Goal: Task Accomplishment & Management: Complete application form

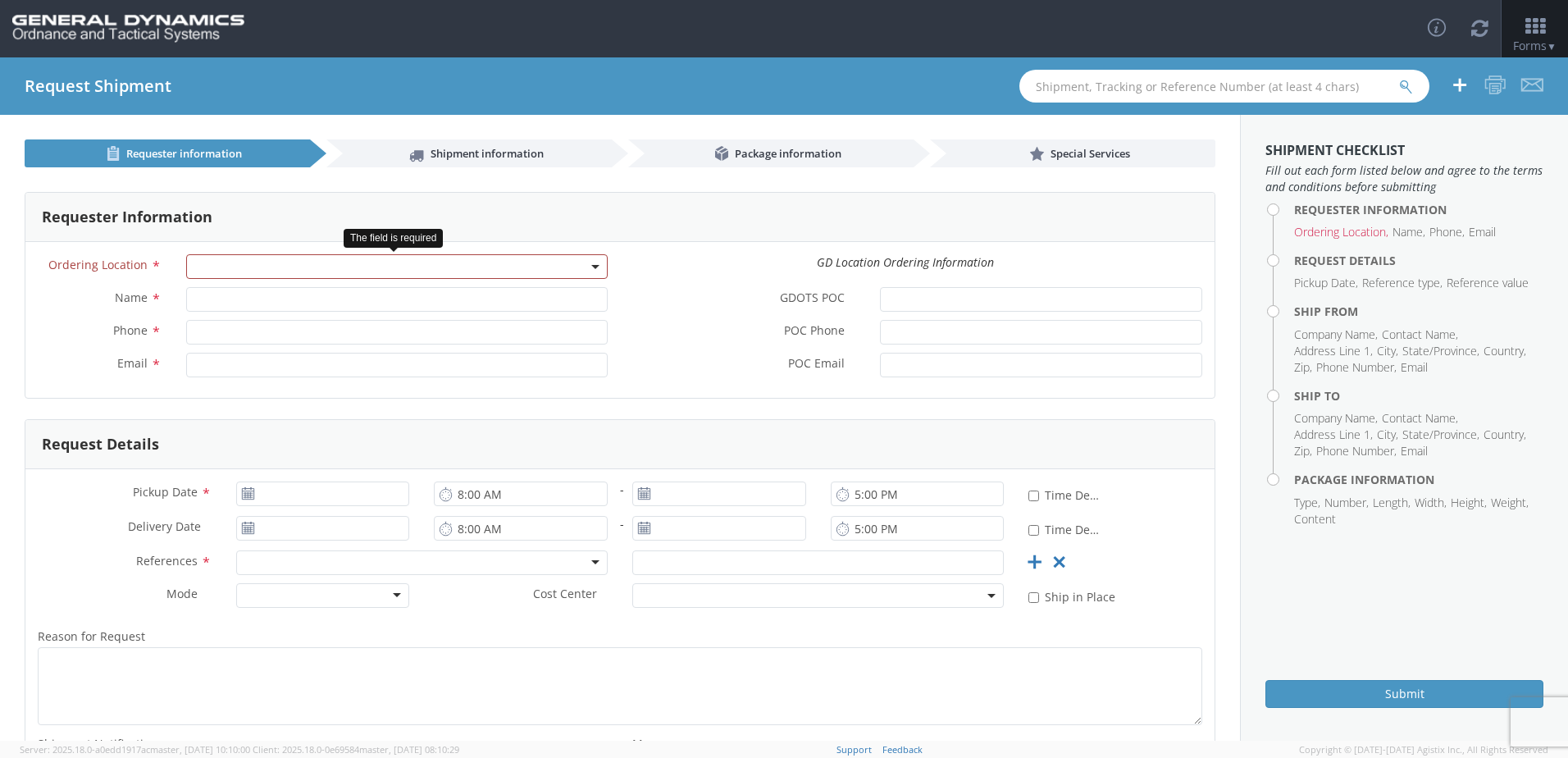
click at [335, 256] on span at bounding box center [396, 266] width 421 height 25
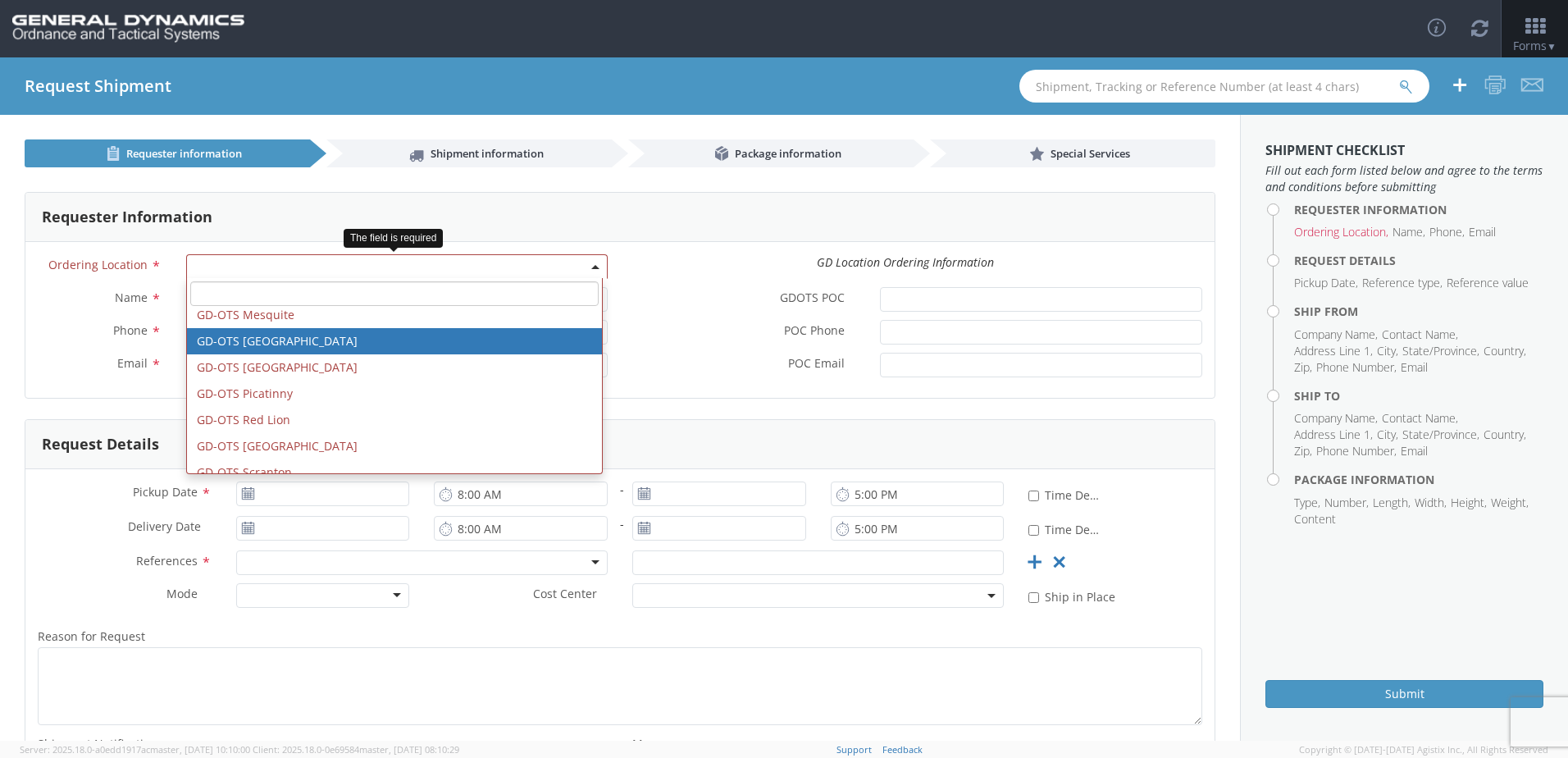
scroll to position [351, 0]
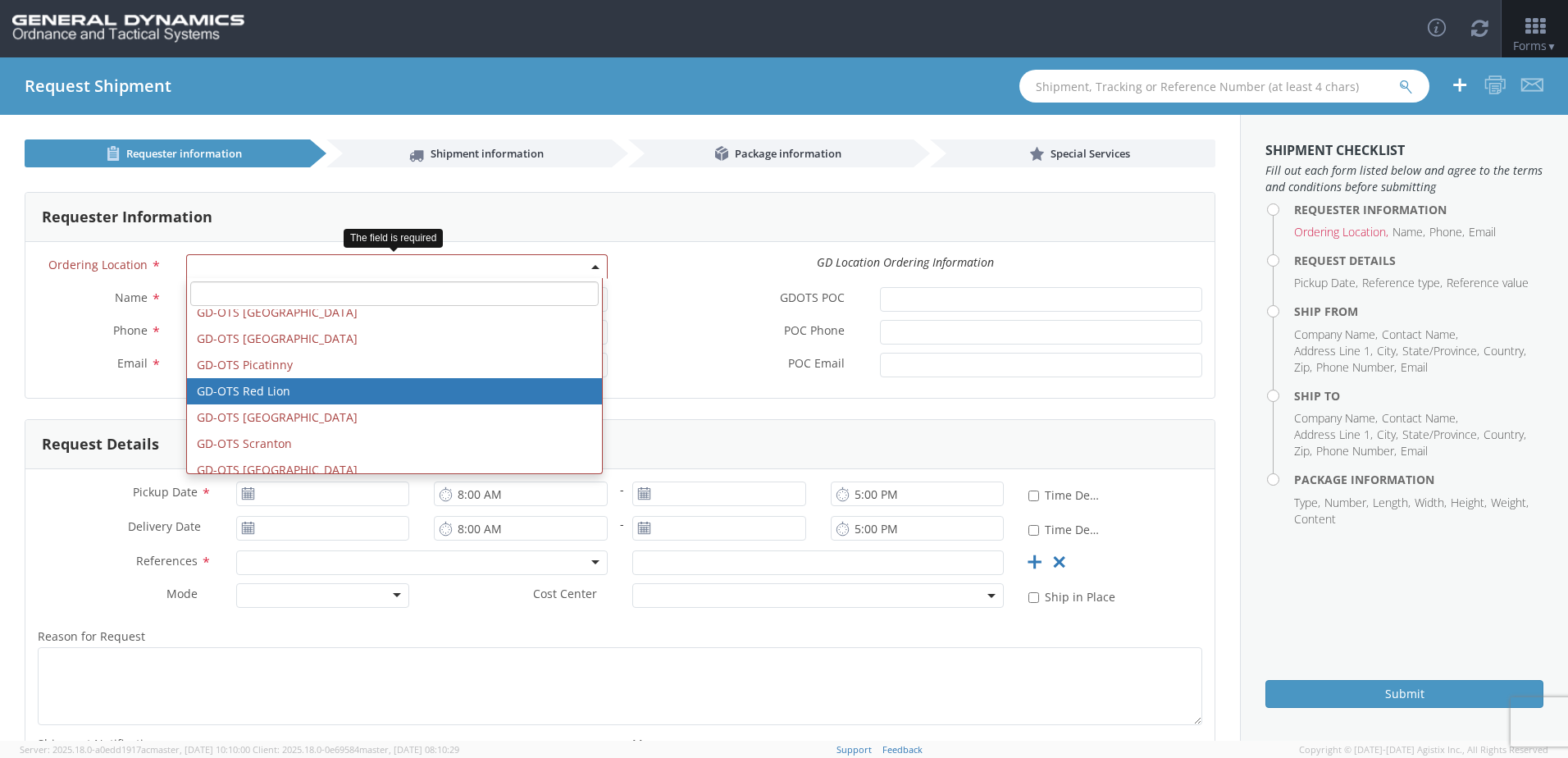
select select "310"
type input "[EMAIL_ADDRESS][DOMAIN_NAME]"
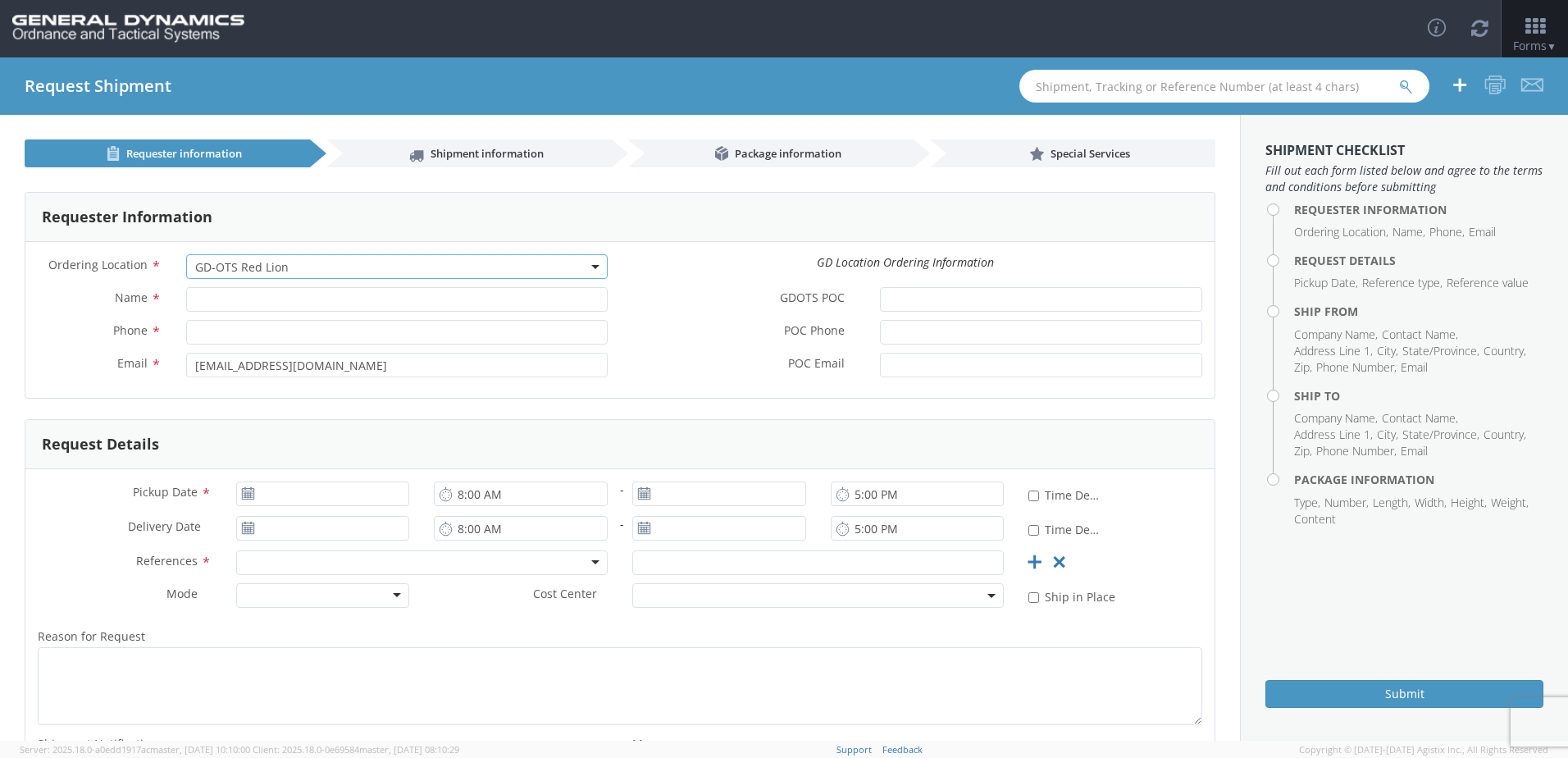
click at [680, 347] on div "POC Phone *" at bounding box center [917, 336] width 594 height 33
click at [412, 303] on input "Name *" at bounding box center [396, 299] width 421 height 25
type input "[PERSON_NAME]"
type input "2625098760"
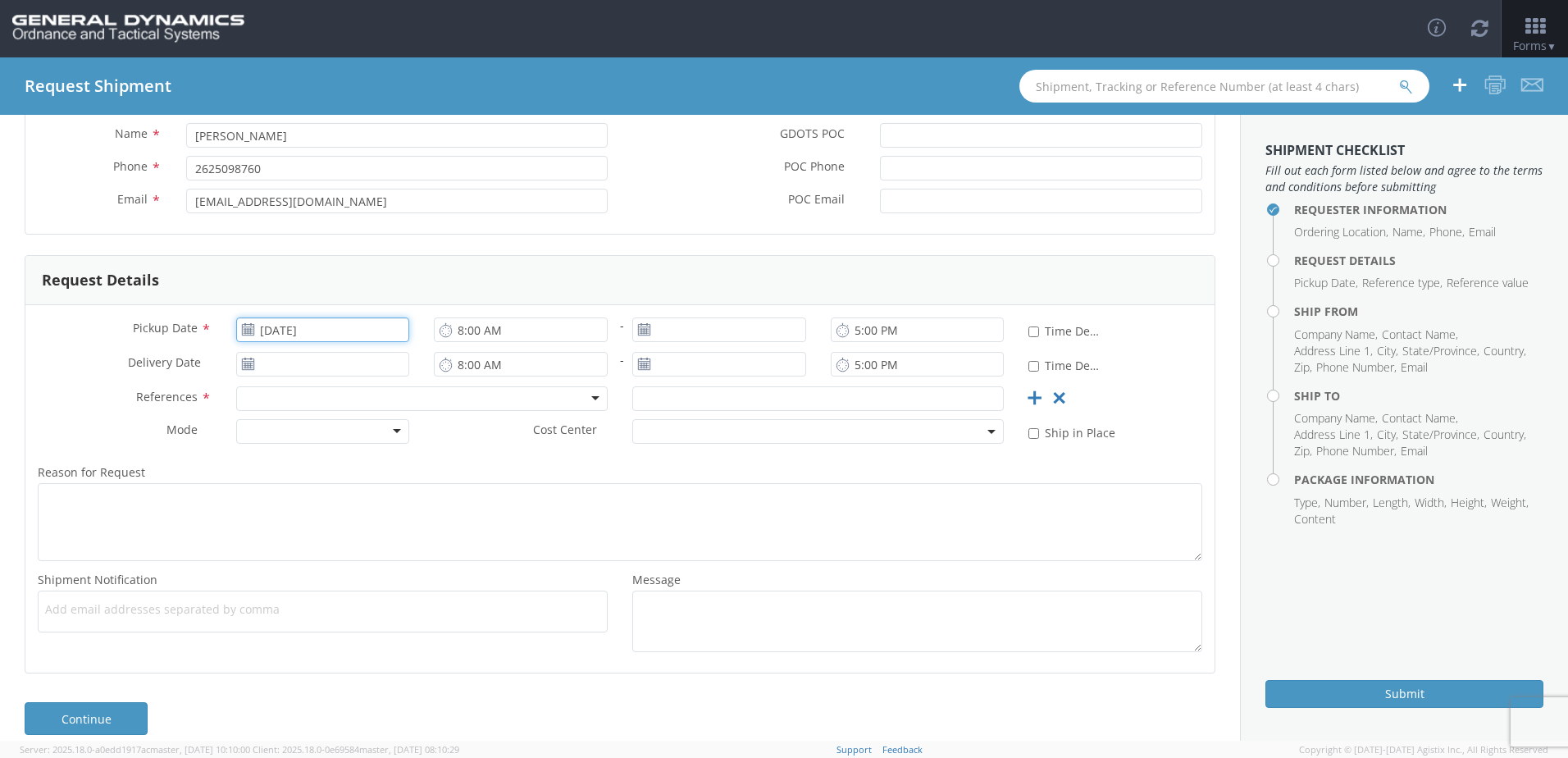
click at [363, 329] on input "[DATE]" at bounding box center [323, 330] width 174 height 25
click at [404, 404] on td "5" at bounding box center [408, 410] width 28 height 25
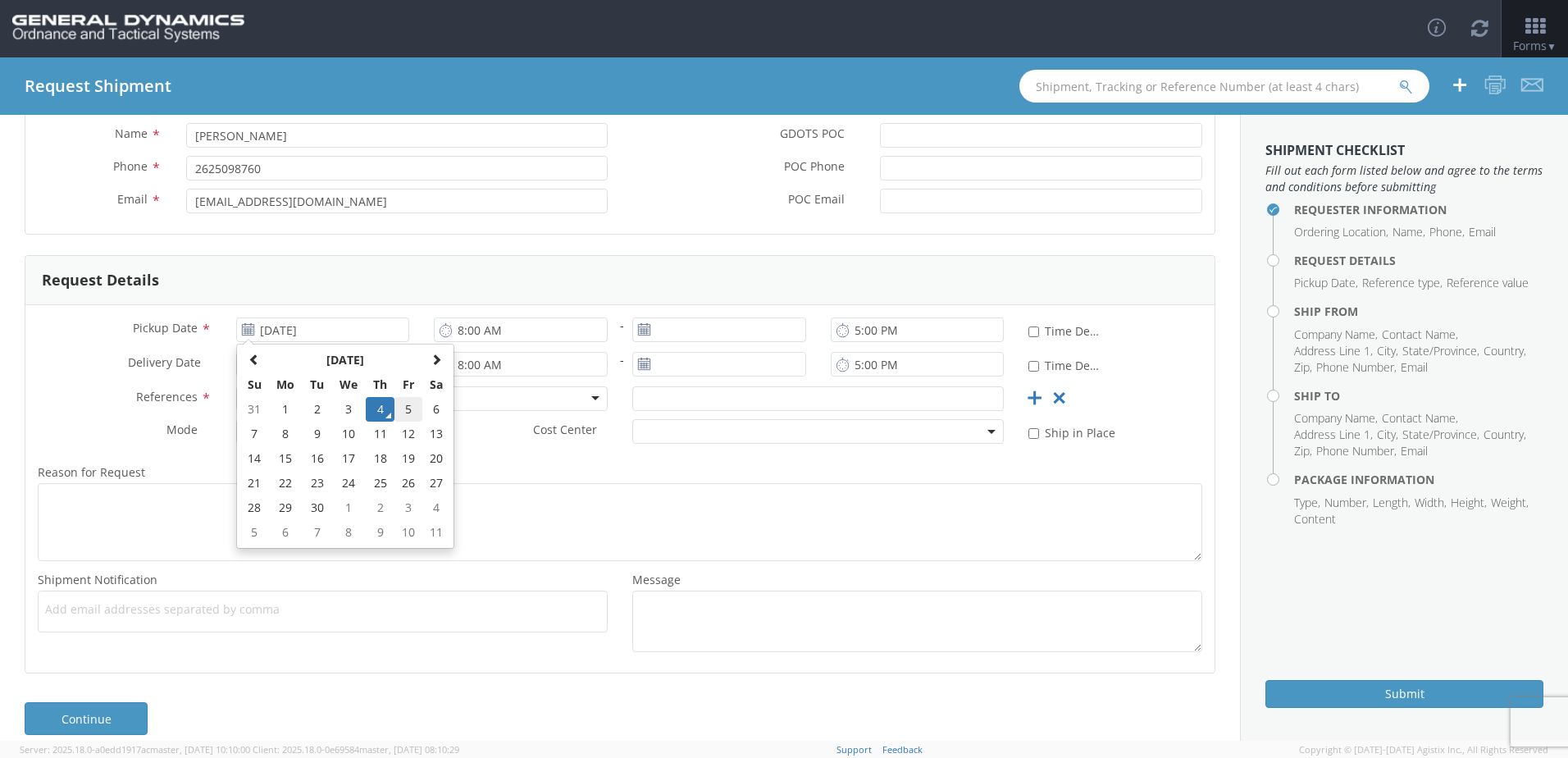
type input "[DATE]"
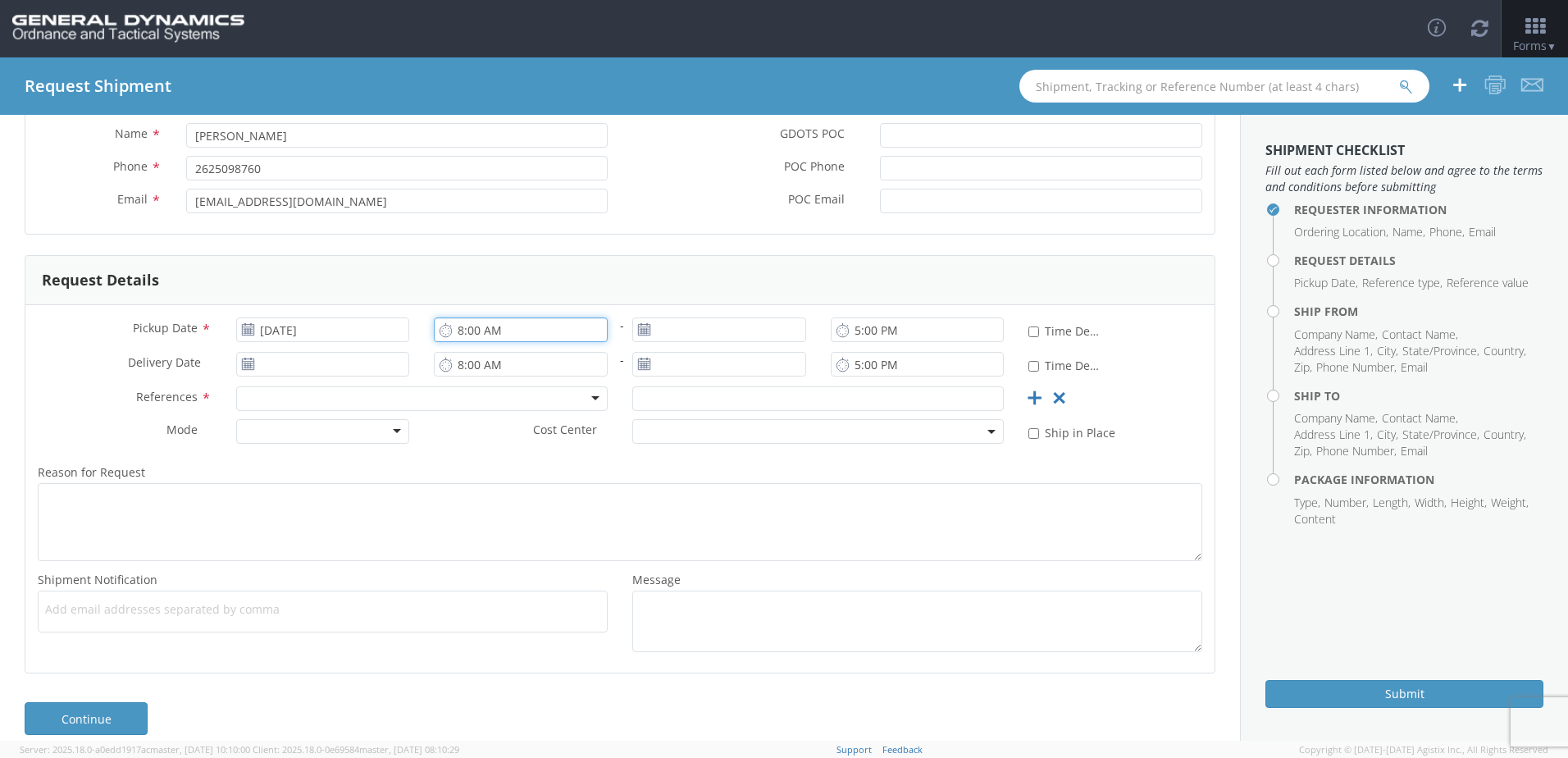
click at [516, 336] on input "8:00 AM" at bounding box center [520, 330] width 174 height 25
click at [444, 333] on use at bounding box center [445, 330] width 12 height 13
click at [470, 330] on input "8:00 AM" at bounding box center [520, 330] width 174 height 25
click at [527, 331] on input "3:00 AM" at bounding box center [520, 330] width 174 height 25
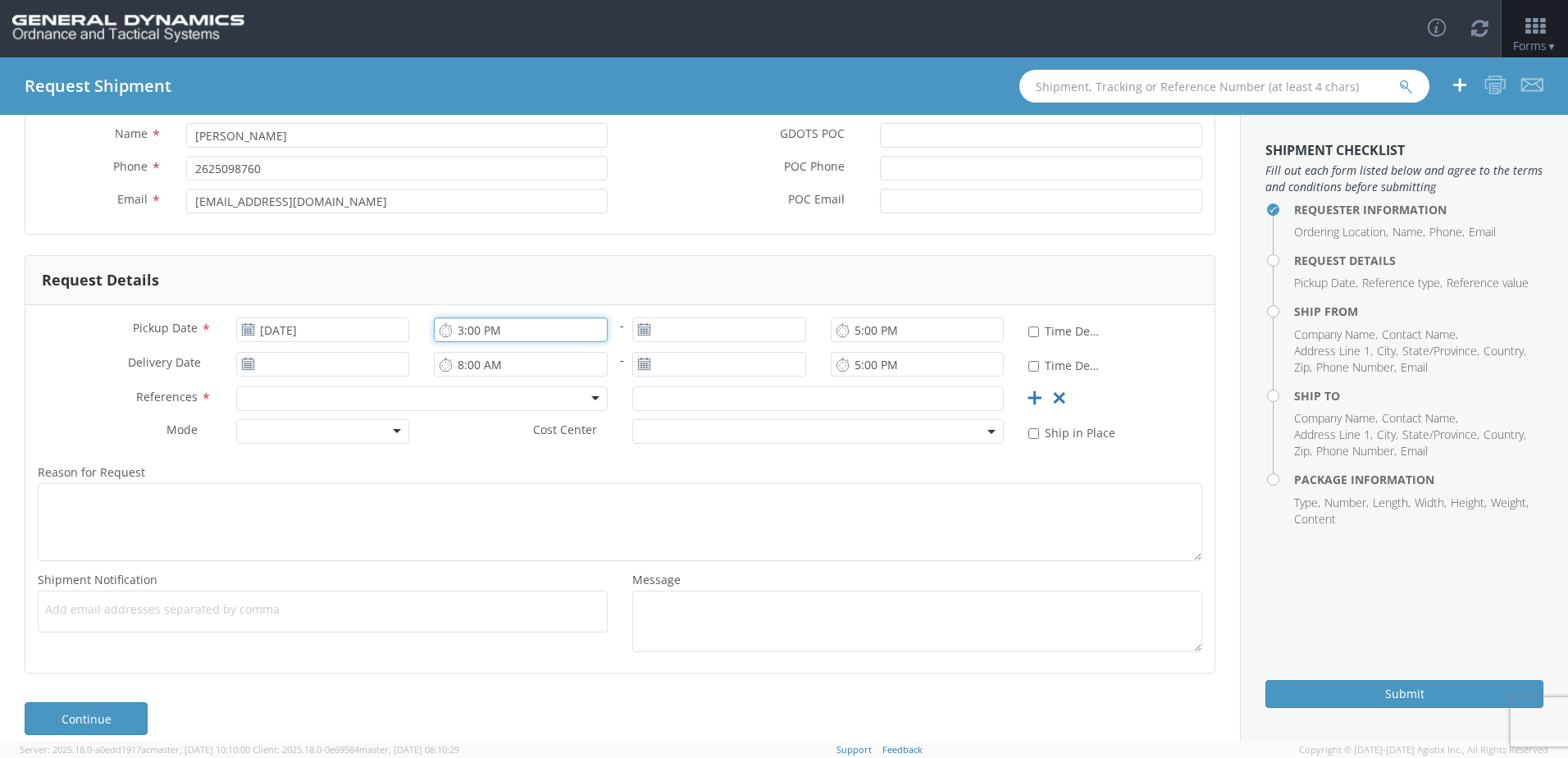
type input "3:00 PM"
click at [461, 363] on input "8:00 AM" at bounding box center [520, 364] width 174 height 25
click at [521, 367] on input "5:30 AM" at bounding box center [520, 364] width 174 height 25
type input "5:00 PM"
click at [640, 333] on use at bounding box center [643, 329] width 12 height 12
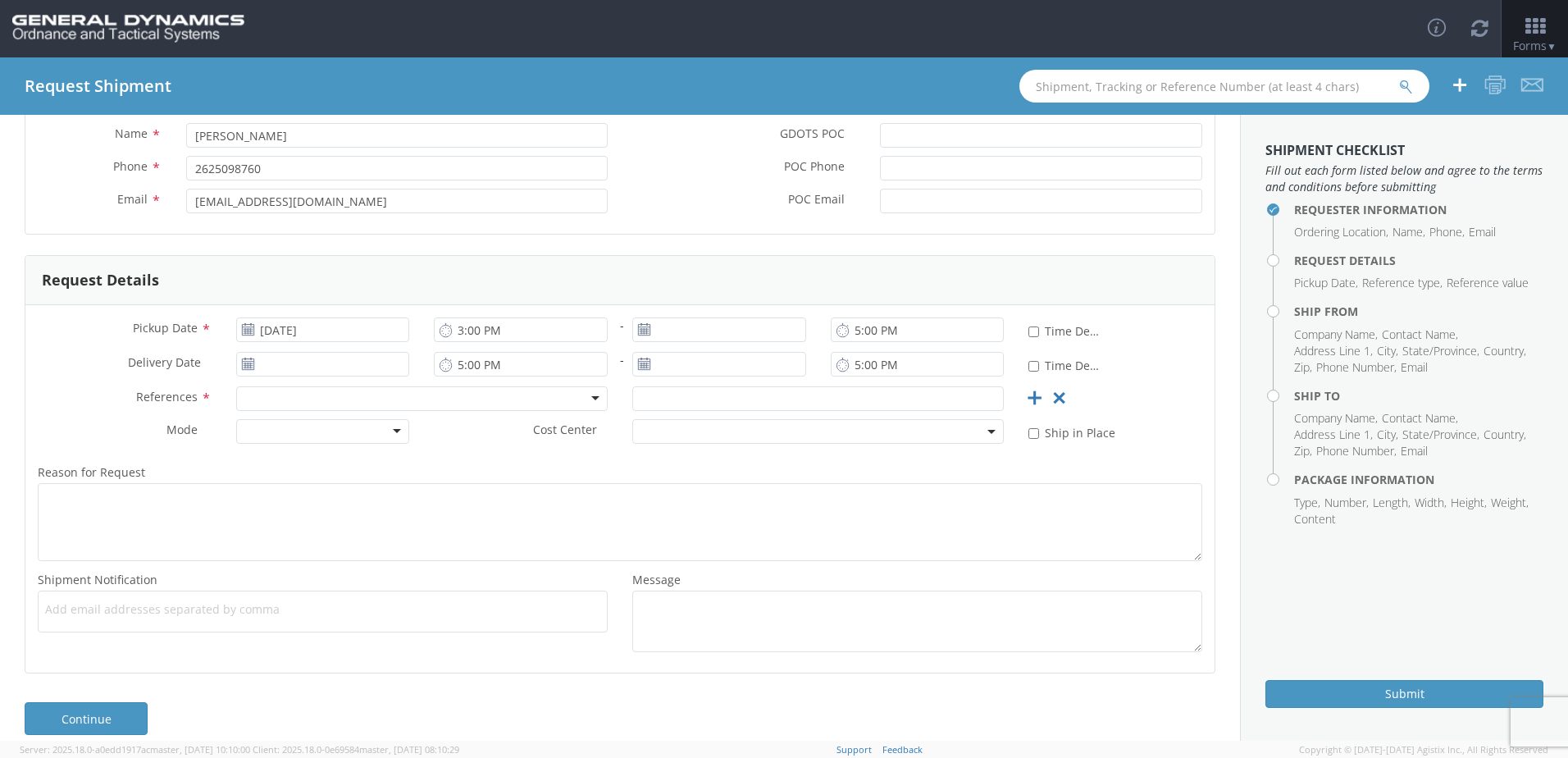
click at [640, 333] on use at bounding box center [643, 329] width 12 height 12
click at [697, 334] on input "[DATE]" at bounding box center [719, 330] width 174 height 25
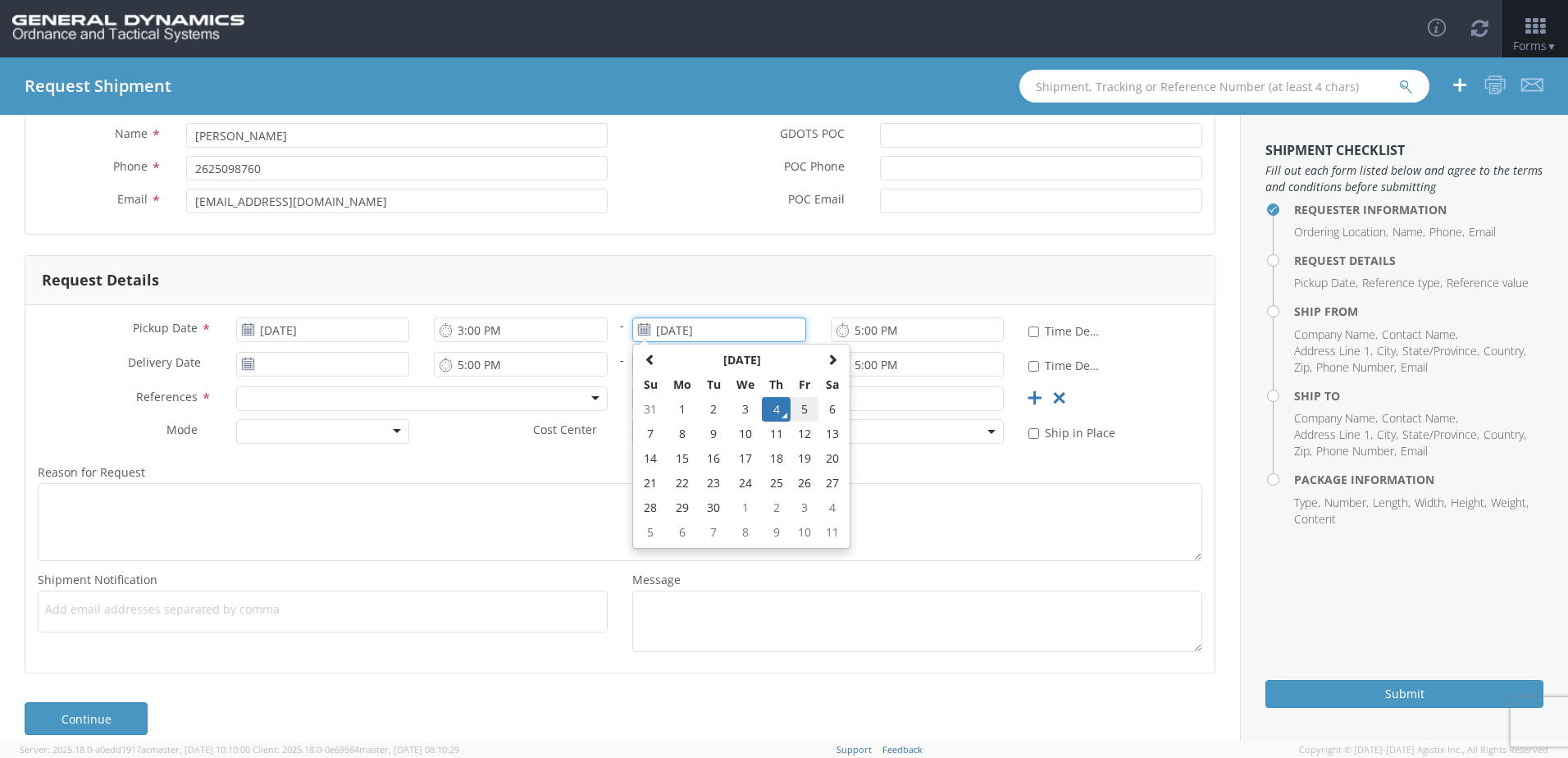
click at [794, 408] on td "5" at bounding box center [804, 410] width 28 height 25
type input "[DATE]"
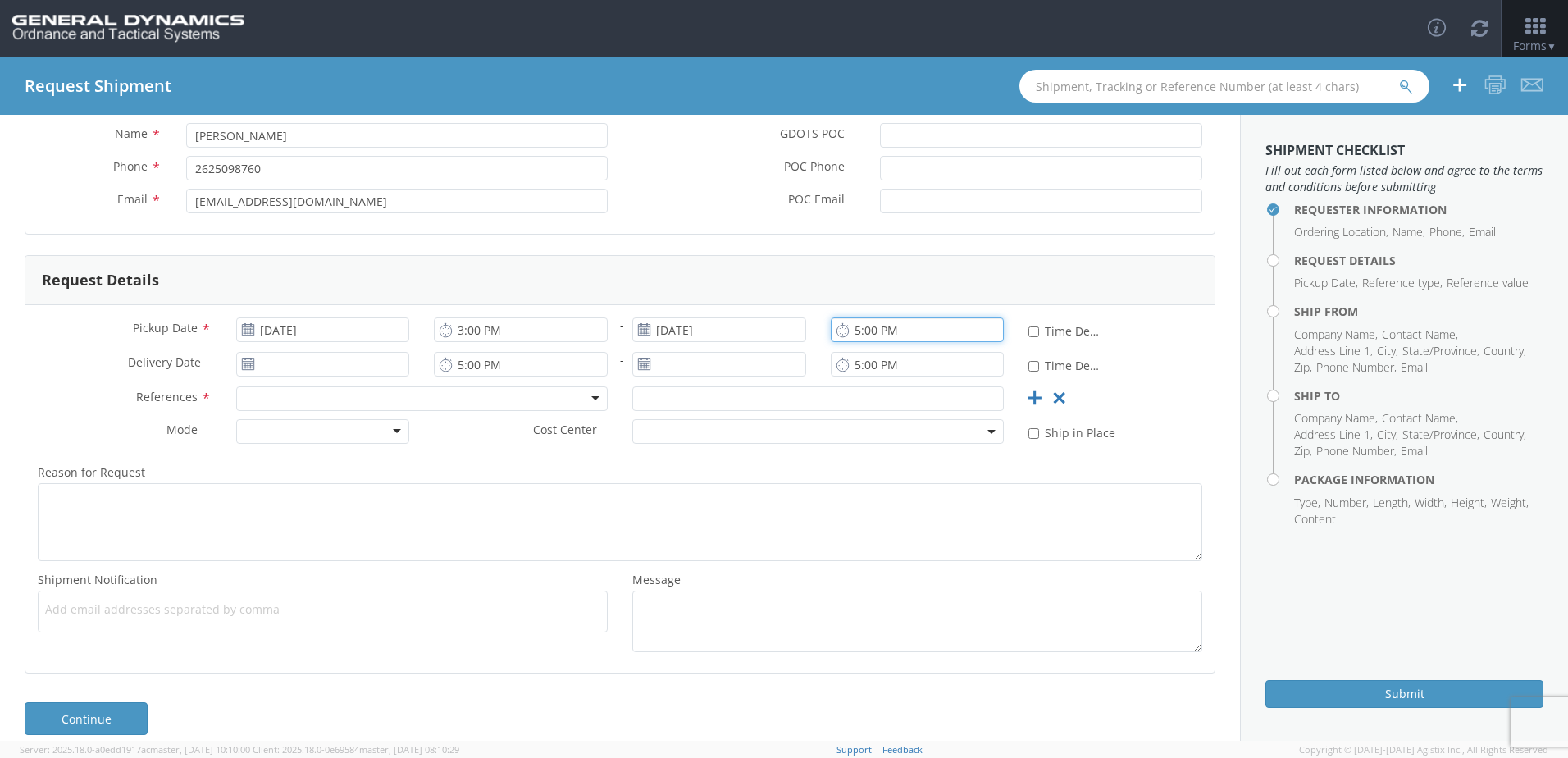
click at [862, 333] on input "5:00 PM" at bounding box center [918, 330] width 174 height 25
type input "5:00 PM"
click at [244, 363] on use at bounding box center [248, 363] width 12 height 12
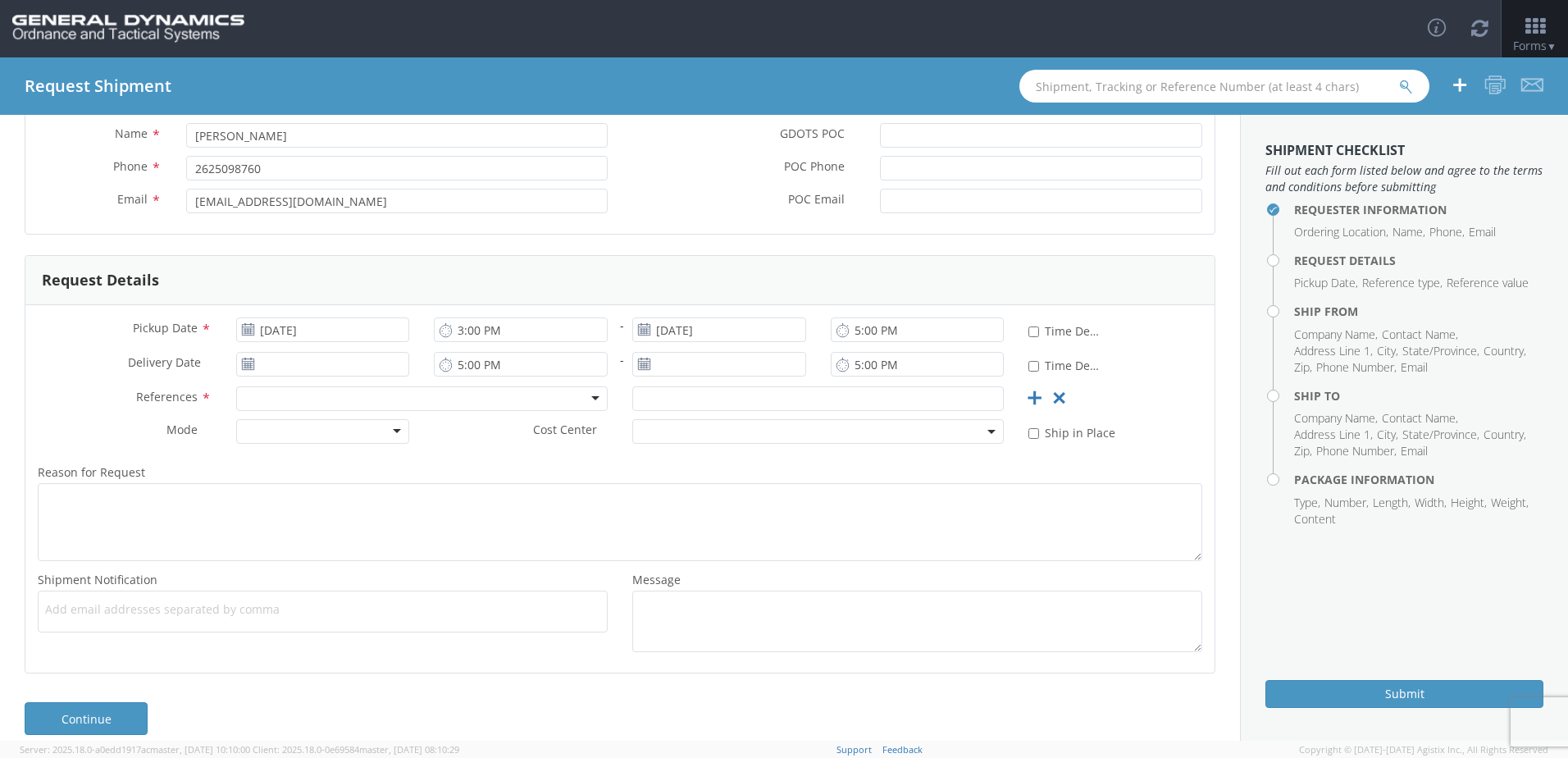
click at [245, 364] on use at bounding box center [248, 363] width 12 height 12
click at [247, 369] on icon at bounding box center [249, 363] width 14 height 13
click at [320, 359] on input "[DATE]" at bounding box center [323, 364] width 174 height 25
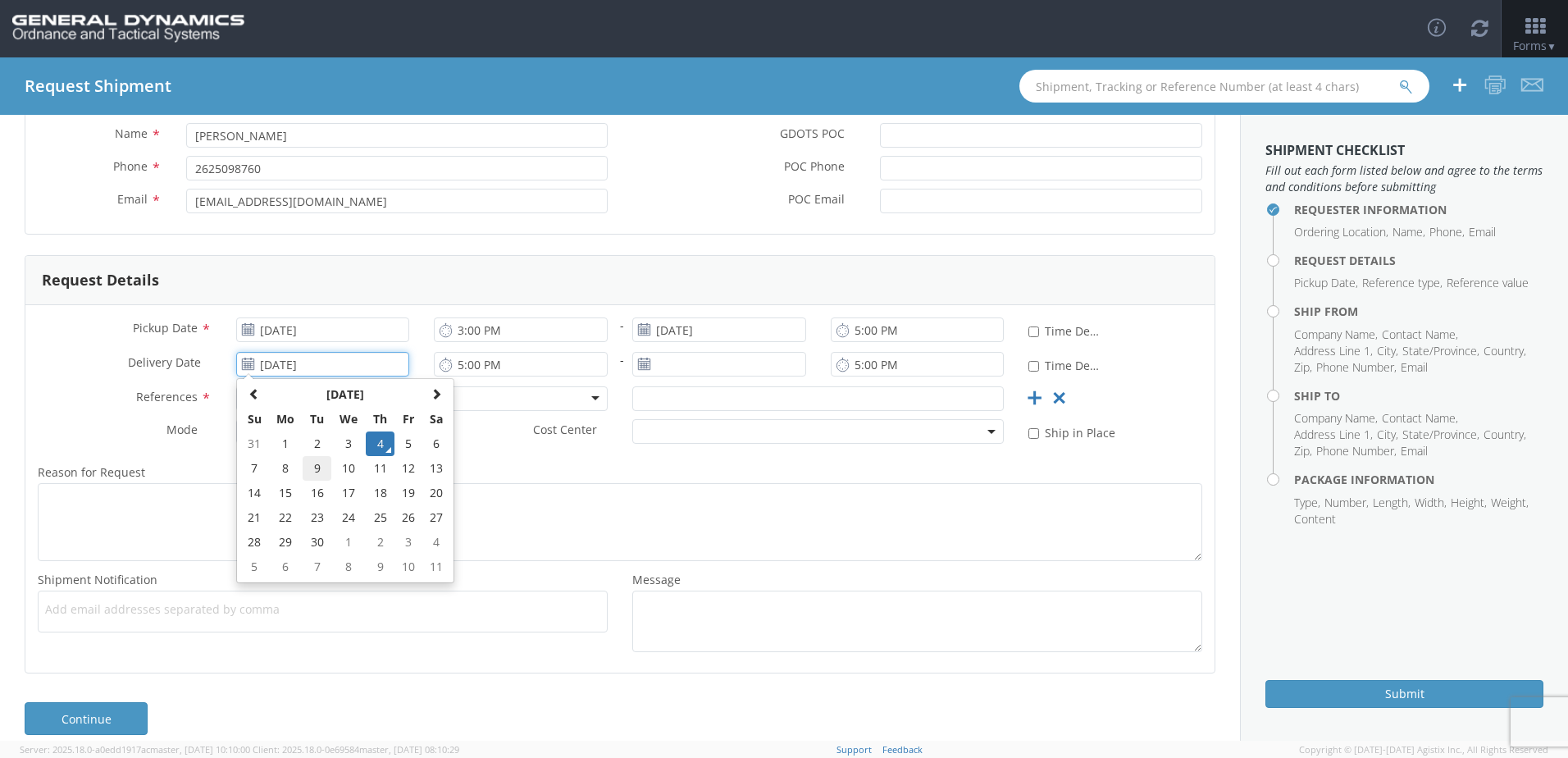
click at [323, 465] on td "9" at bounding box center [317, 469] width 29 height 25
type input "[DATE]"
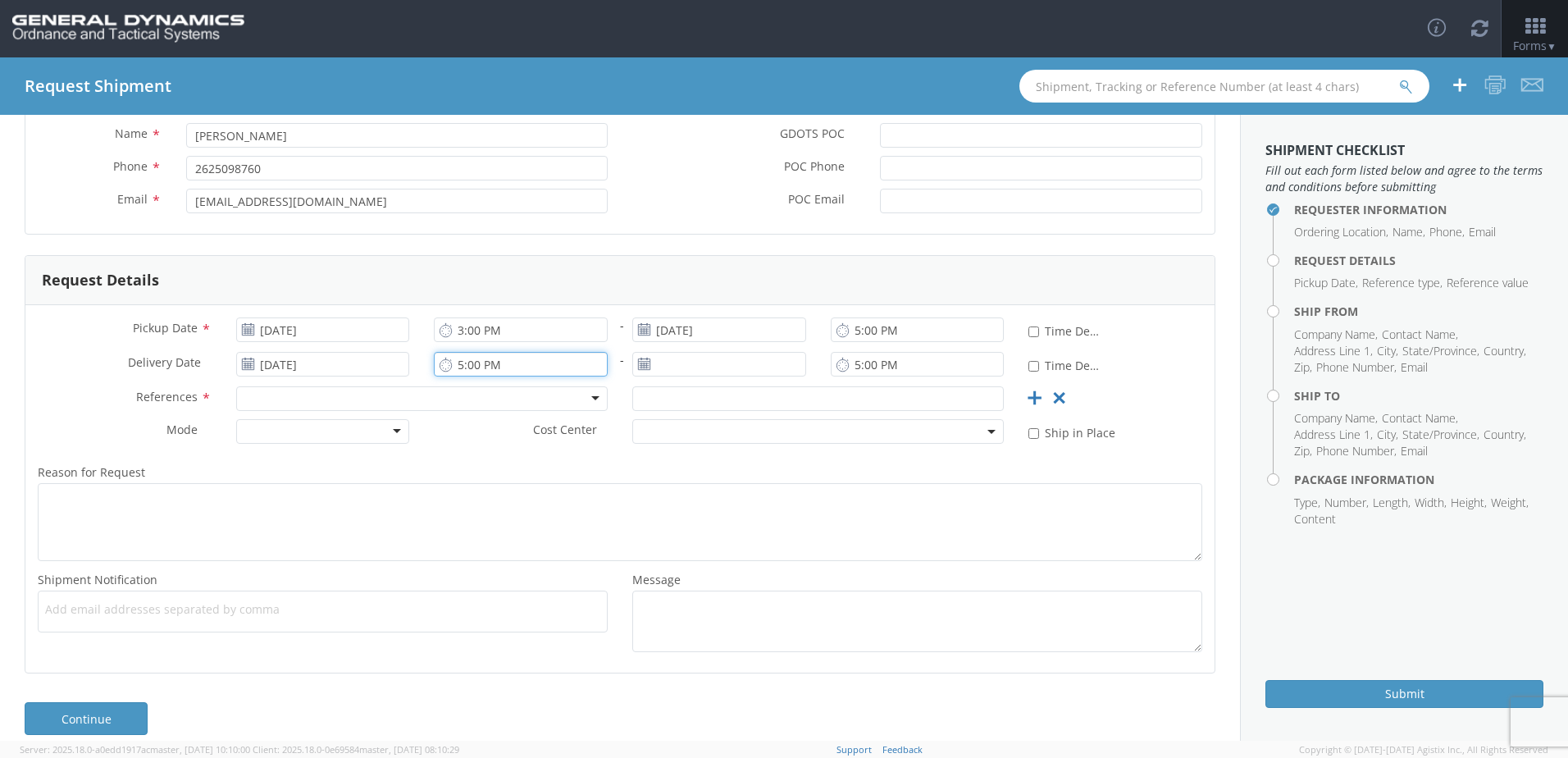
click at [461, 361] on input "5:00 PM" at bounding box center [520, 364] width 174 height 25
type input "10:00 PM"
click at [638, 366] on use at bounding box center [643, 363] width 12 height 12
click at [638, 363] on use at bounding box center [643, 363] width 12 height 12
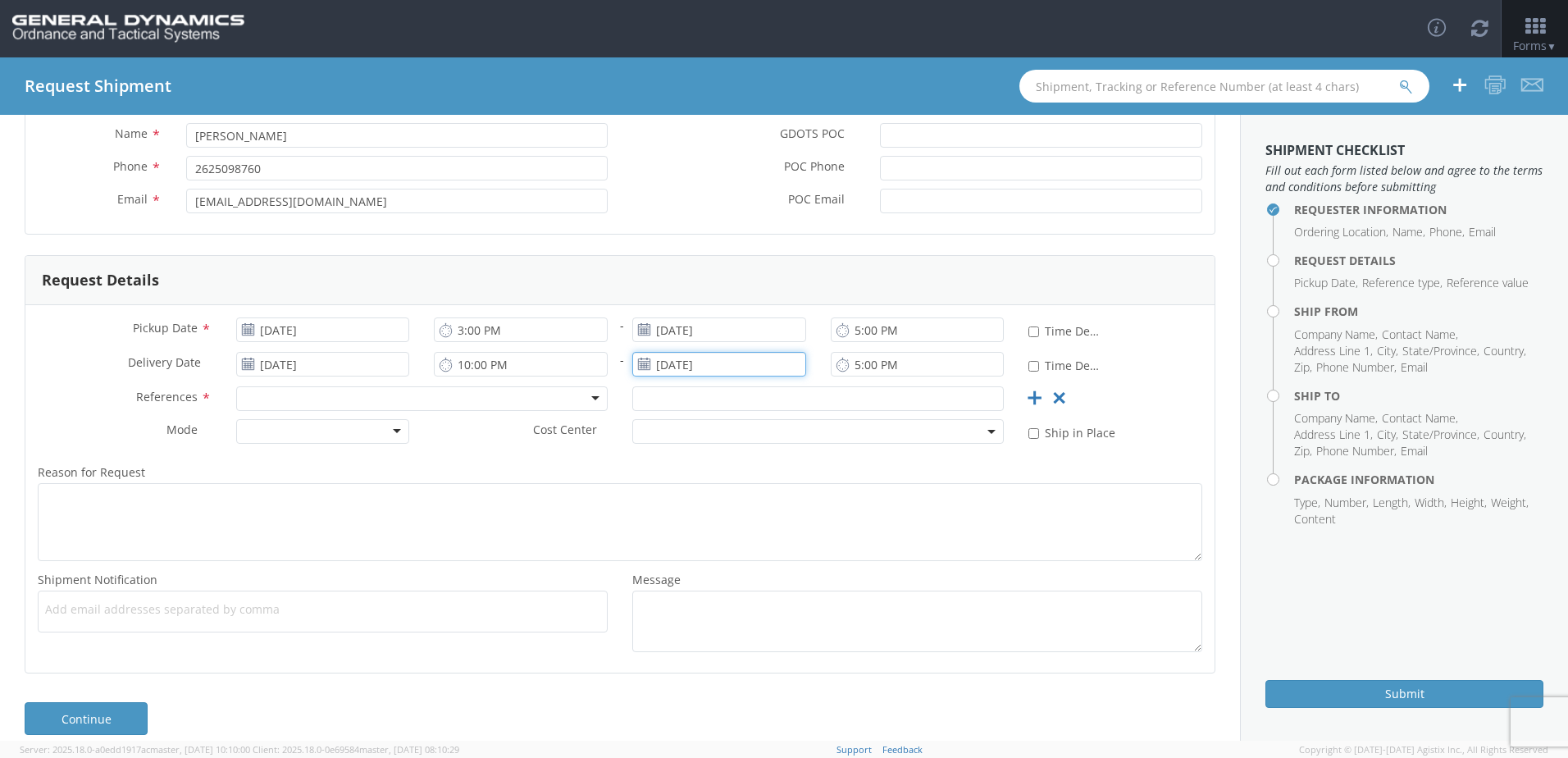
click at [698, 363] on input "[DATE]" at bounding box center [719, 364] width 174 height 25
click at [706, 464] on td "9" at bounding box center [714, 469] width 29 height 25
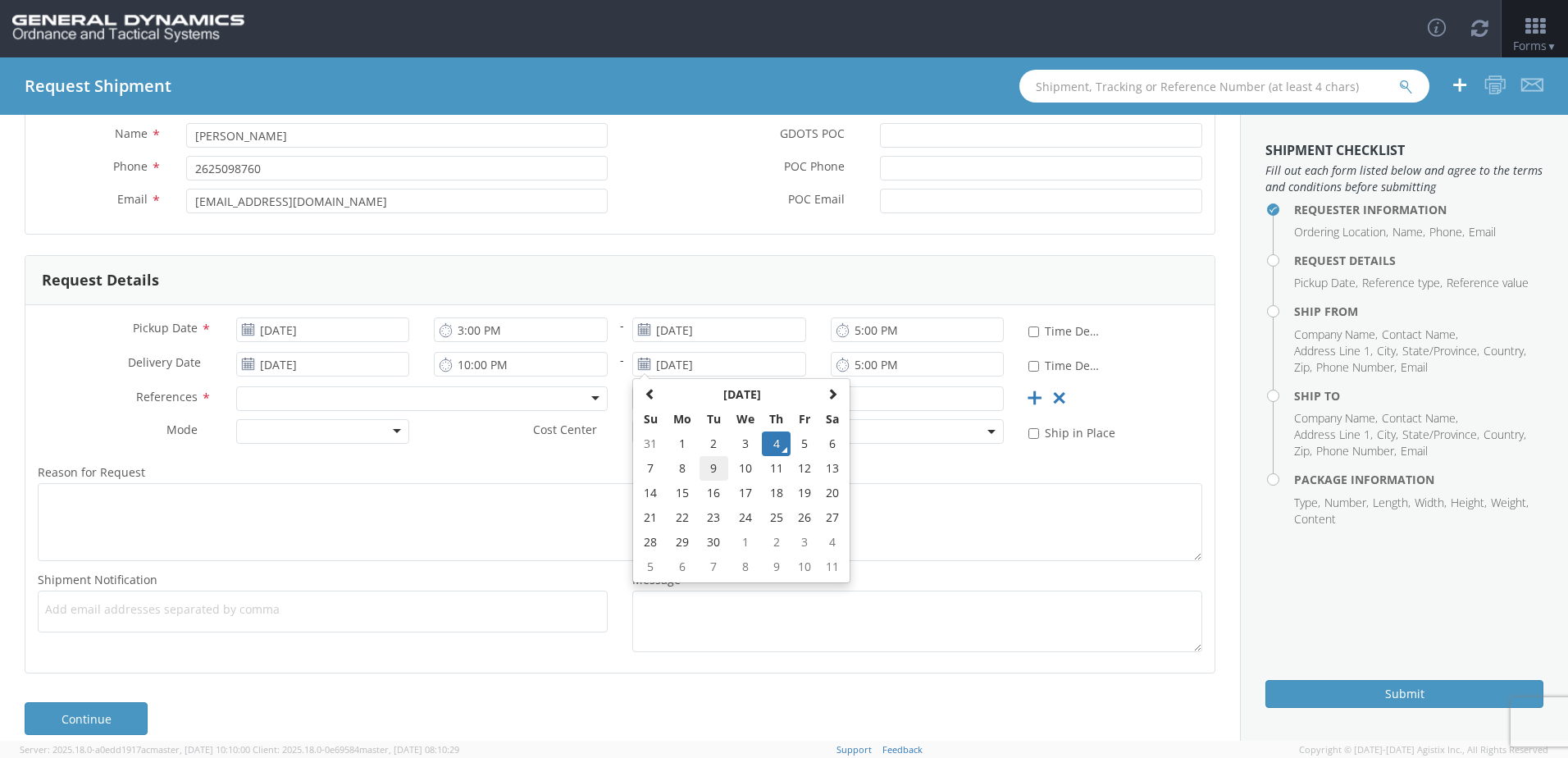
type input "[DATE]"
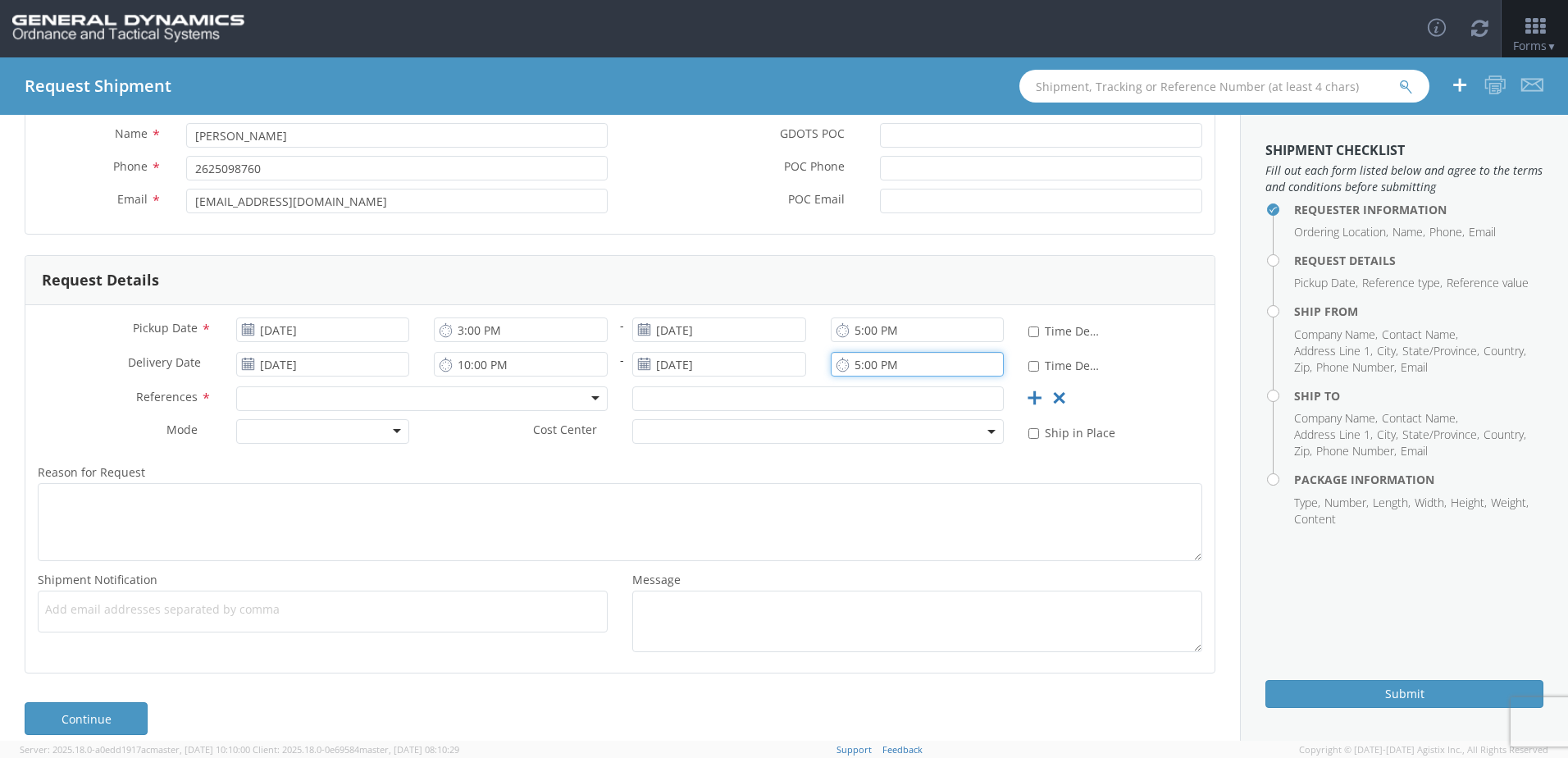
click at [852, 367] on input "5:00 PM" at bounding box center [918, 364] width 174 height 25
type input "4:00 PM"
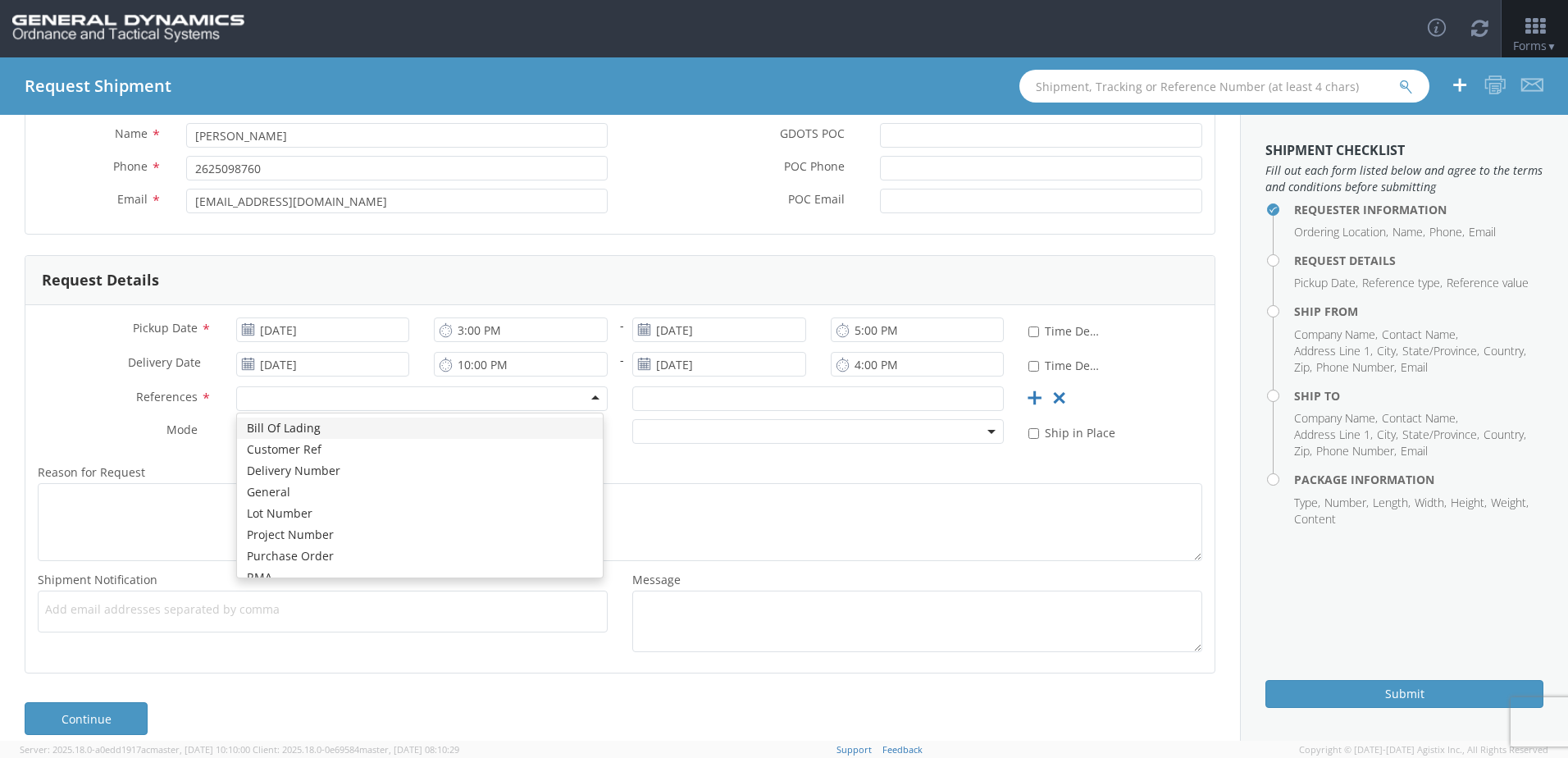
click at [369, 403] on div at bounding box center [421, 399] width 372 height 25
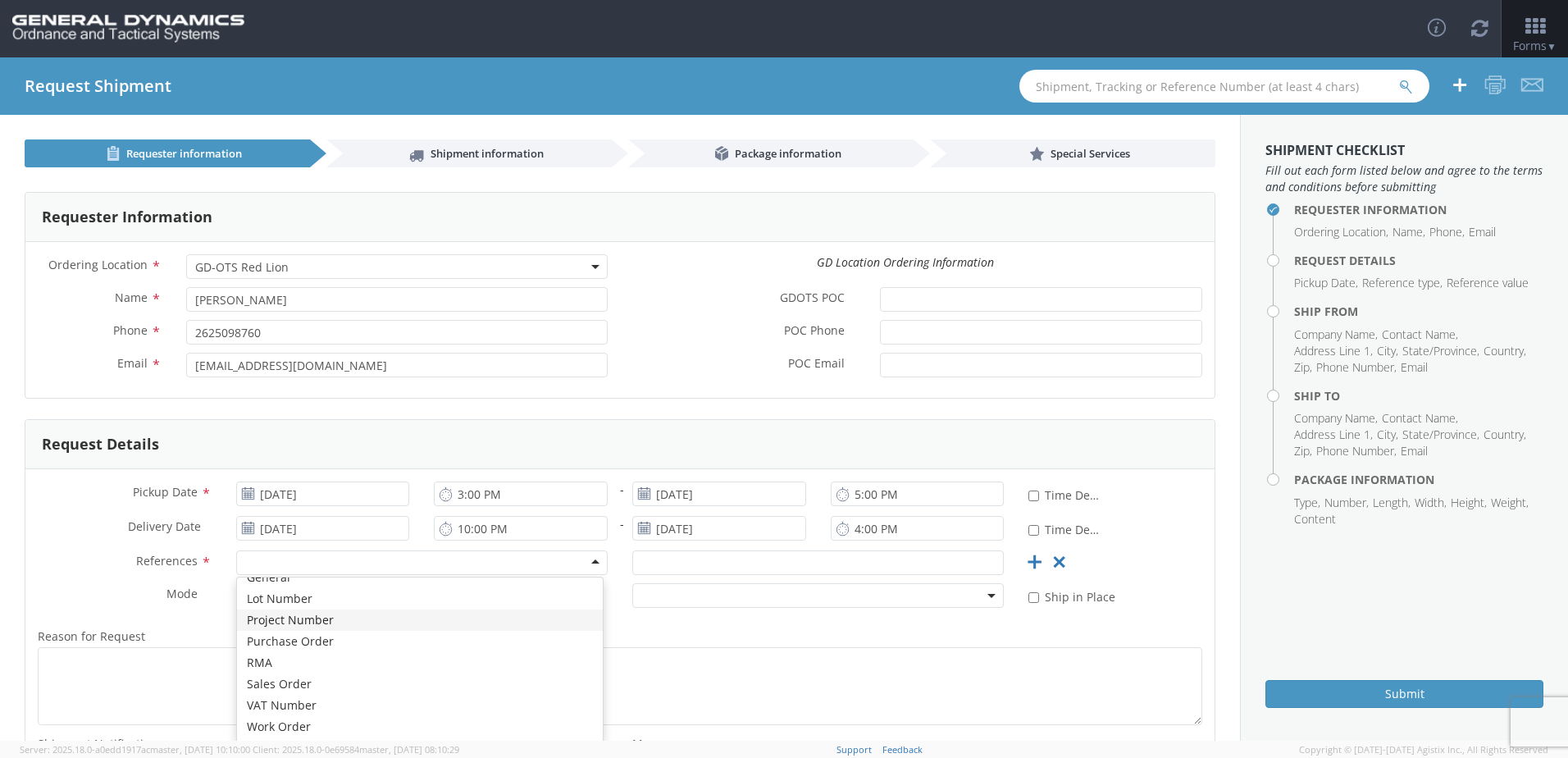
scroll to position [82, 0]
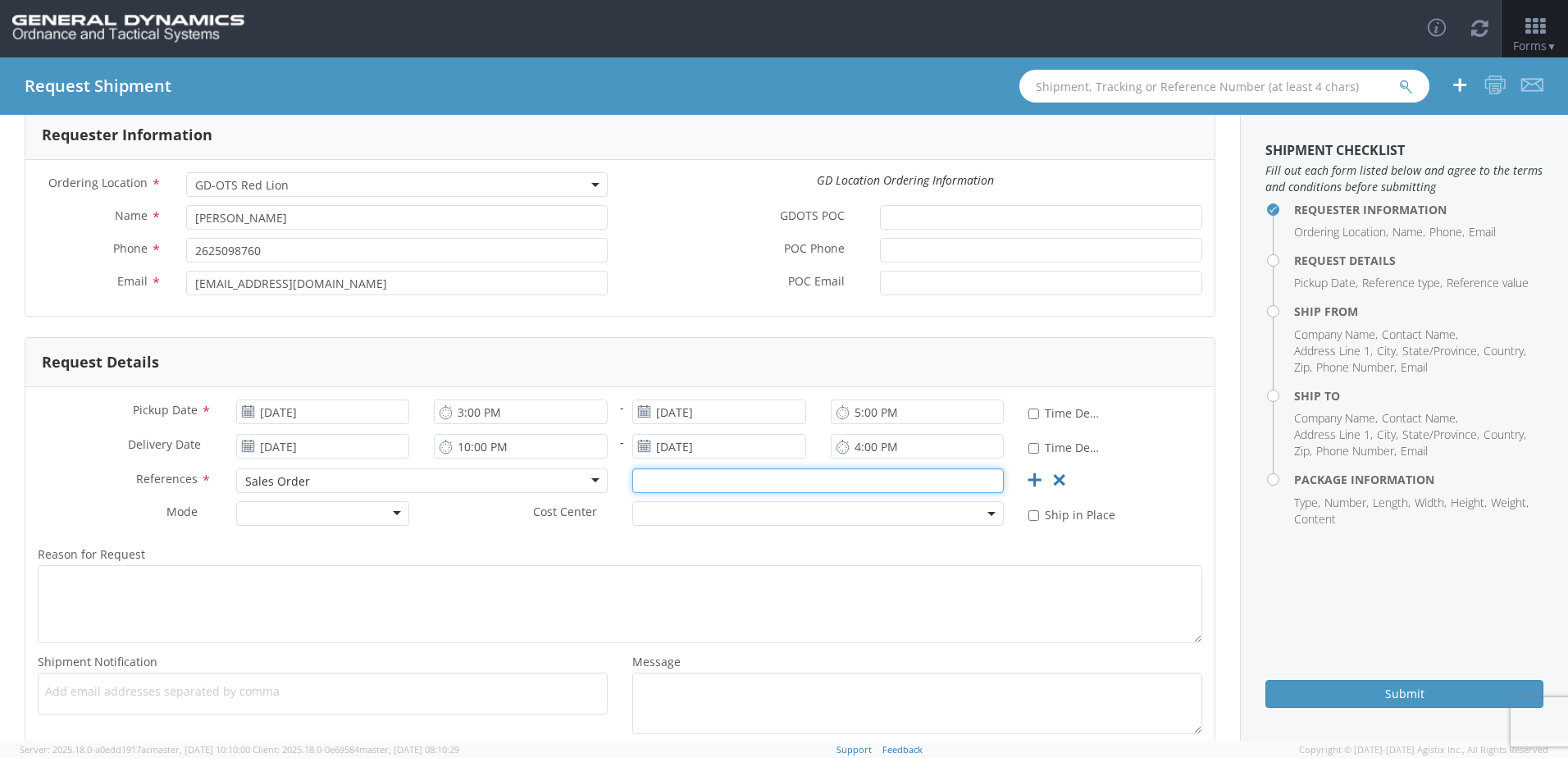
click at [665, 484] on input "text" at bounding box center [818, 481] width 372 height 25
type input "5302834/3932853"
click at [654, 549] on label "Reason for Request *" at bounding box center [620, 554] width 1189 height 21
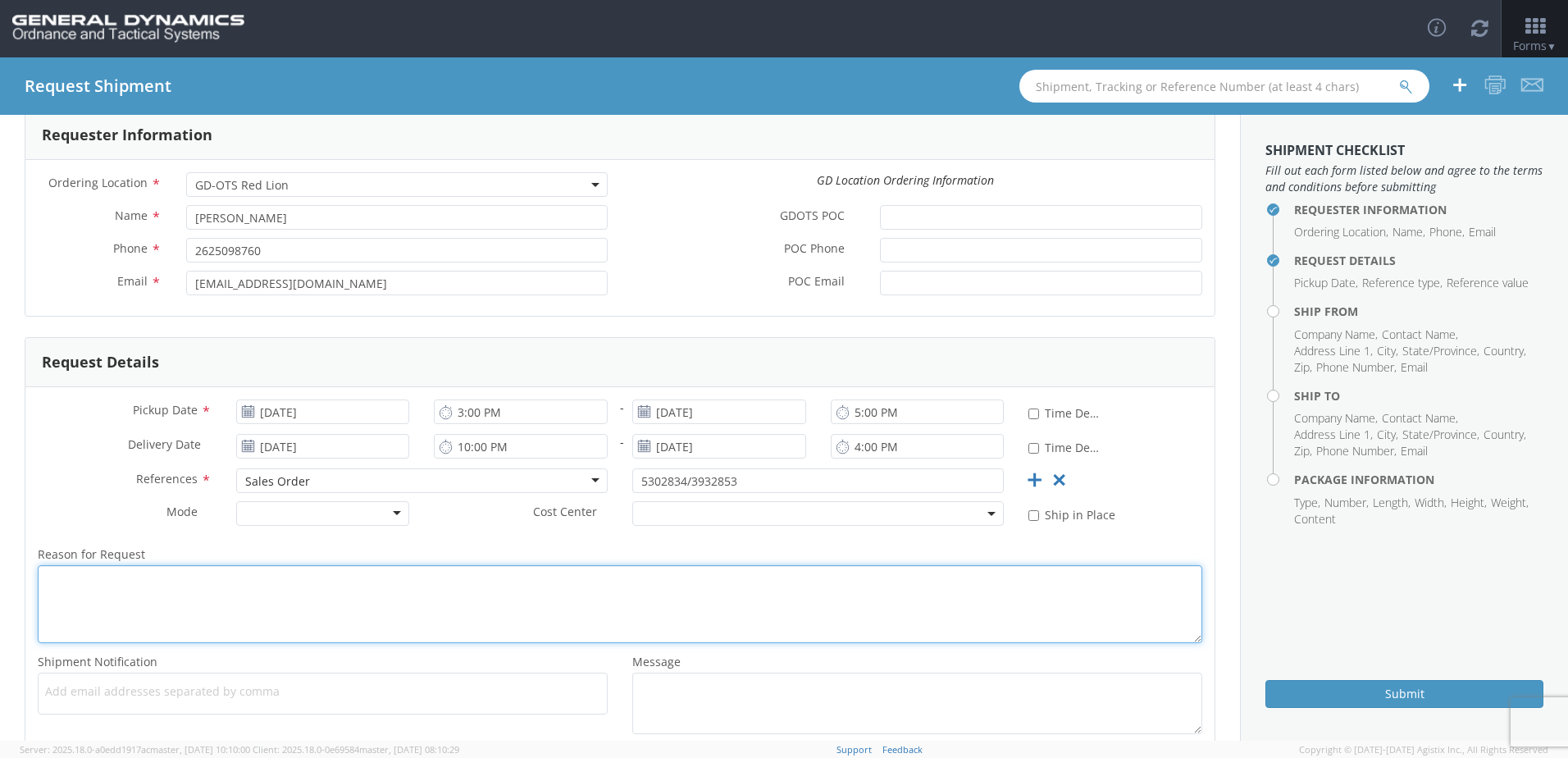
click at [654, 565] on textarea "Reason for Request *" at bounding box center [619, 603] width 1164 height 77
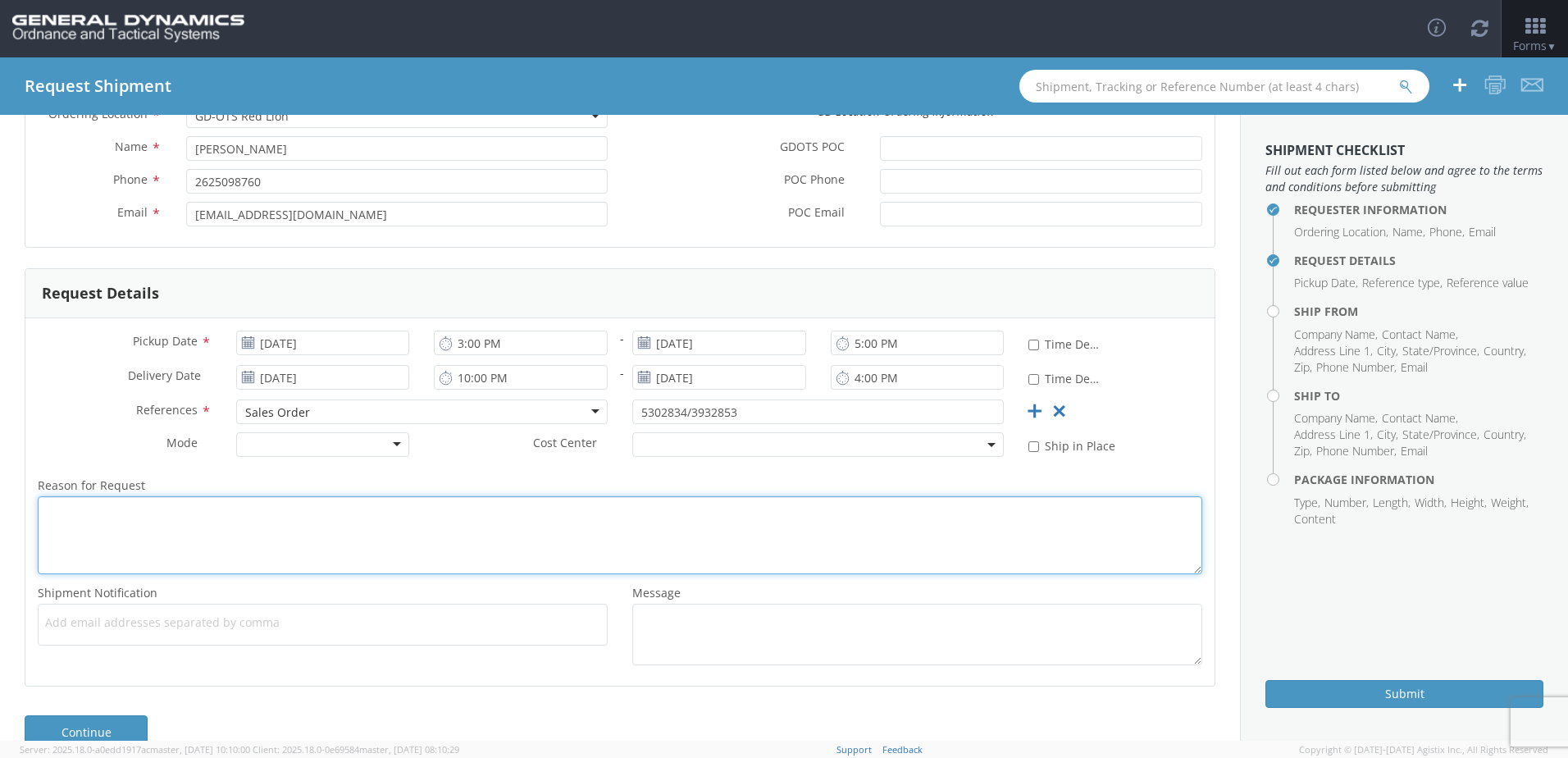
scroll to position [183, 0]
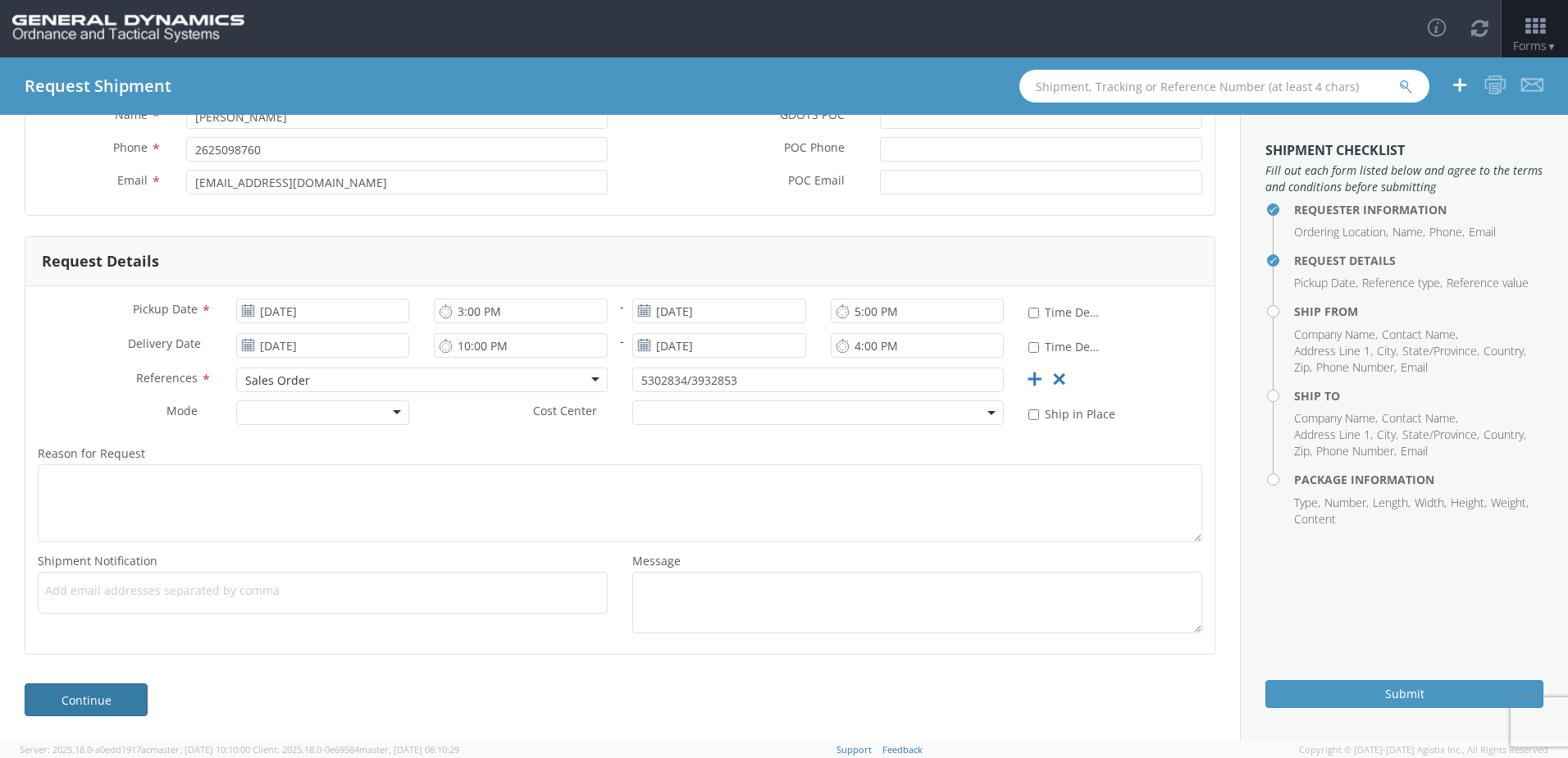
click at [121, 702] on link "Continue" at bounding box center [86, 699] width 123 height 33
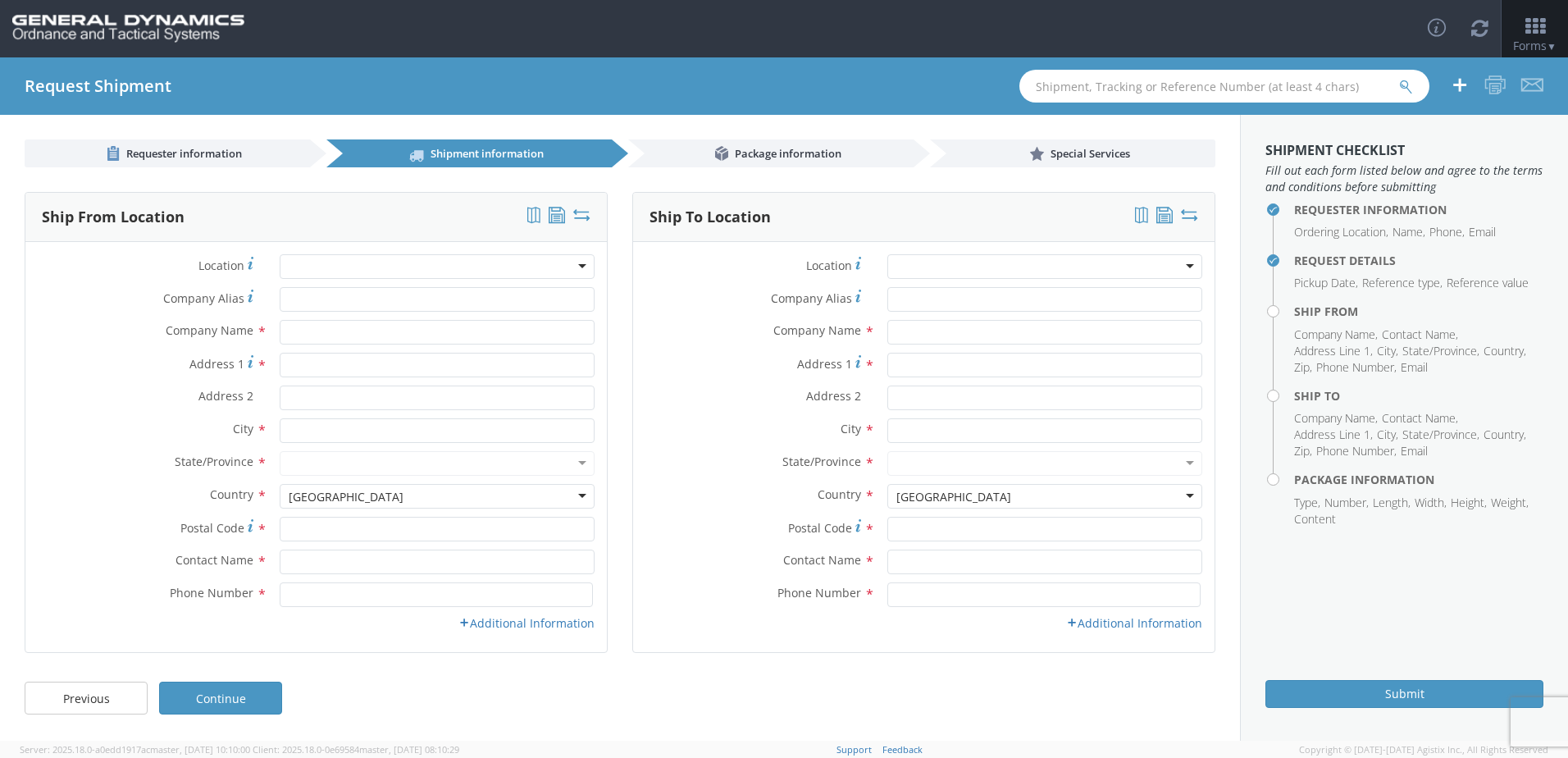
scroll to position [0, 0]
click at [368, 266] on div at bounding box center [437, 266] width 314 height 25
click at [390, 267] on div at bounding box center [437, 266] width 314 height 25
click at [150, 346] on div "Company Name *" at bounding box center [316, 336] width 582 height 33
click at [299, 306] on input "Company Alias *" at bounding box center [437, 299] width 314 height 25
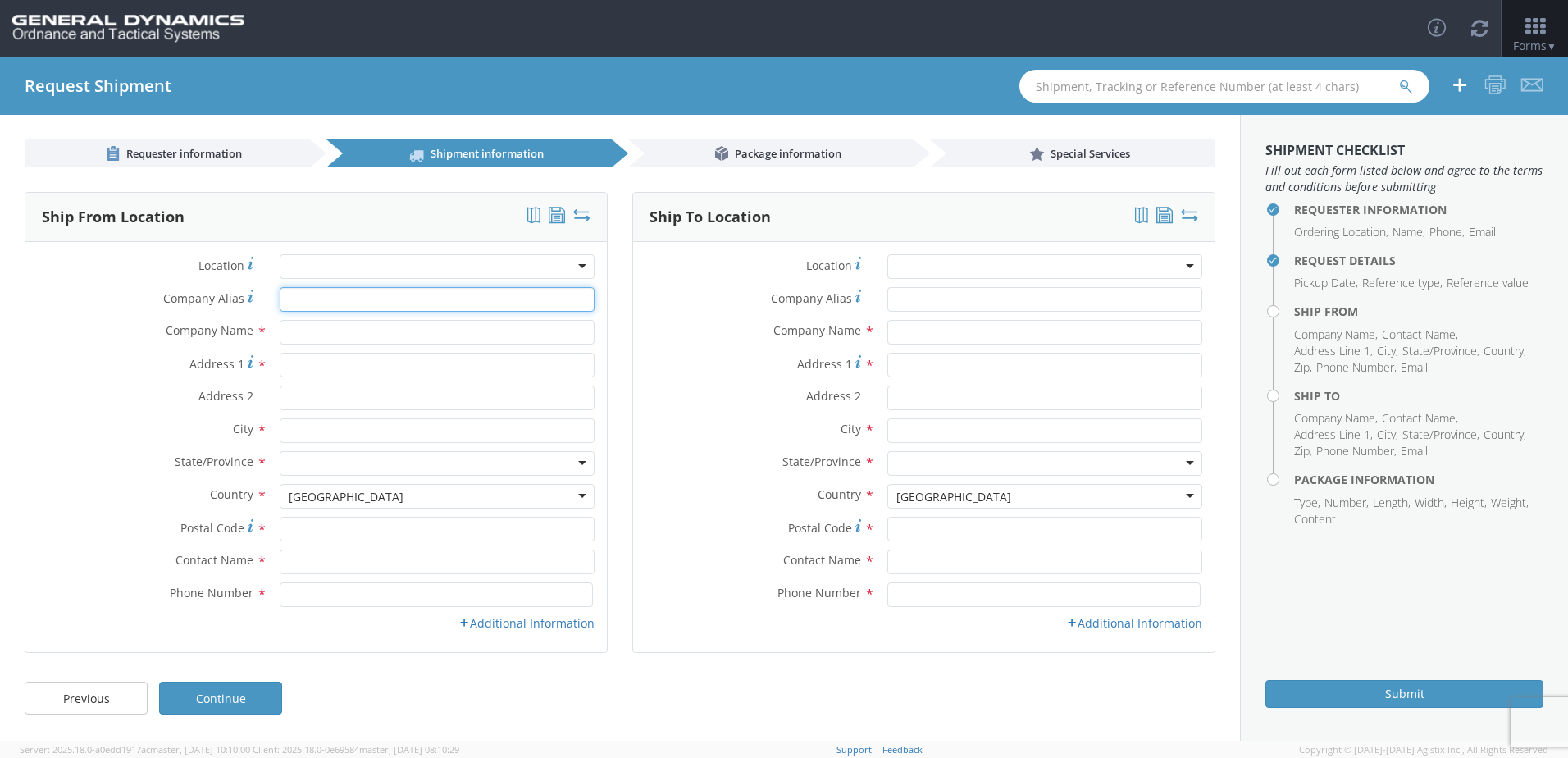
type input "[PERSON_NAME] Adhesives"
type input "w129 [STREET_ADDRESS][US_STATE]"
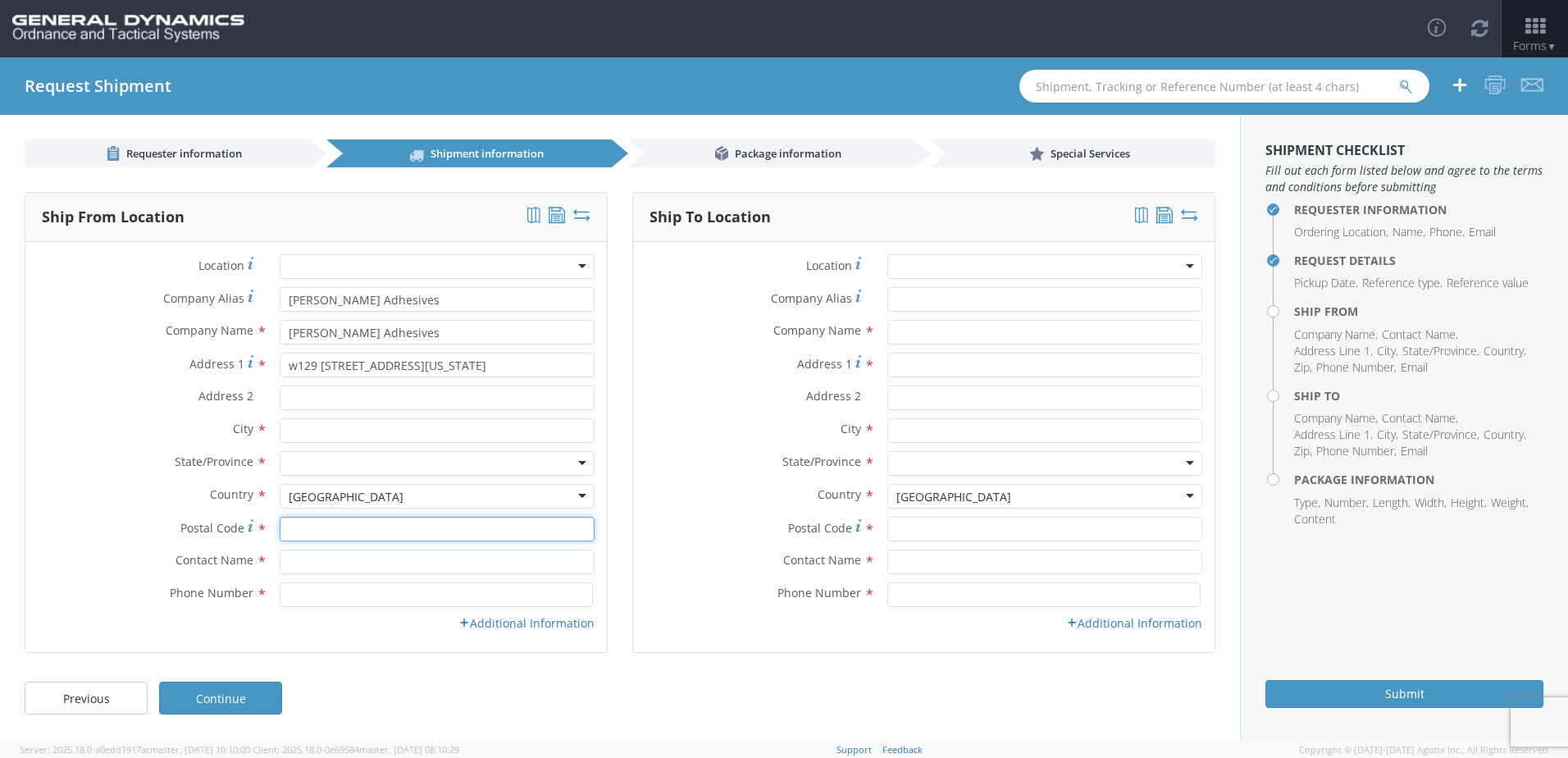
type input "53022"
type input "[PERSON_NAME]"
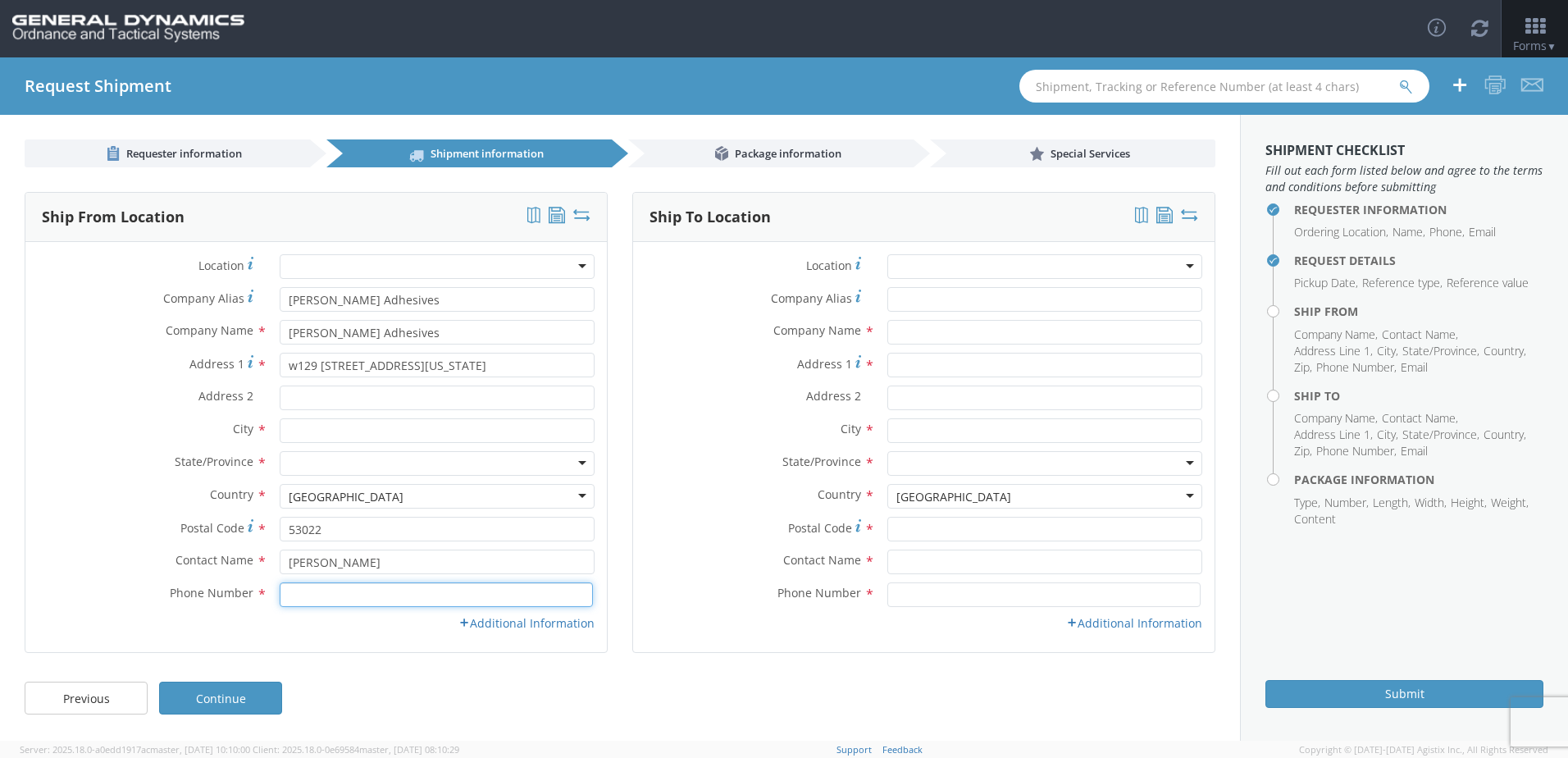
type input "2625098760"
click at [942, 297] on input "Company Alias *" at bounding box center [1044, 299] width 314 height 25
type input "g"
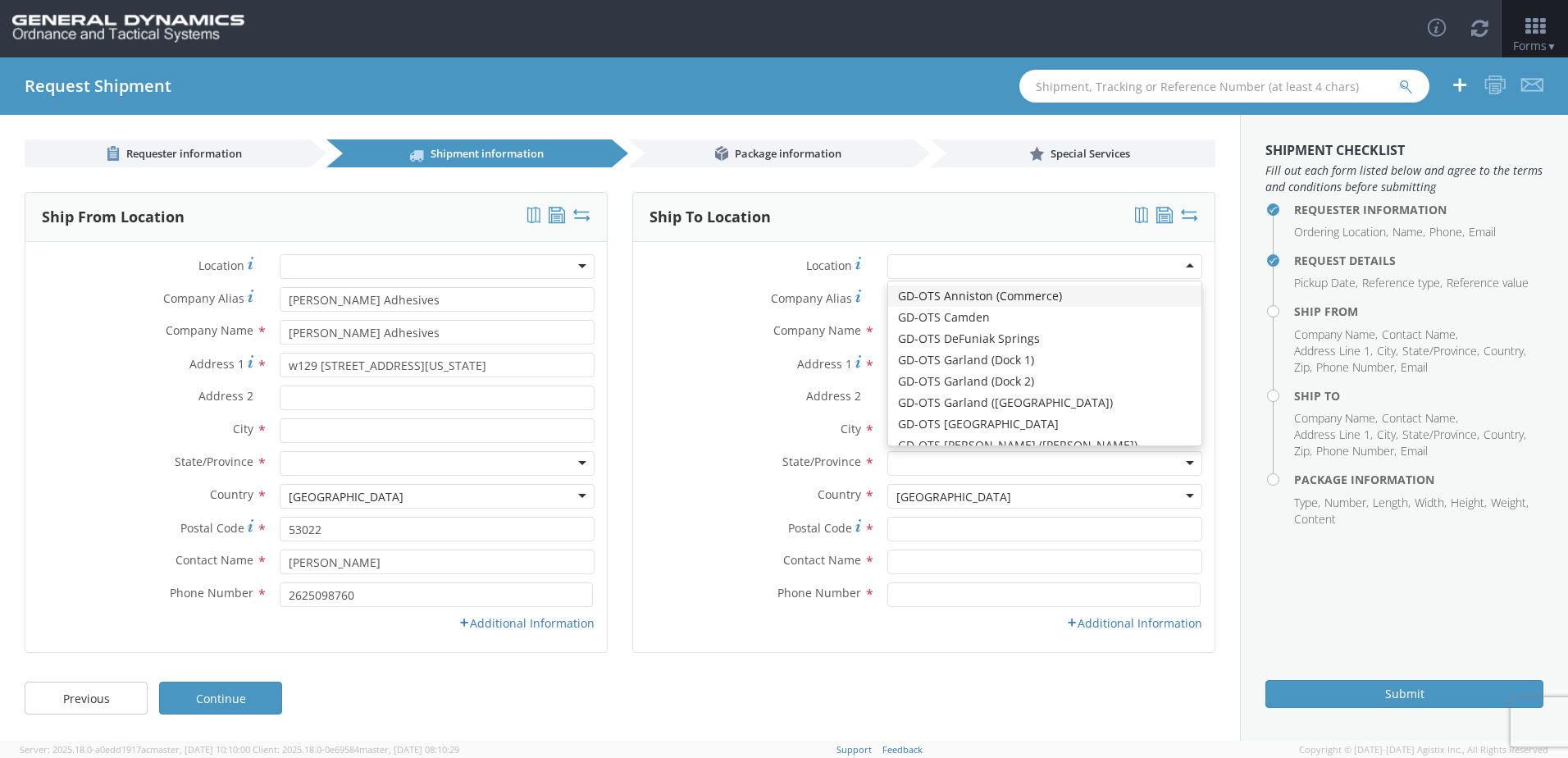
click at [1188, 263] on div at bounding box center [1044, 266] width 314 height 25
type input "General Dynamics - OTS"
type input "[STREET_ADDRESS]"
type input "Red Lion"
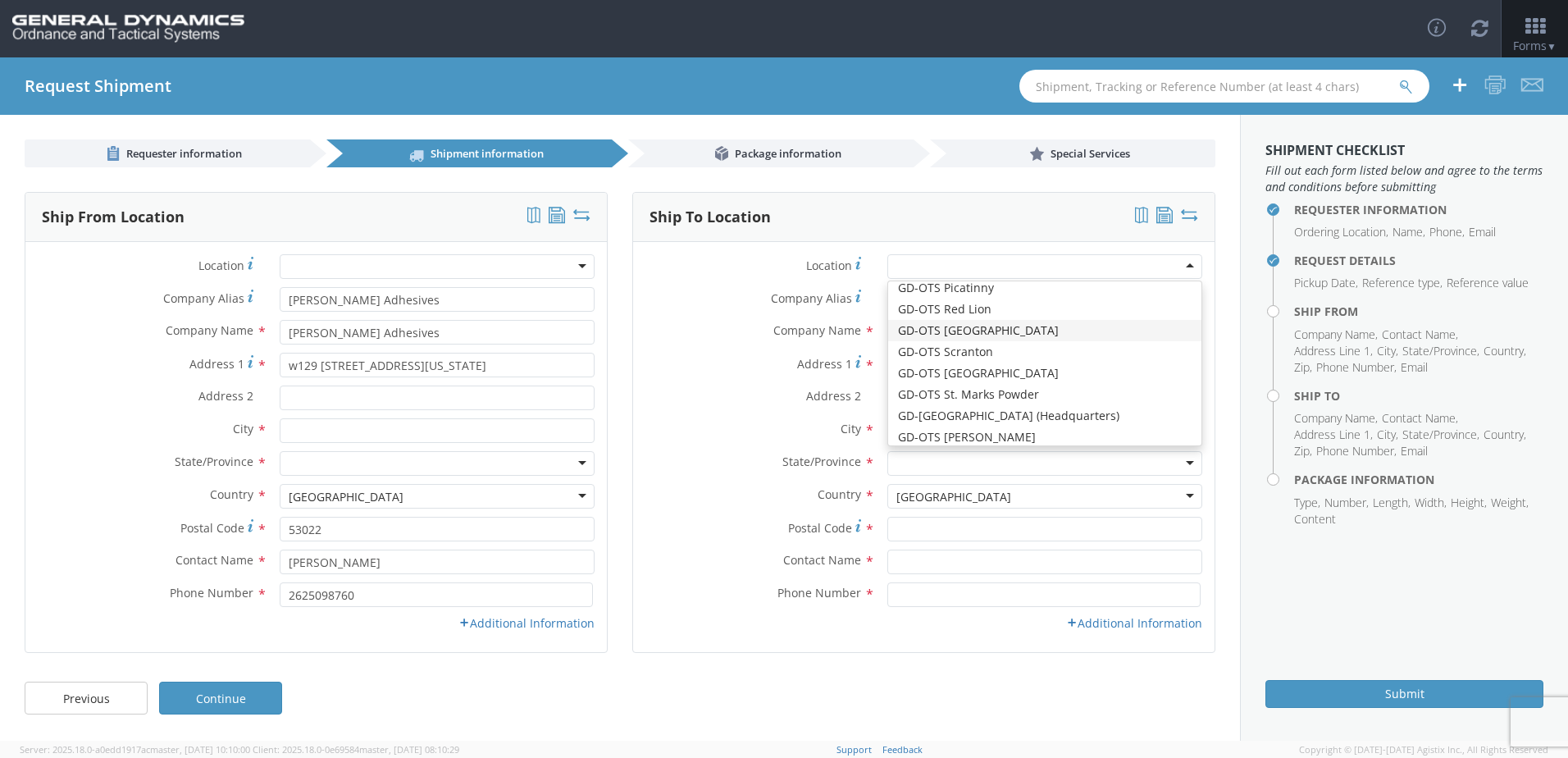
type input "17356"
type input "[PHONE_NUMBER]"
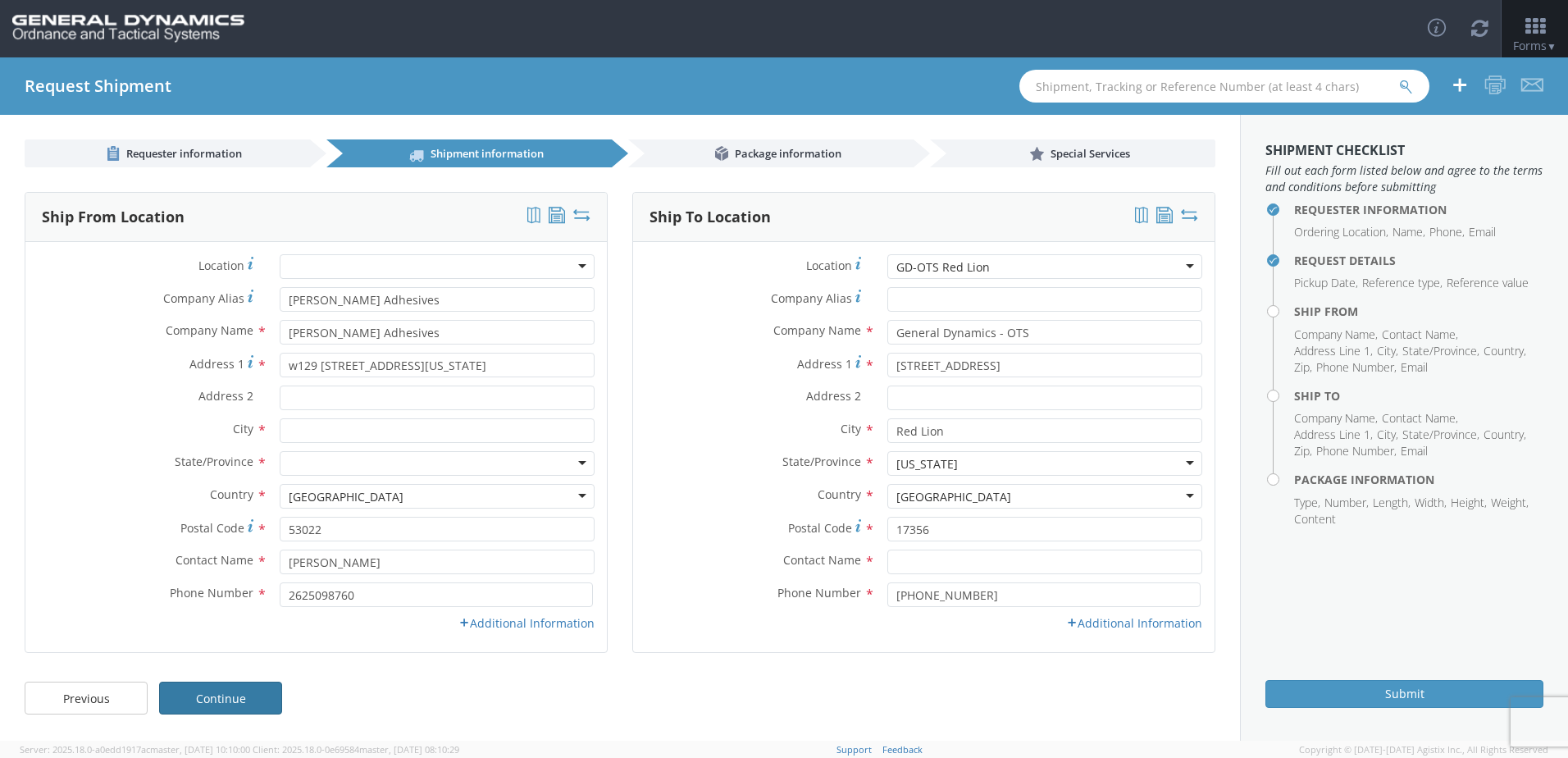
click at [270, 697] on link "Continue" at bounding box center [221, 697] width 123 height 33
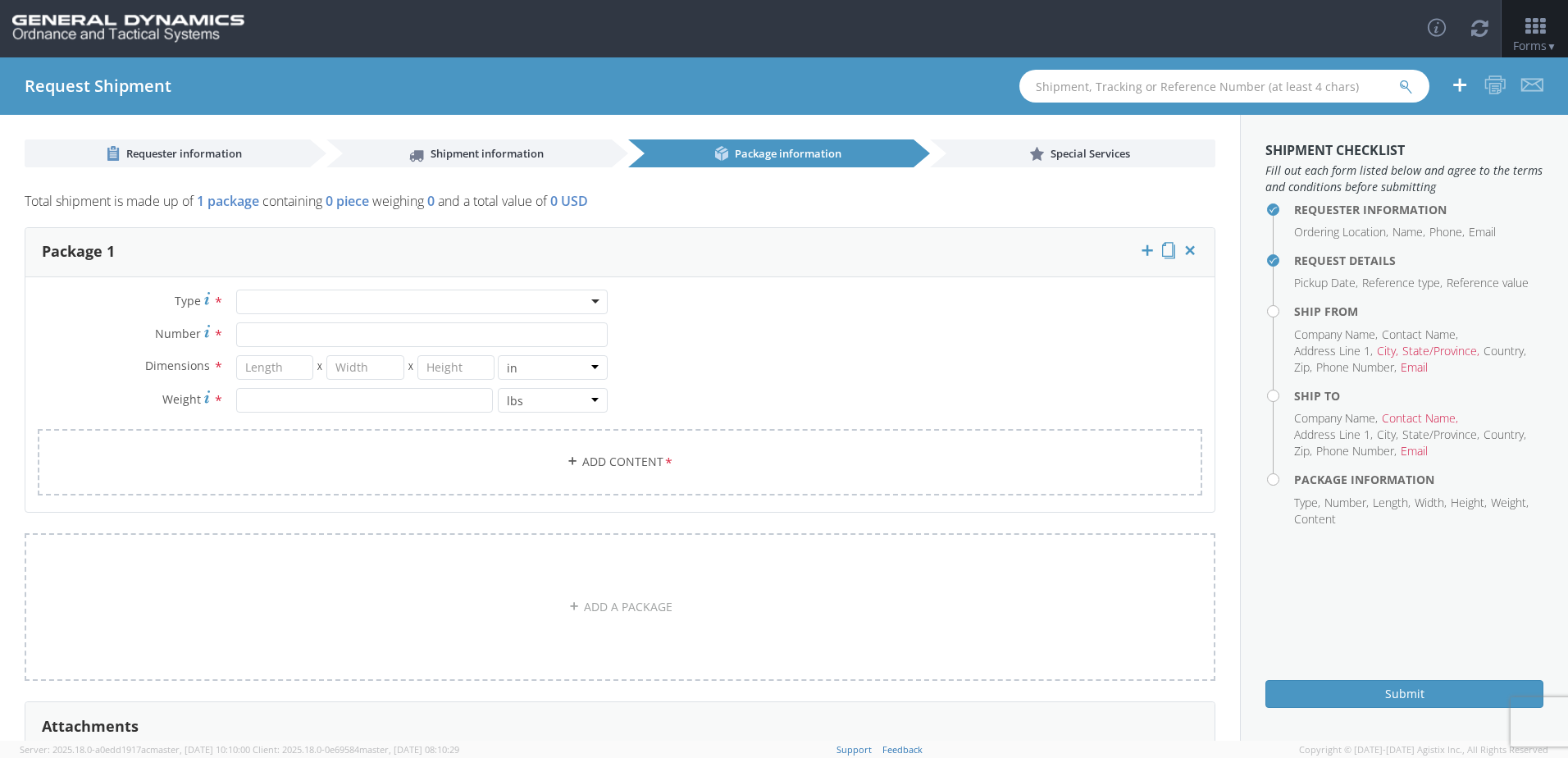
click at [562, 291] on div at bounding box center [421, 302] width 372 height 25
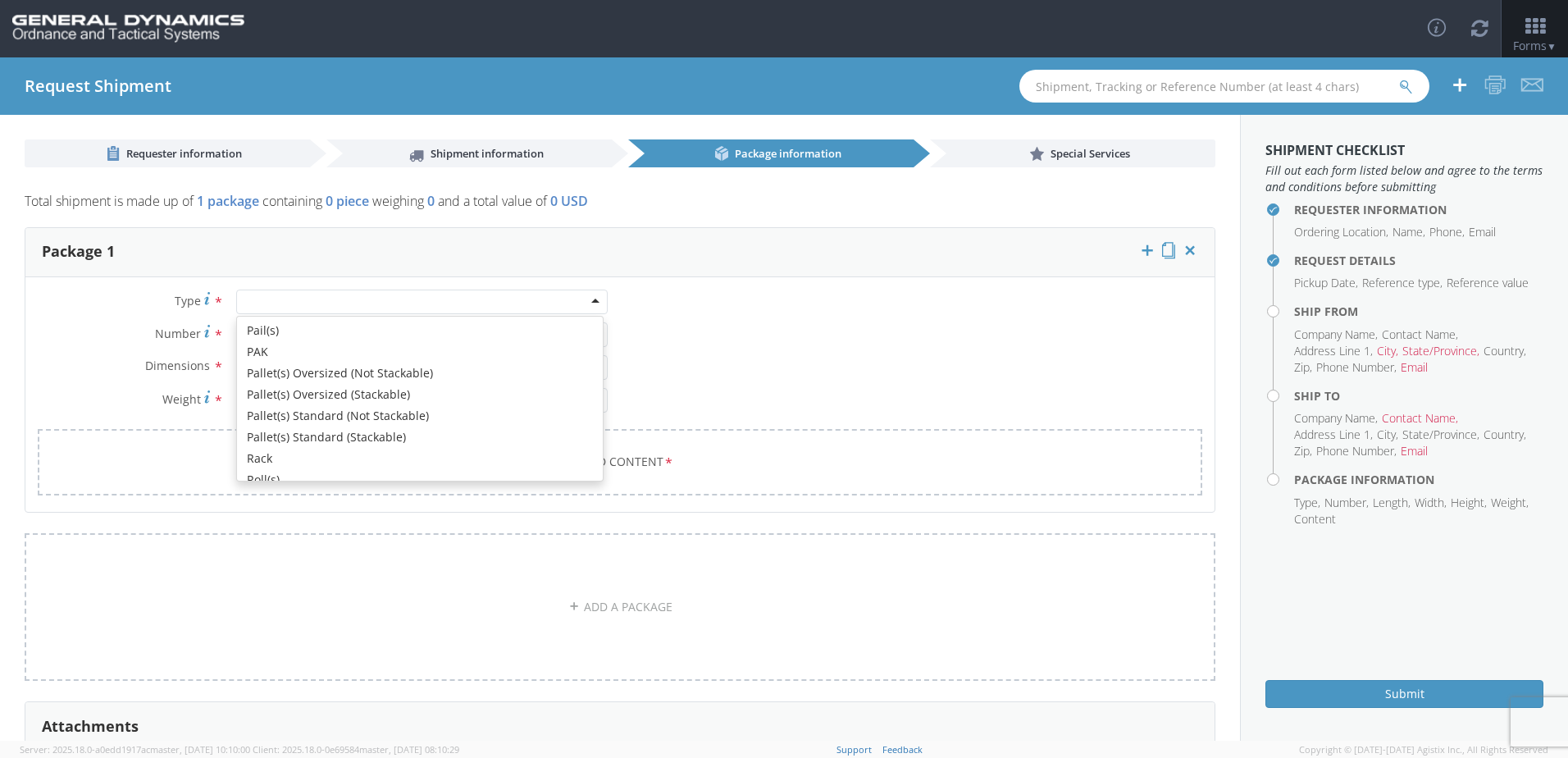
scroll to position [492, 0]
click at [487, 297] on div "Pallet(s) Standard (Not Stackable)" at bounding box center [421, 302] width 372 height 25
click at [399, 420] on div "Type * Pallet(s) Standard (Not Stackable) Pallet(s) Standard (Not Stackable) Ba…" at bounding box center [323, 375] width 594 height 172
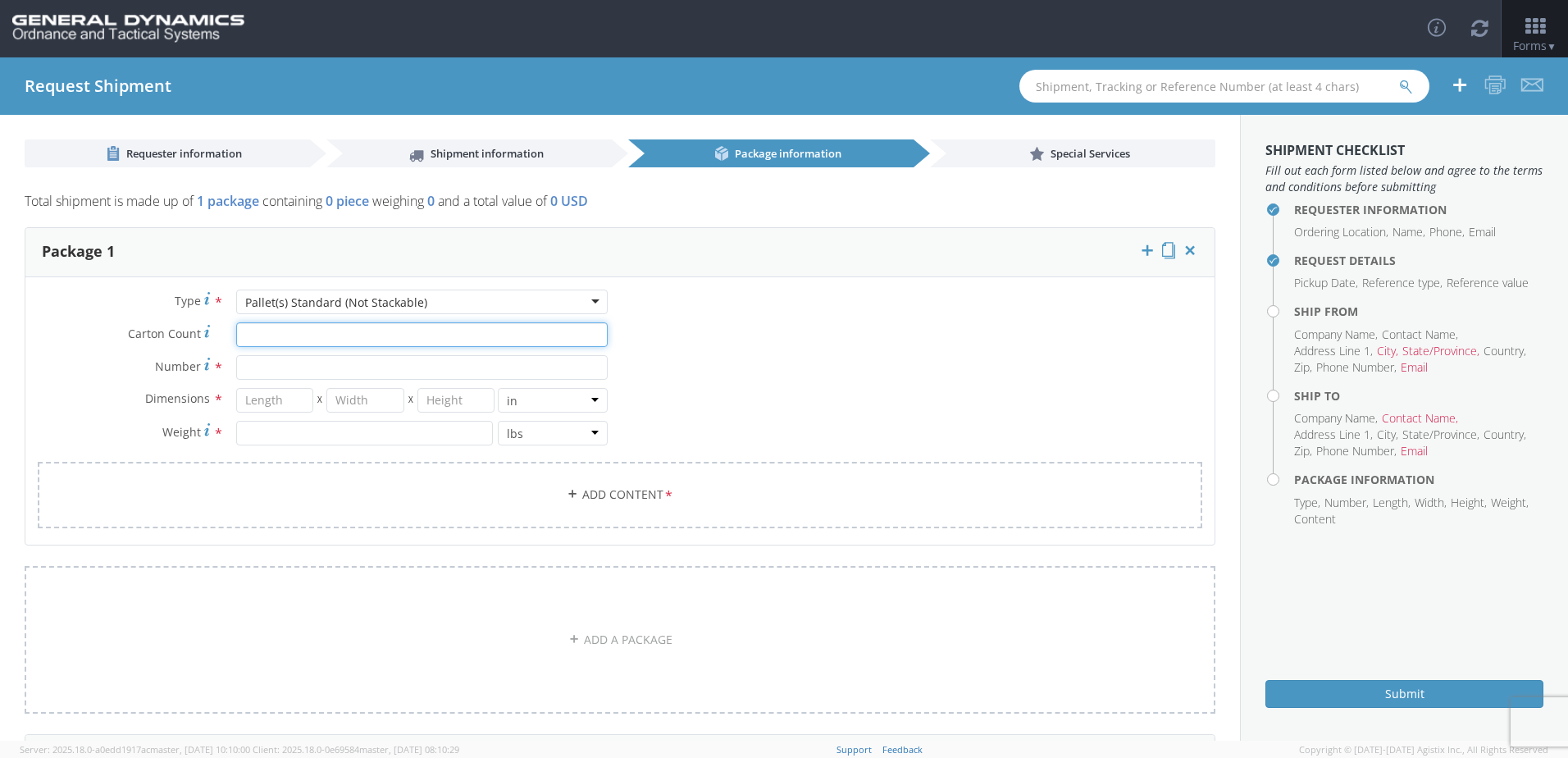
click at [347, 334] on input "Carton Count *" at bounding box center [421, 335] width 372 height 25
type input "15"
type input "1"
type input "24"
type input "32"
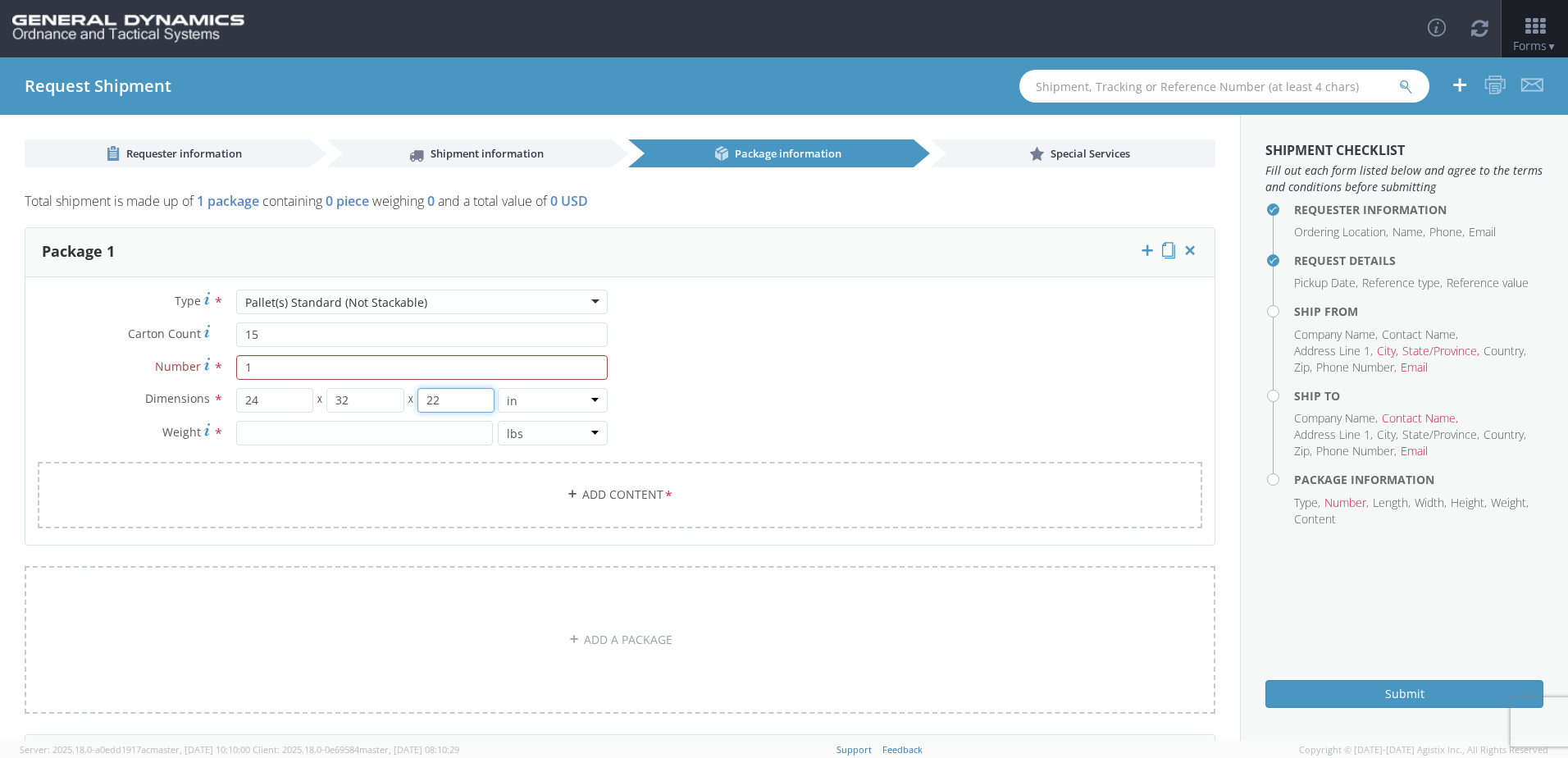
type input "22"
click at [304, 443] on input "number" at bounding box center [364, 433] width 257 height 25
type input "98"
click at [825, 379] on div "Type * Pallet(s) Standard (Not Stackable) Pallet(s) Standard (Not Stackable) Ba…" at bounding box center [620, 419] width 1189 height 259
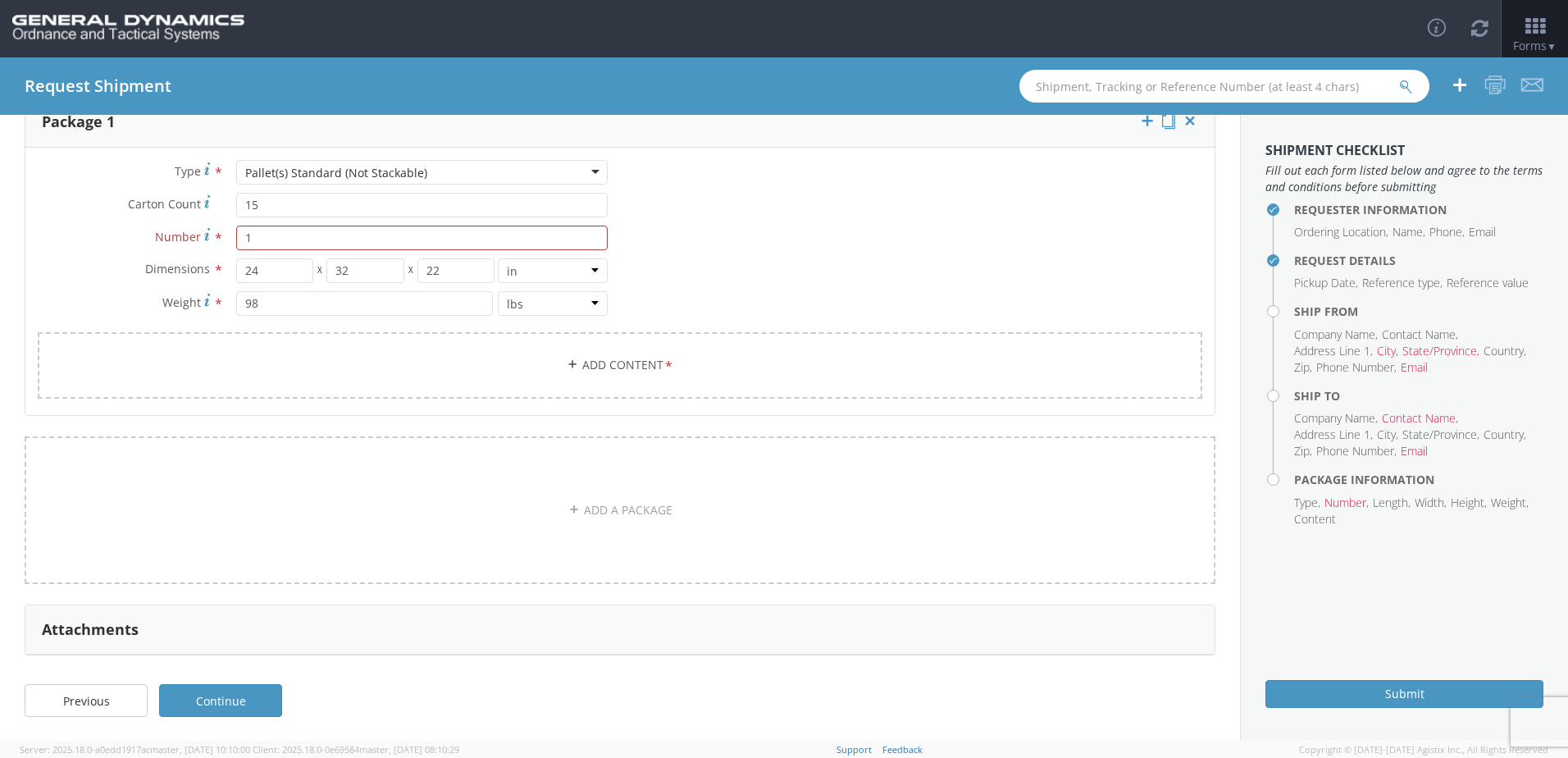
scroll to position [130, 0]
click at [229, 709] on link "Continue" at bounding box center [221, 699] width 123 height 33
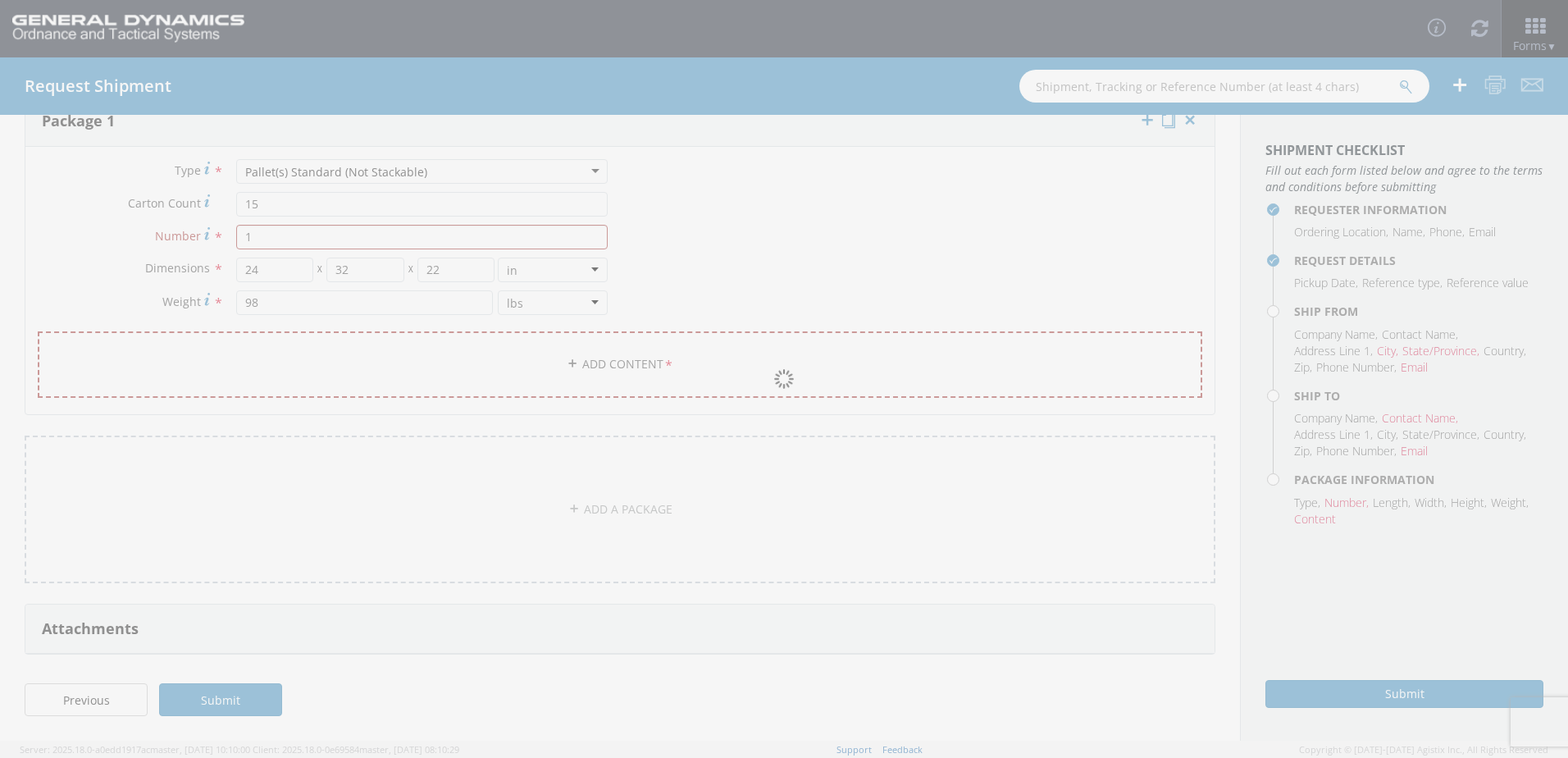
scroll to position [0, 0]
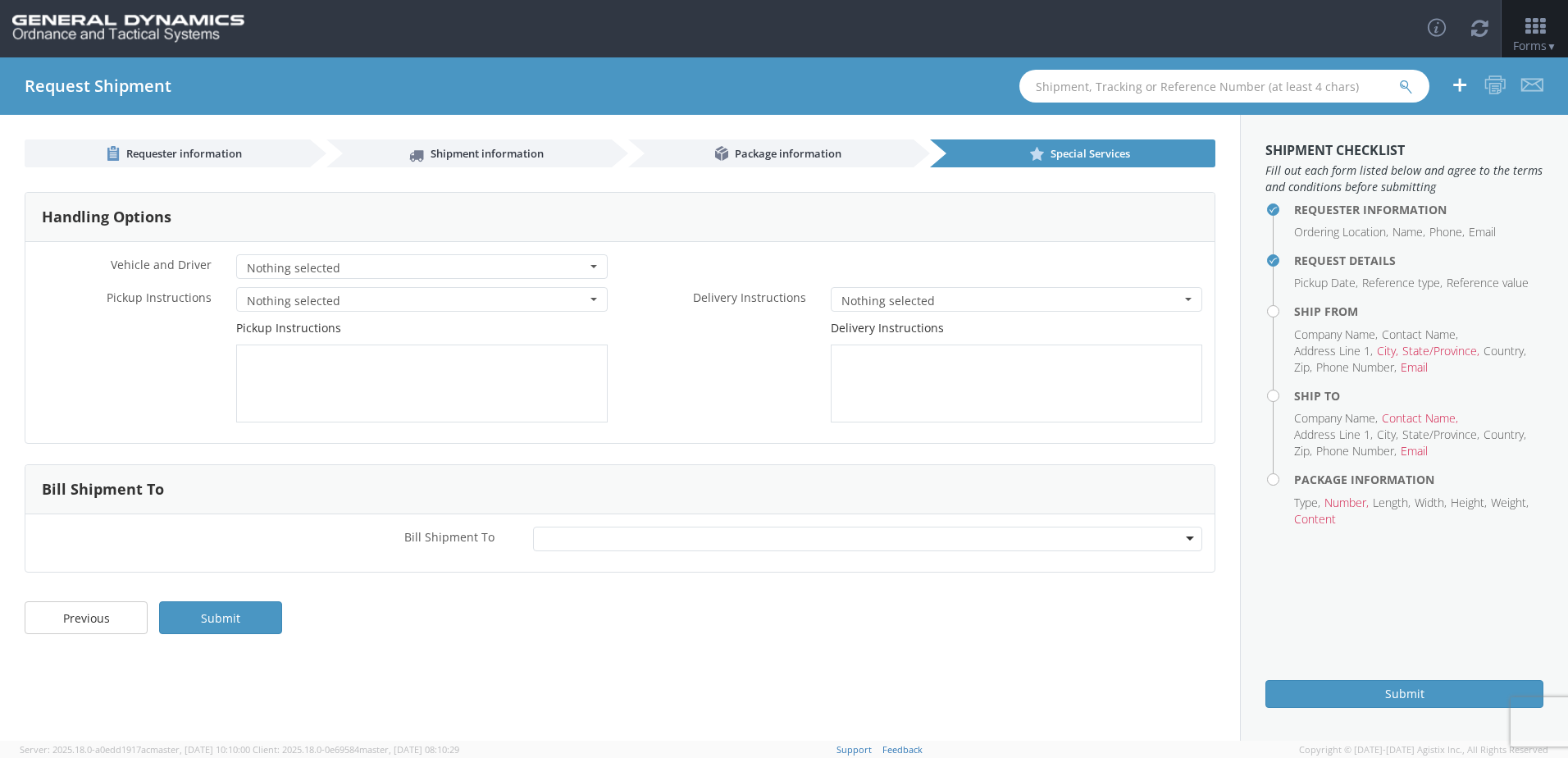
click at [590, 273] on button "Nothing selected" at bounding box center [421, 266] width 372 height 25
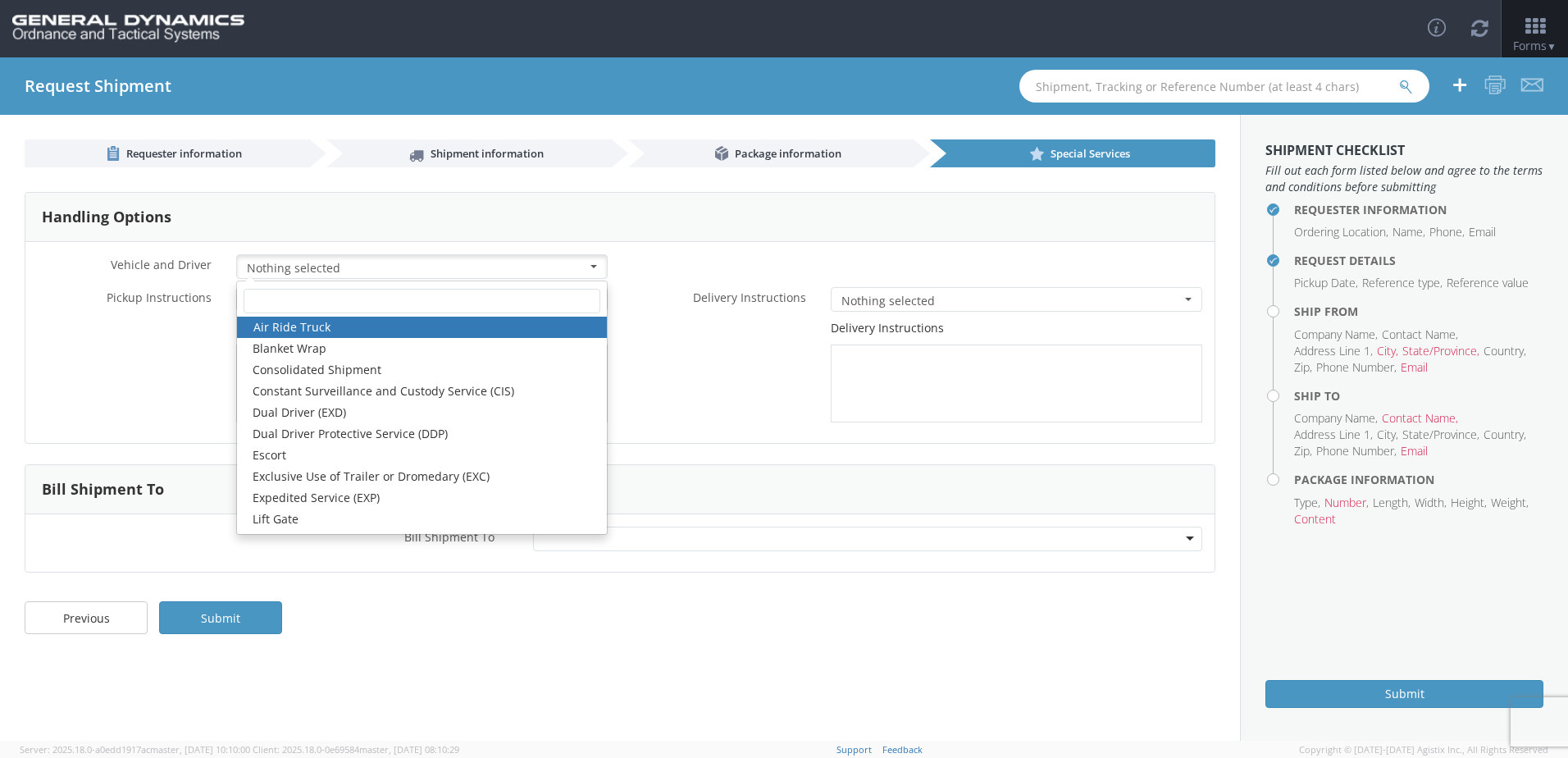
click at [478, 284] on div "Air Ride Truck Blanket Wrap Consolidated Shipment Constant Surveillance and Cus…" at bounding box center [421, 407] width 372 height 254
click at [697, 275] on div "* Vehicle and Driver Nothing selected Air Ride Truck Blanket Wrap Consolidated …" at bounding box center [620, 270] width 1189 height 33
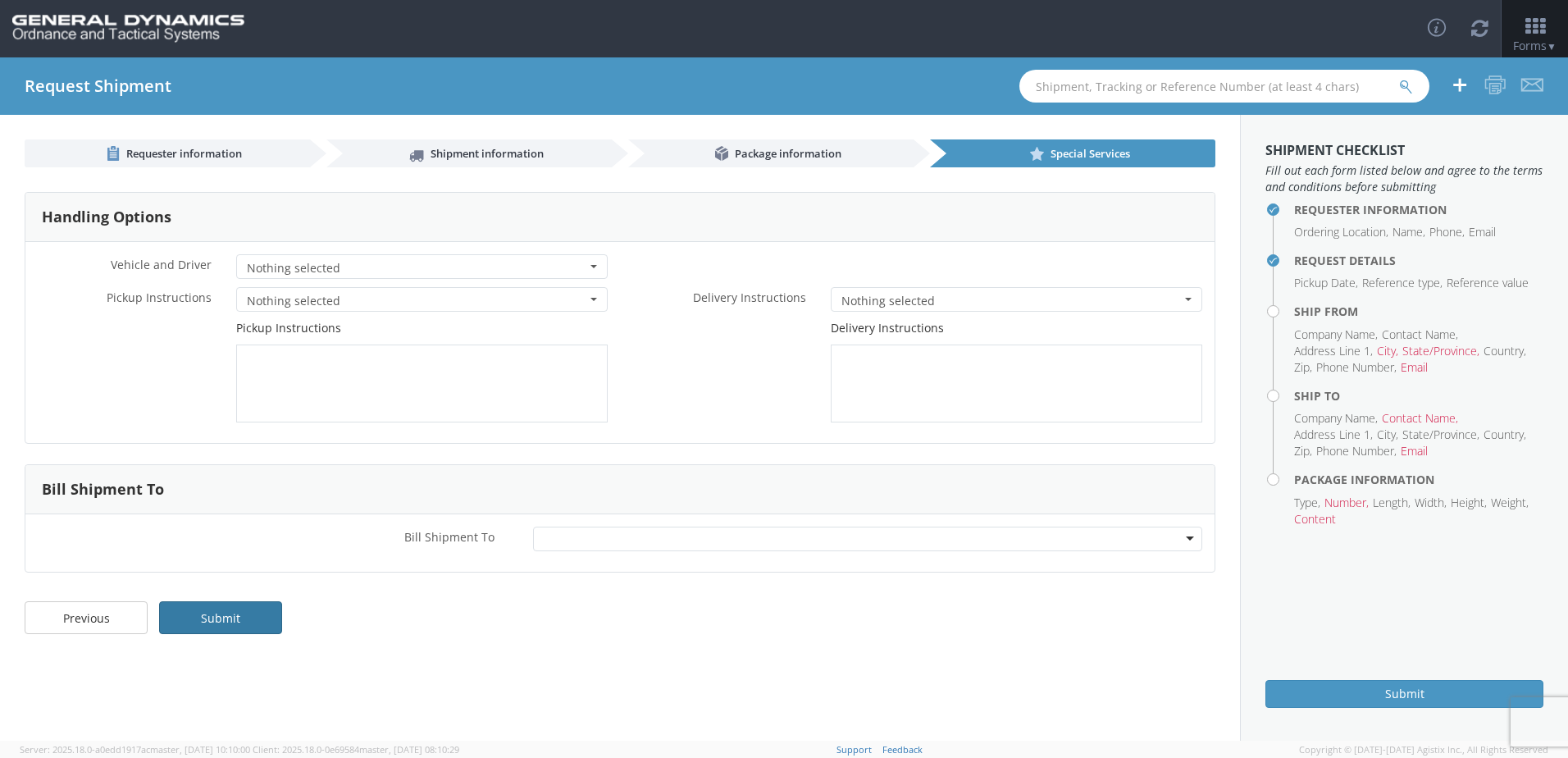
click at [243, 624] on link "Submit" at bounding box center [221, 617] width 123 height 33
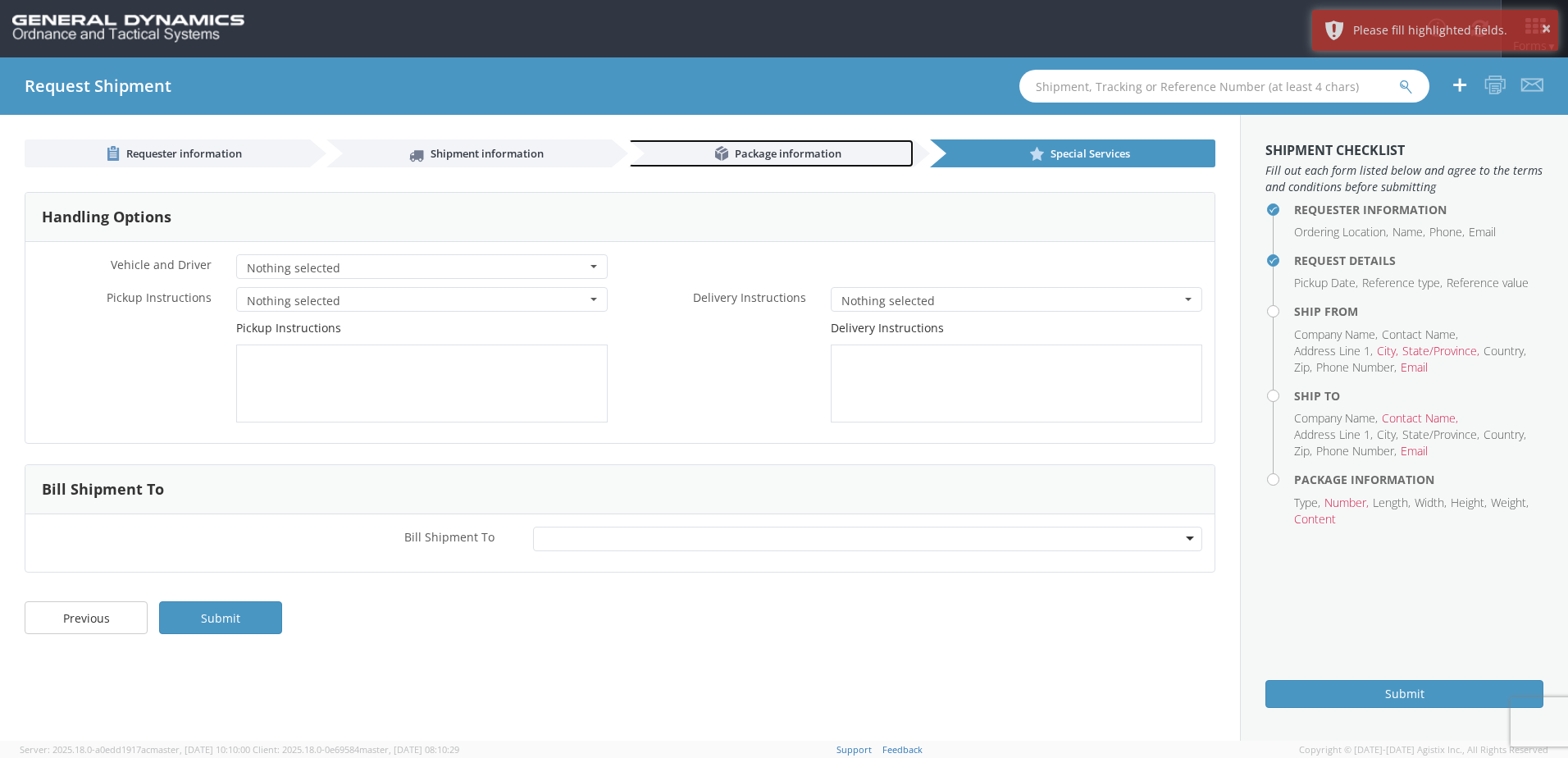
click at [757, 145] on link "Package information" at bounding box center [771, 152] width 285 height 28
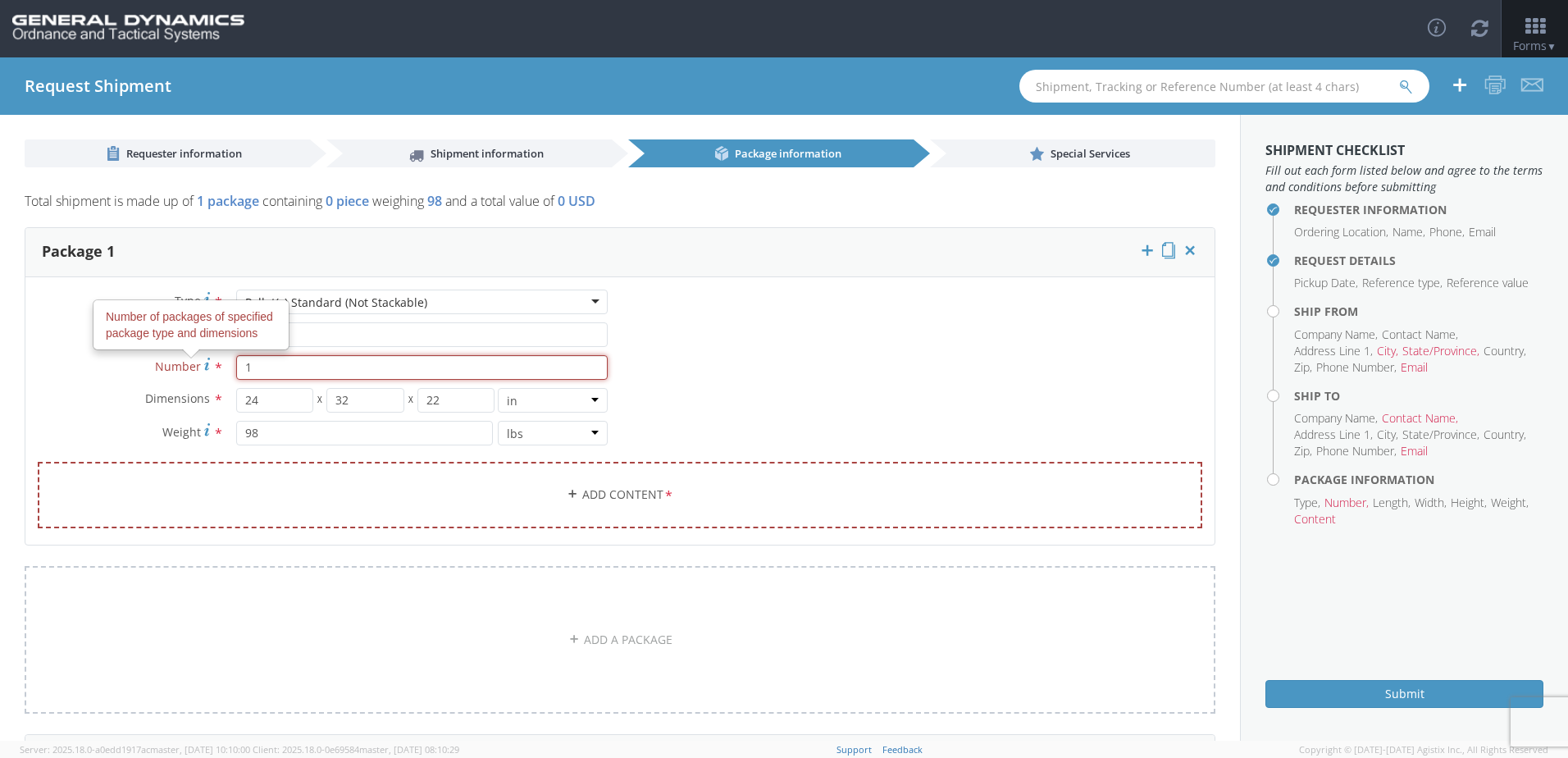
click at [217, 381] on div "Type * Pallet(s) Standard (Not Stackable) Pallet(s) Standard (Not Stackable) Ba…" at bounding box center [323, 375] width 594 height 172
type input "15"
click at [739, 382] on div "Type * Pallet(s) Standard (Not Stackable) Pallet(s) Standard (Not Stackable) Ba…" at bounding box center [620, 419] width 1189 height 259
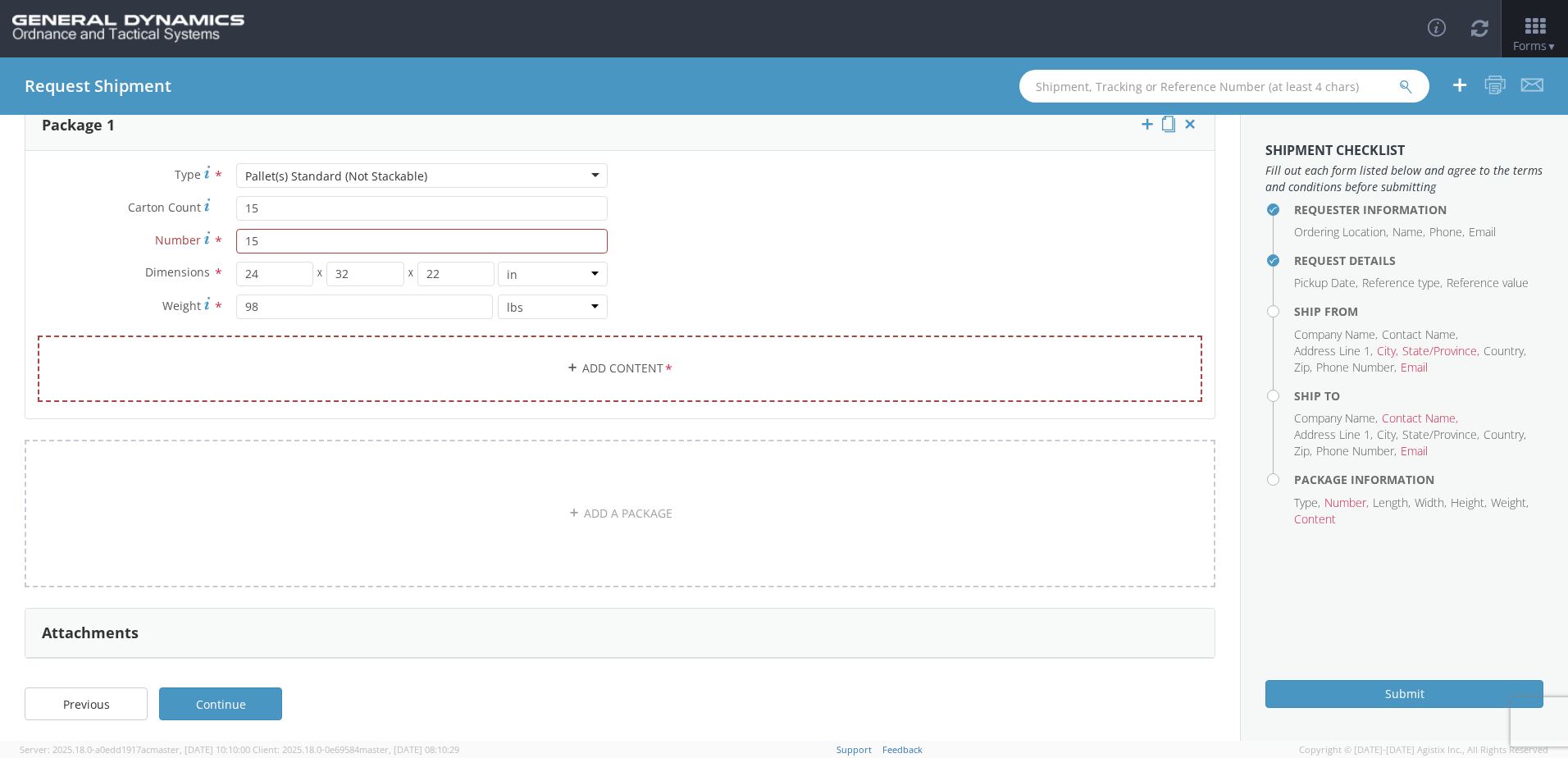
scroll to position [130, 0]
click at [604, 360] on link "Add Content *" at bounding box center [619, 364] width 1164 height 67
click at [645, 360] on link "Add Content *" at bounding box center [619, 364] width 1164 height 67
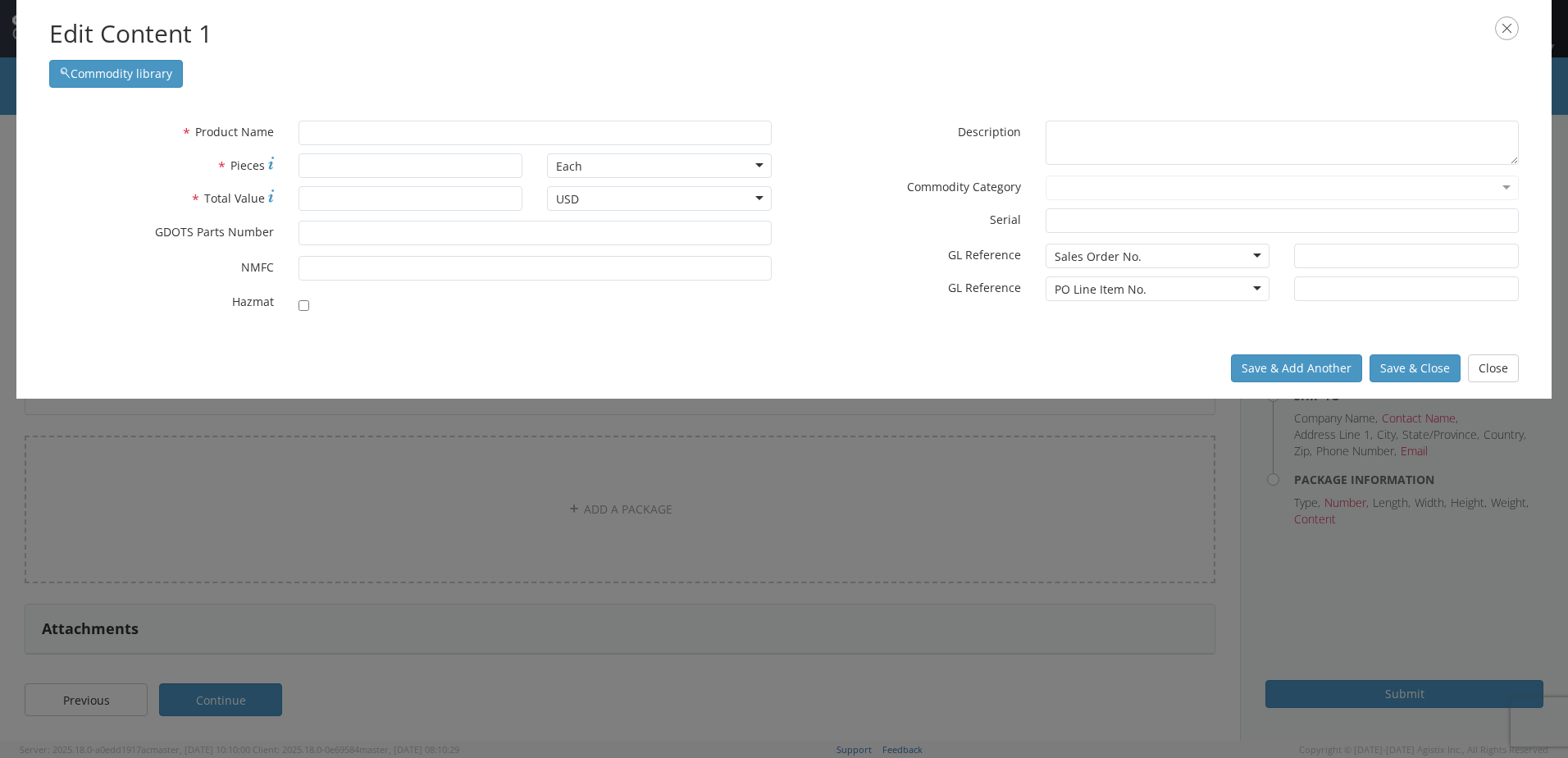
click at [661, 360] on div "Save & Add Another Save & Close Close" at bounding box center [783, 368] width 1535 height 61
click at [468, 140] on input "text" at bounding box center [535, 133] width 473 height 25
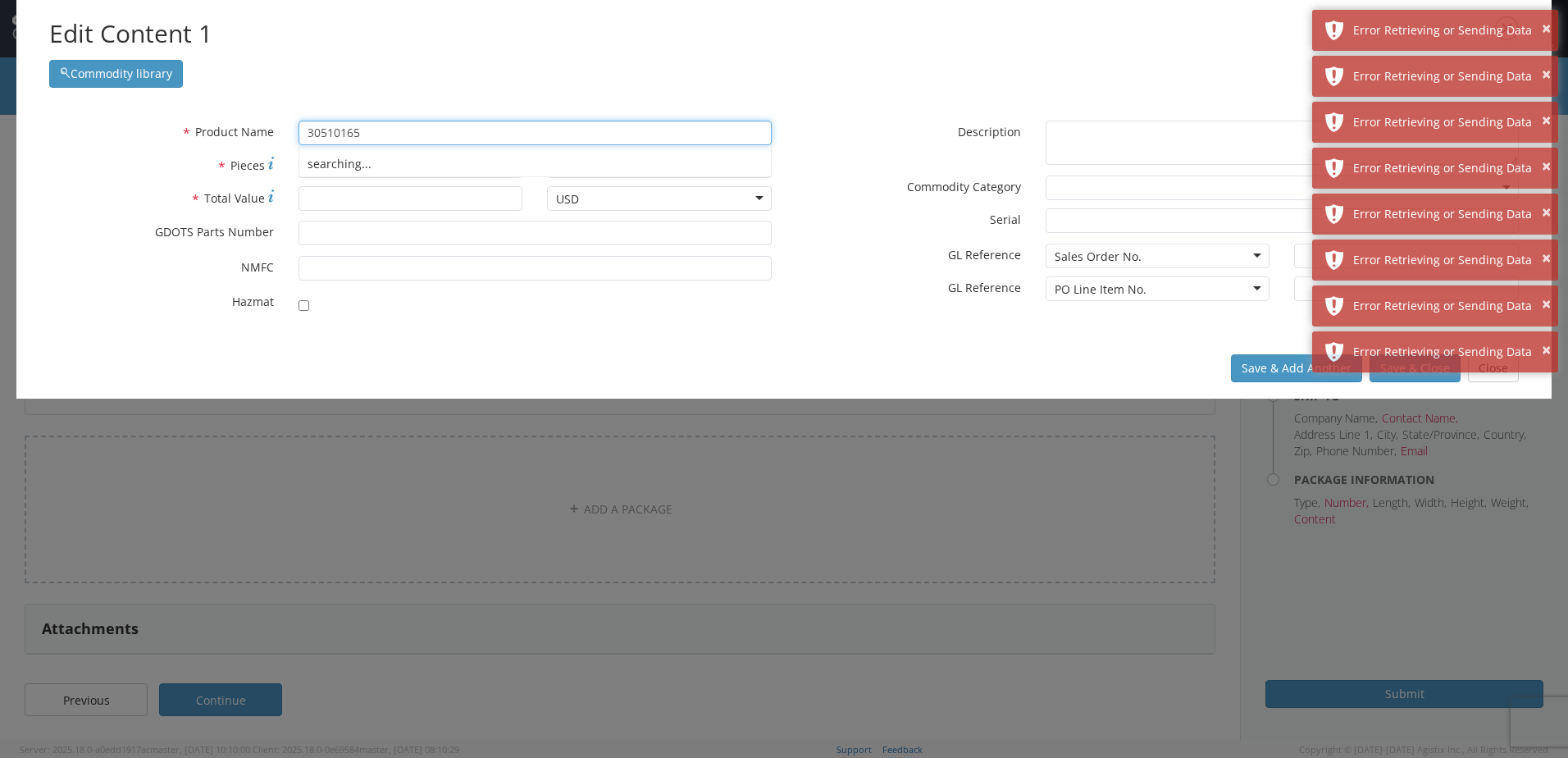
type input "30510165"
click at [572, 333] on div "* Product Name 30510165 searching... * Pieces Each Each Bag Blister Pack Bottle…" at bounding box center [783, 221] width 1535 height 233
click at [589, 138] on input "30510165" at bounding box center [535, 133] width 473 height 25
drag, startPoint x: 589, startPoint y: 138, endPoint x: 265, endPoint y: 147, distance: 324.1
click at [265, 147] on div "* Product Name 30510165 searching..." at bounding box center [410, 136] width 747 height 33
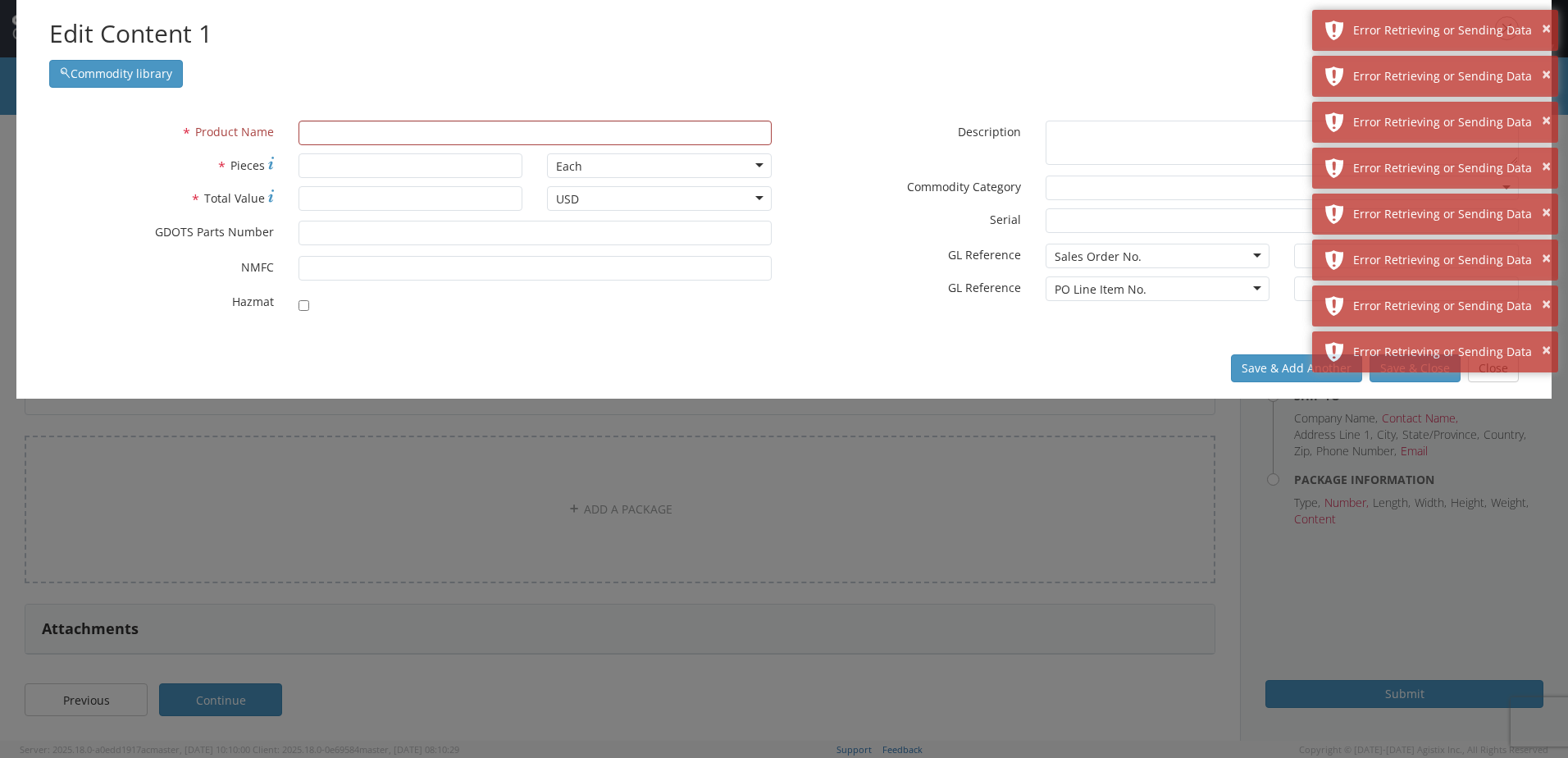
click at [443, 325] on div "* Product Name * Pieces Each Each Bag Blister Pack Bottle Capsule Carton Centim…" at bounding box center [783, 221] width 1535 height 233
drag, startPoint x: 750, startPoint y: 363, endPoint x: 886, endPoint y: 308, distance: 146.7
click at [751, 363] on div "Save & Add Another Save & Close Close" at bounding box center [783, 368] width 1535 height 61
click at [1543, 346] on button "×" at bounding box center [1547, 350] width 9 height 24
click at [1498, 366] on button "Close" at bounding box center [1493, 368] width 51 height 28
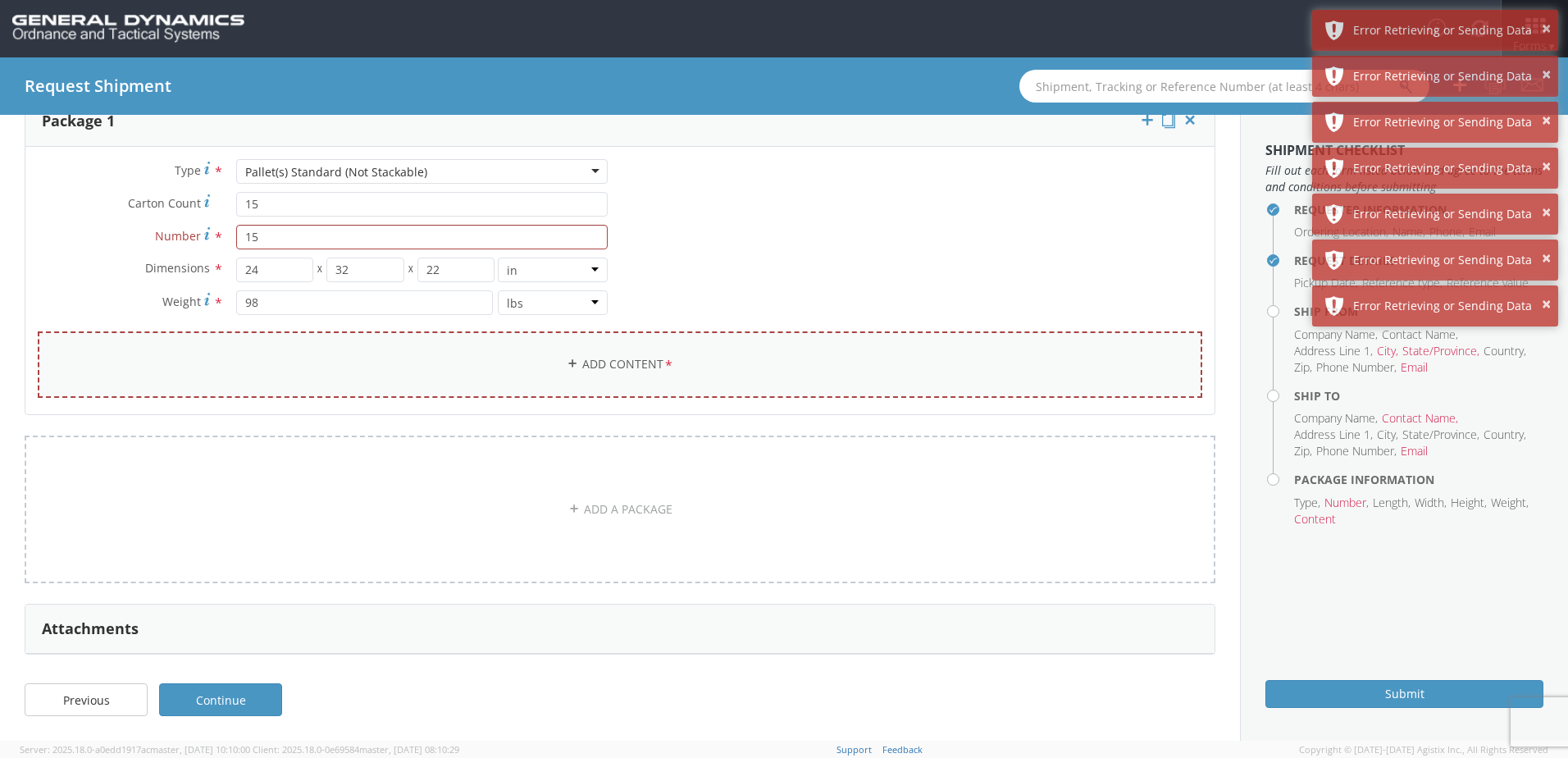
click at [687, 358] on link "Add Content *" at bounding box center [619, 364] width 1164 height 67
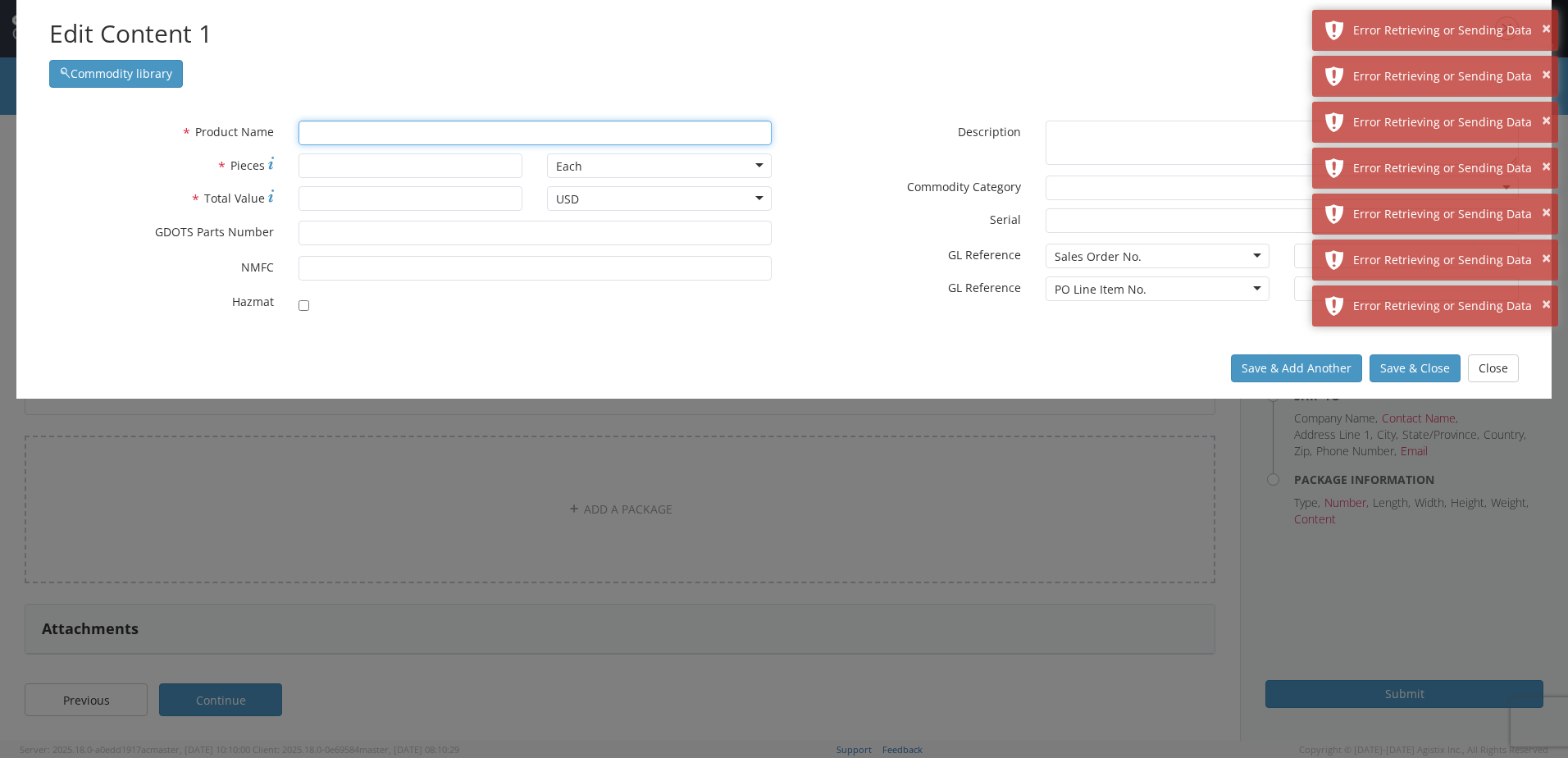
click at [330, 135] on input "text" at bounding box center [535, 133] width 473 height 25
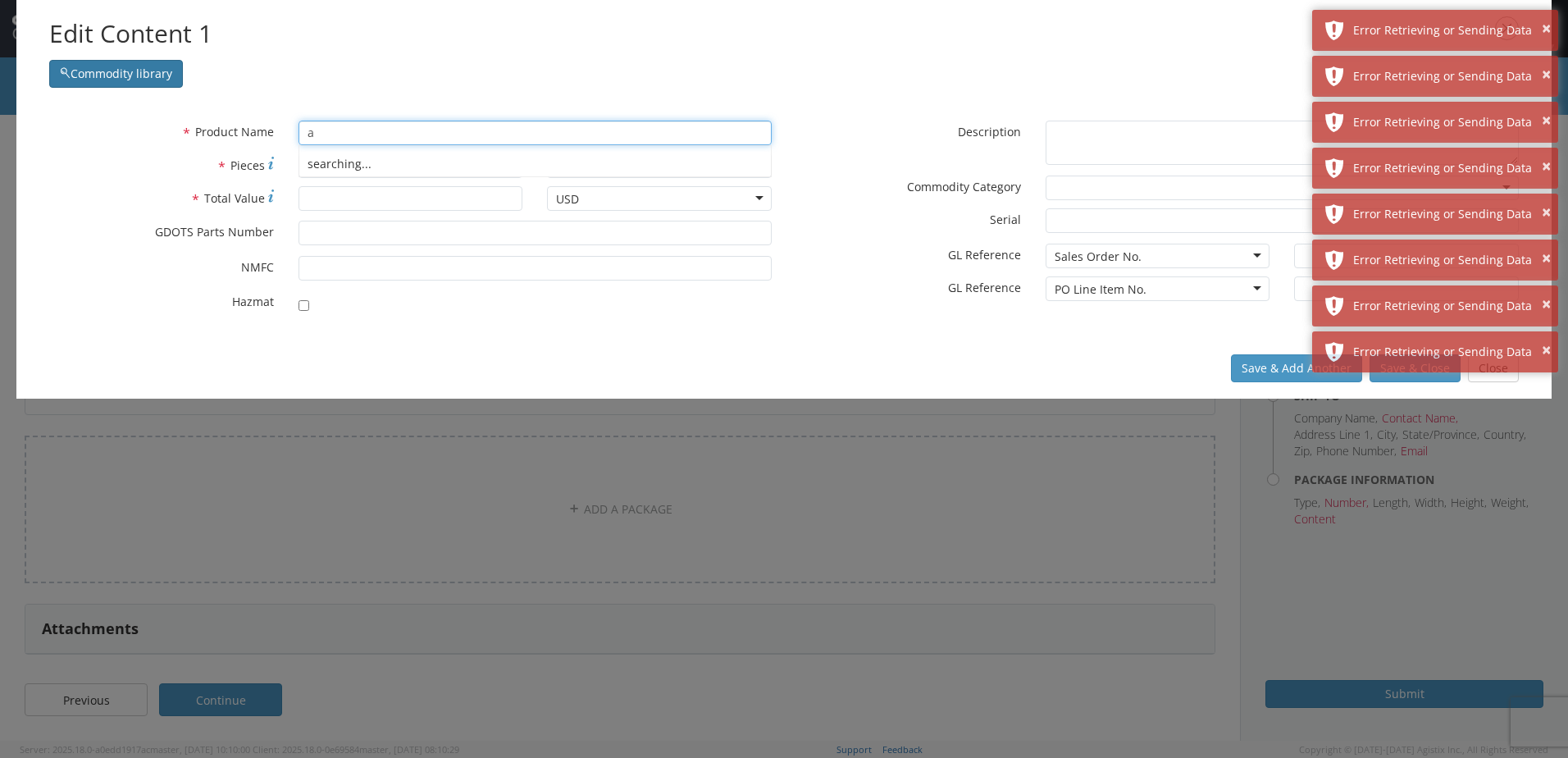
type input "a"
click at [122, 75] on button "Commodity library" at bounding box center [116, 73] width 134 height 28
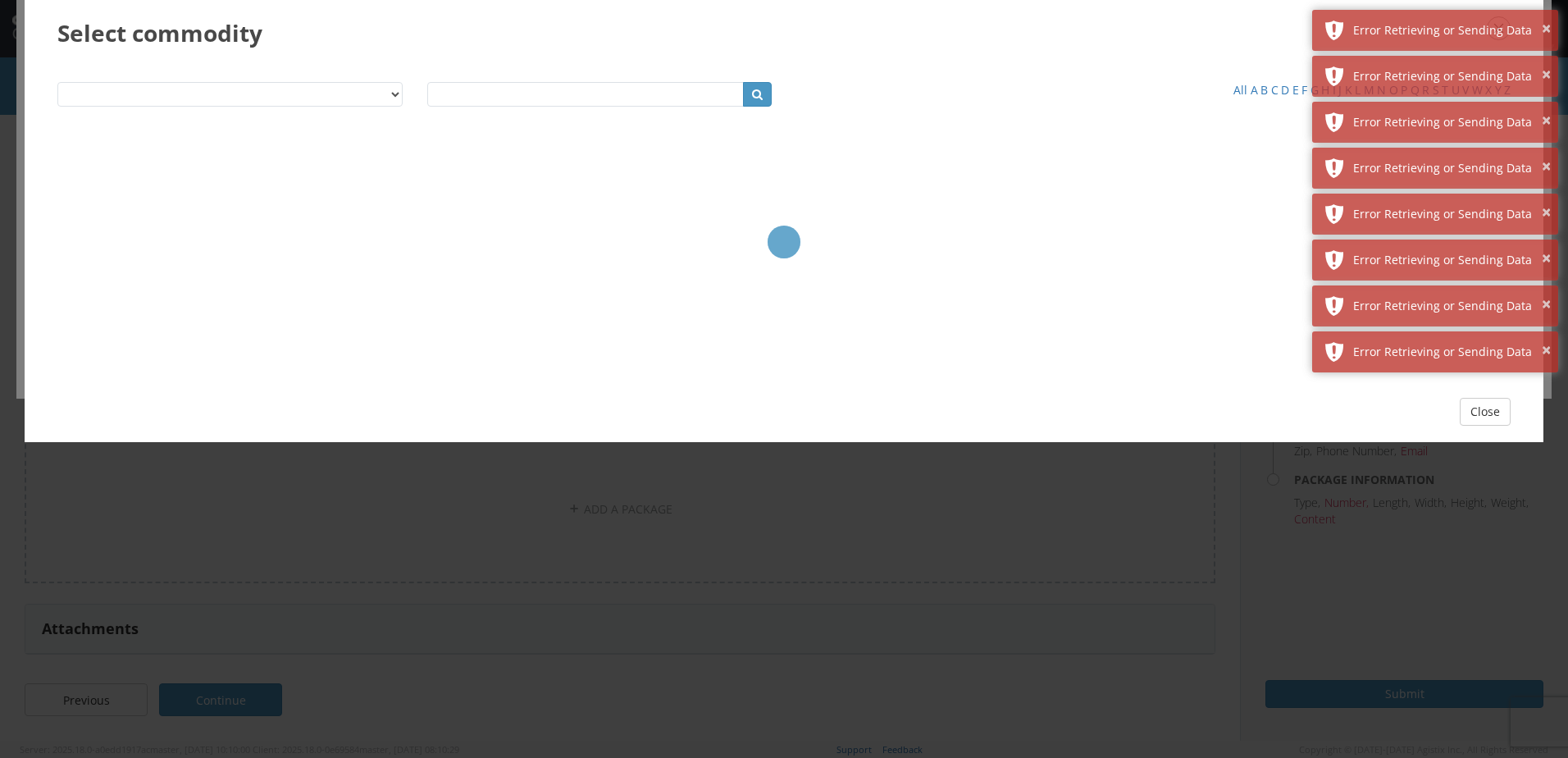
click at [122, 75] on div "Product Name Description SKU / Part No. Commodity Group Commodity Quantity Comm…" at bounding box center [784, 224] width 1519 height 315
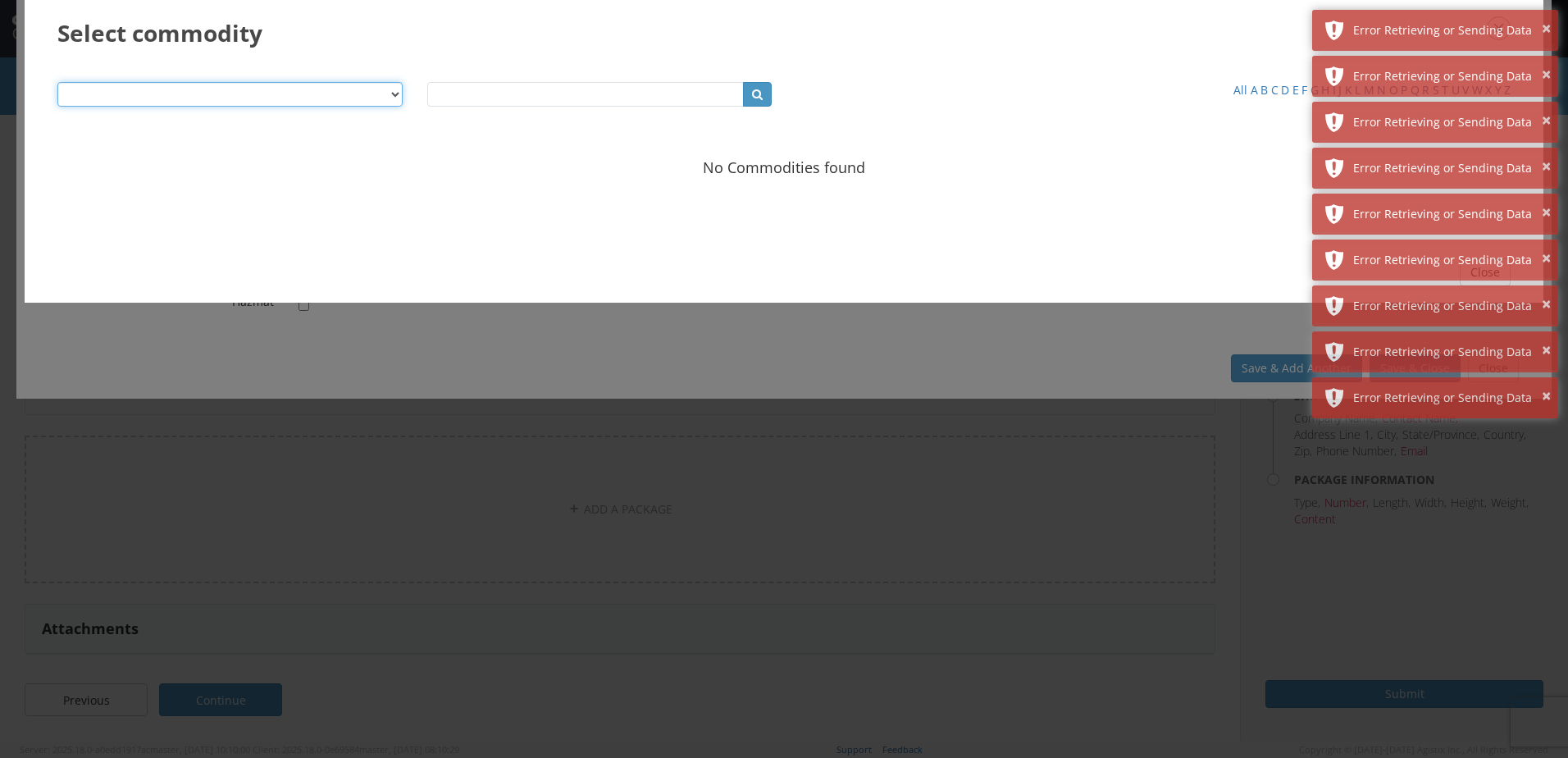
drag, startPoint x: 225, startPoint y: 87, endPoint x: 259, endPoint y: 94, distance: 34.7
click at [225, 87] on select "Product Name Description SKU / Part No. Commodity Group Commodity Quantity Comm…" at bounding box center [230, 94] width 346 height 25
select select "string:nmfc"
click at [57, 82] on select "Product Name Description SKU / Part No. Commodity Group Commodity Quantity Comm…" at bounding box center [230, 94] width 346 height 25
click at [523, 102] on input "text" at bounding box center [586, 94] width 317 height 25
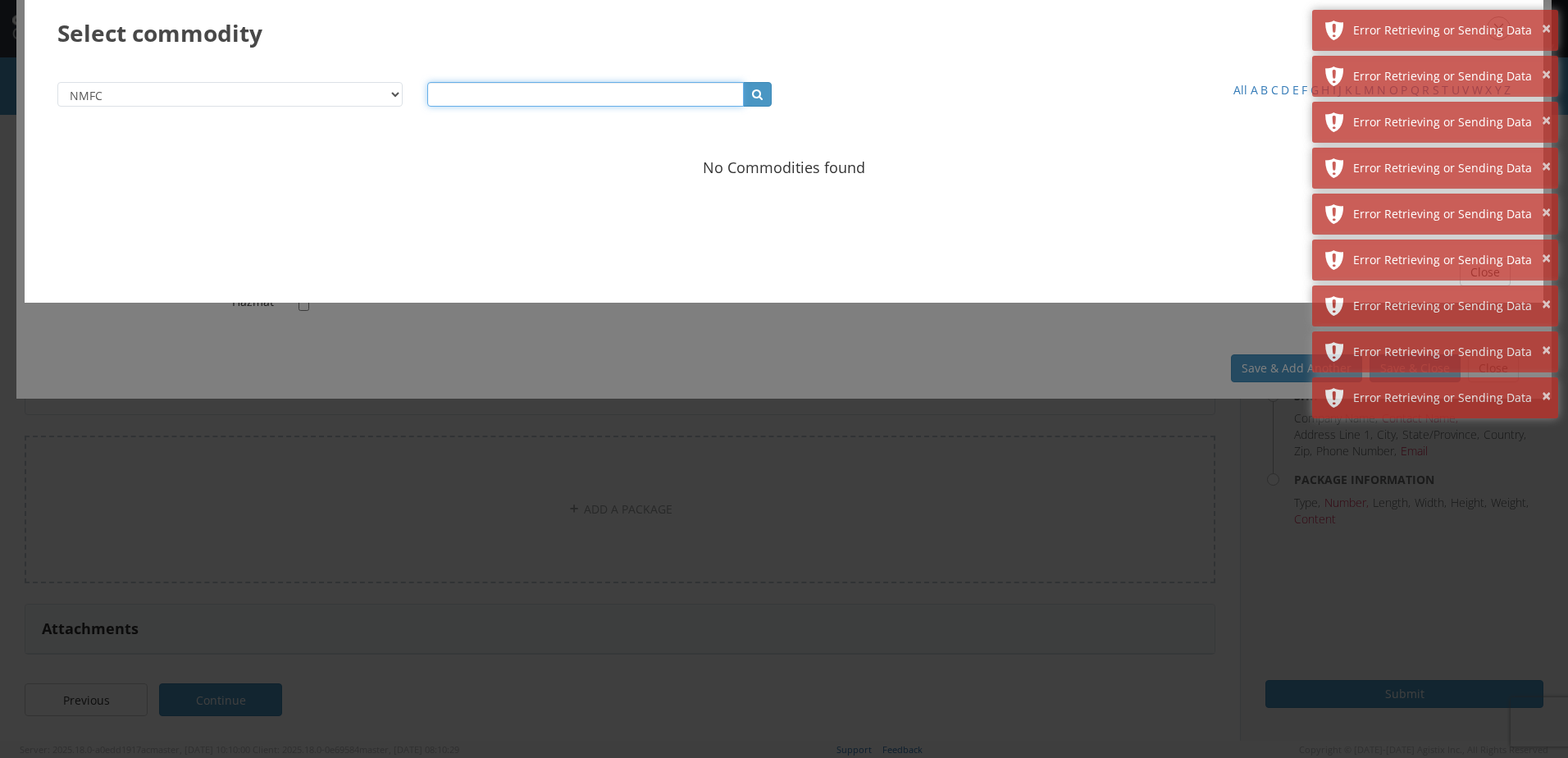
click at [524, 101] on input "text" at bounding box center [586, 94] width 317 height 25
type input "adhesives"
click at [762, 87] on icon "button" at bounding box center [757, 94] width 11 height 16
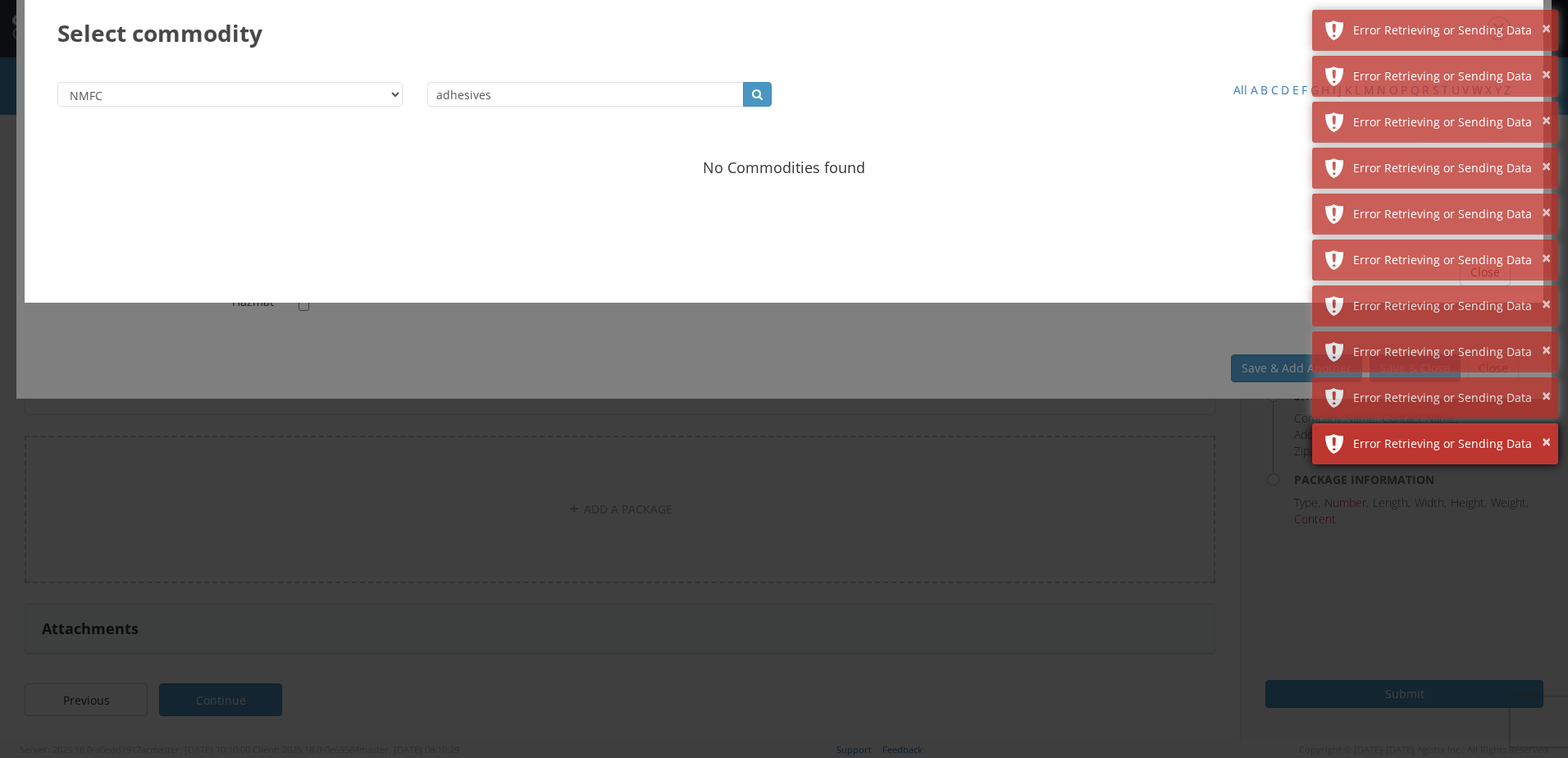
click at [1553, 439] on div "× Error Retrieving or Sending Data" at bounding box center [1435, 444] width 246 height 41
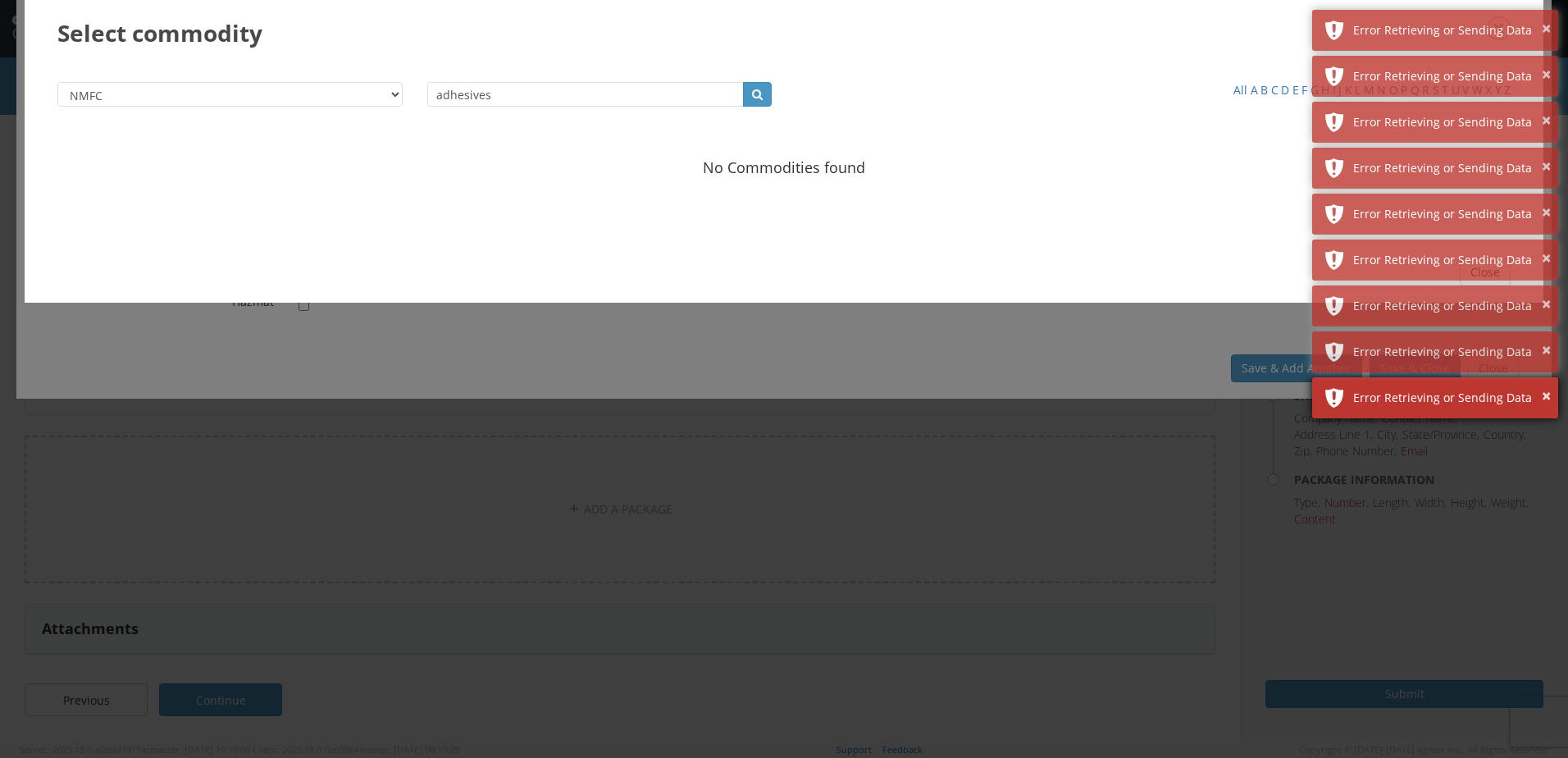
click at [1553, 407] on div "× Error Retrieving or Sending Data" at bounding box center [1435, 397] width 246 height 41
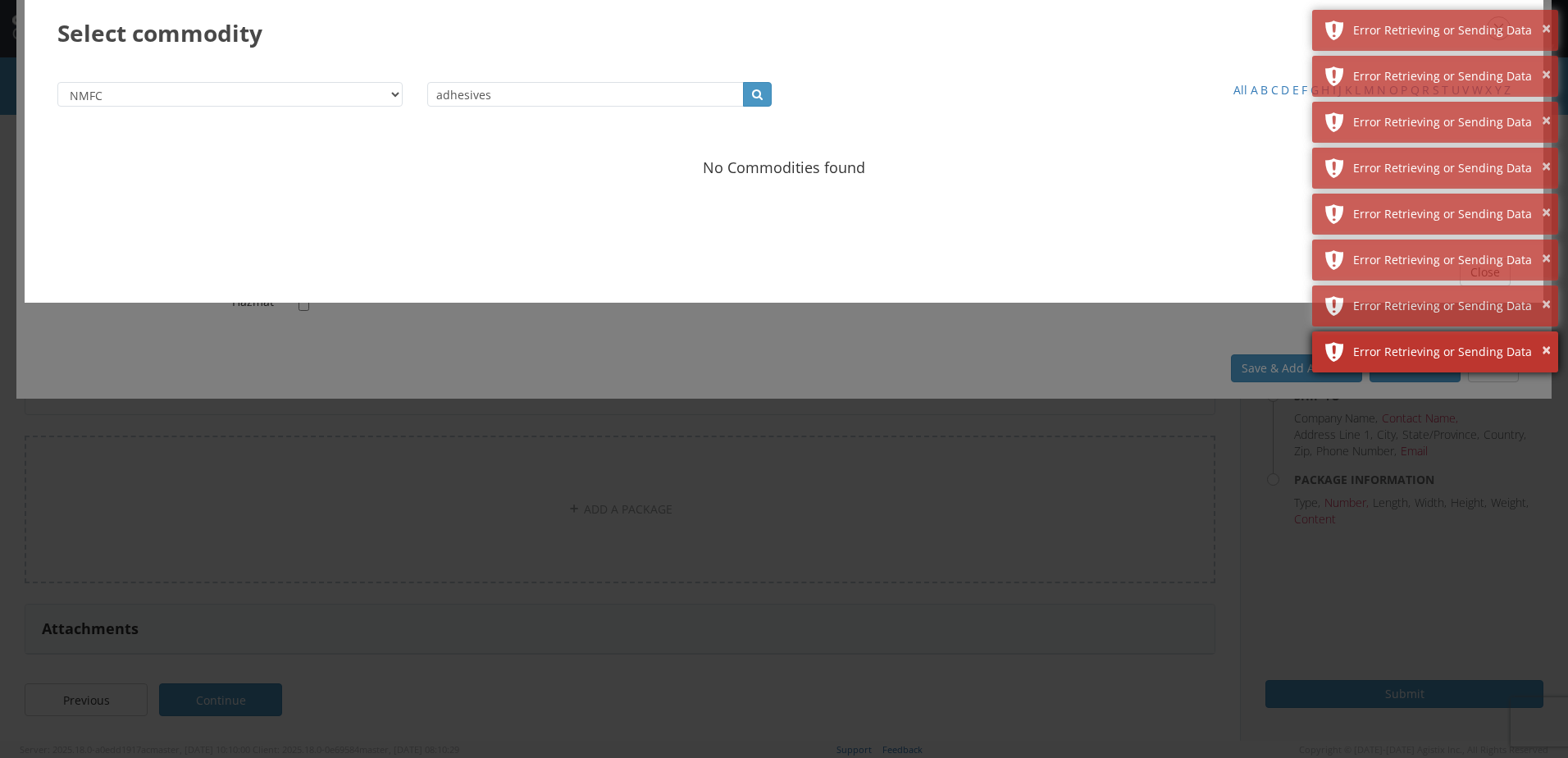
click at [1540, 358] on div "Error Retrieving or Sending Data" at bounding box center [1450, 352] width 192 height 16
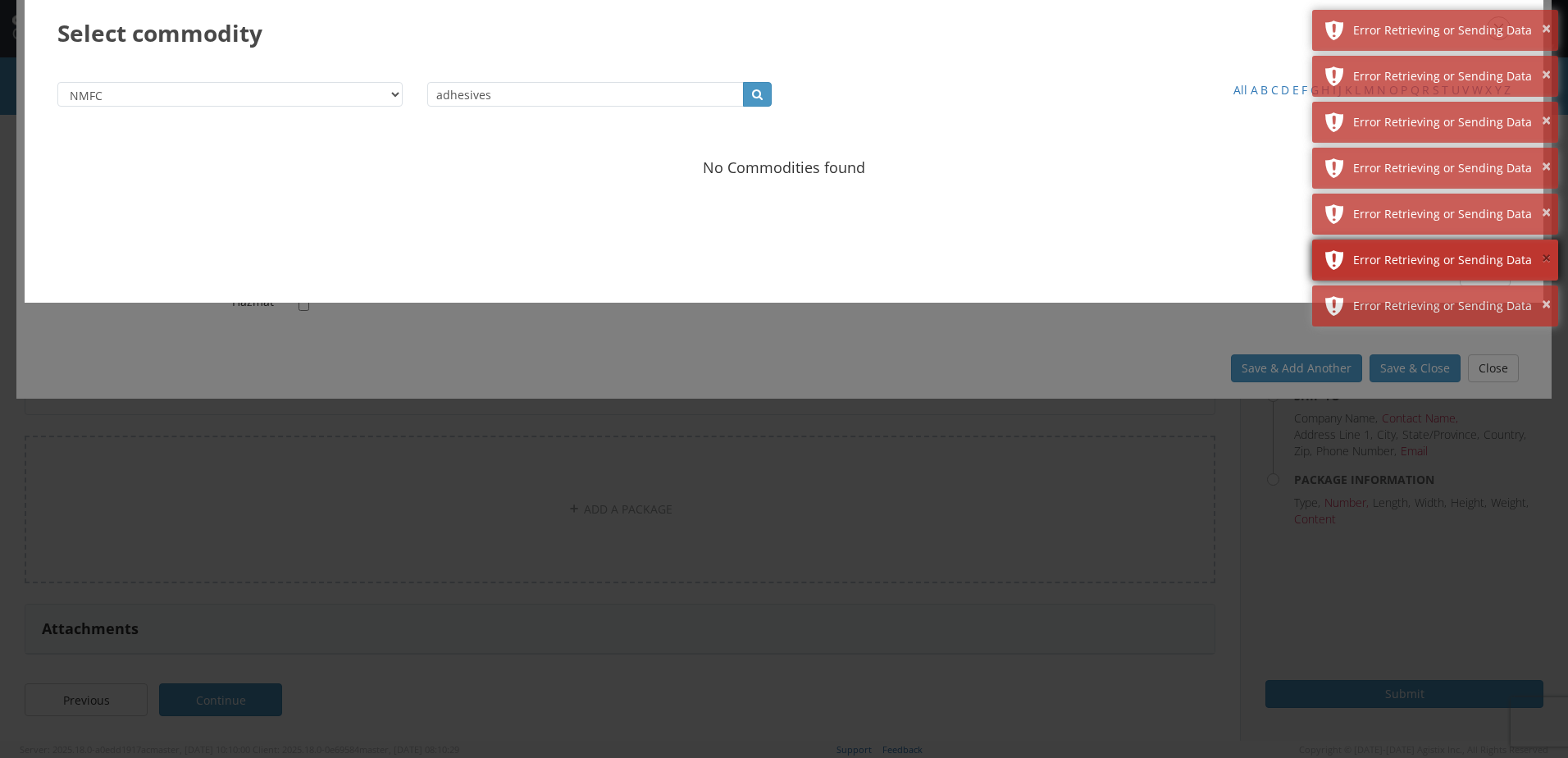
drag, startPoint x: 1551, startPoint y: 314, endPoint x: 1547, endPoint y: 266, distance: 48.2
click at [1551, 313] on div "× Error Retrieving or Sending Data" at bounding box center [1435, 306] width 246 height 41
click at [1547, 266] on button "×" at bounding box center [1547, 258] width 9 height 24
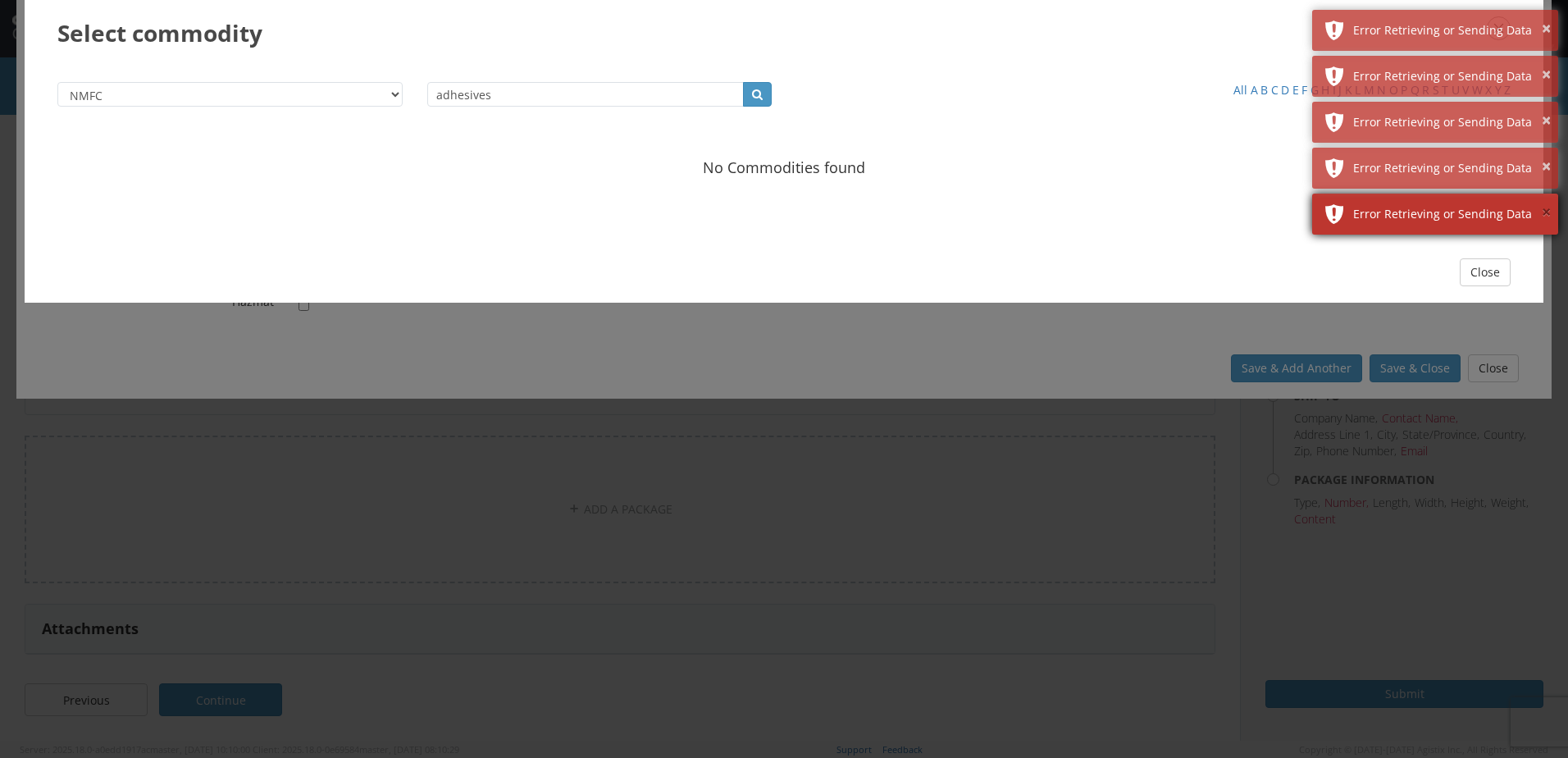
click at [1544, 213] on button "×" at bounding box center [1547, 213] width 9 height 24
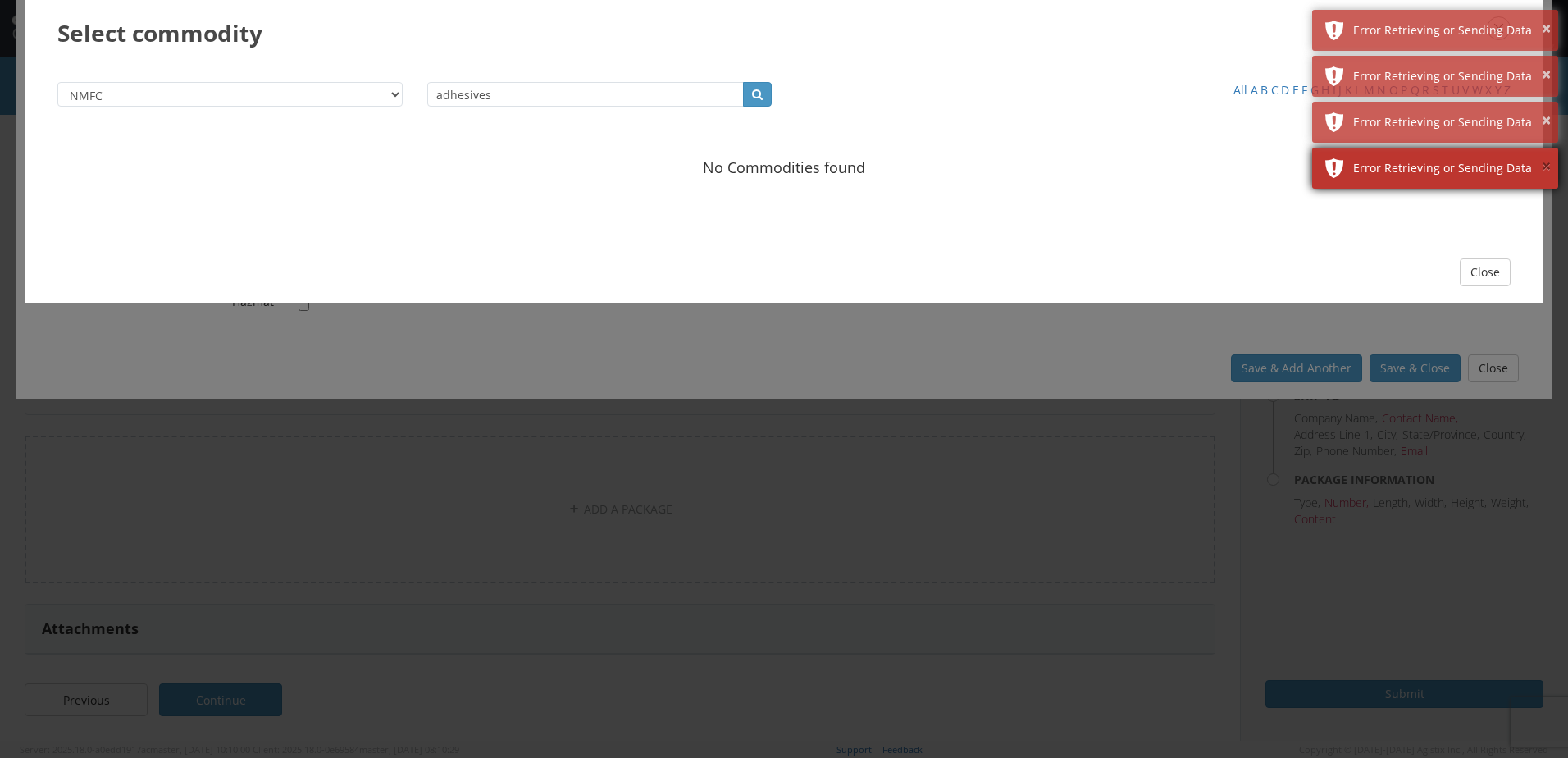
click at [1542, 168] on button "×" at bounding box center [1547, 167] width 9 height 24
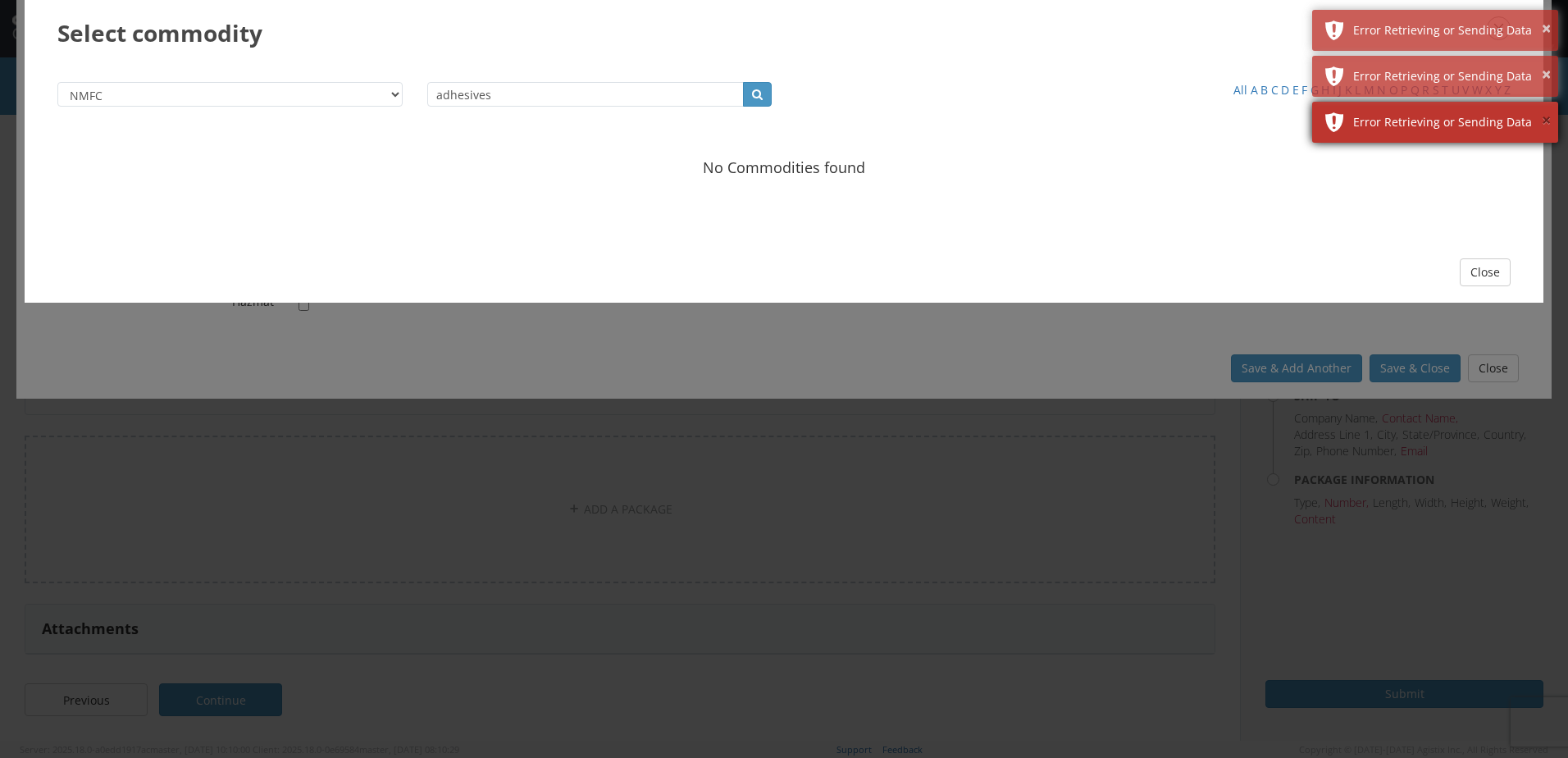
click at [1545, 118] on button "×" at bounding box center [1547, 120] width 9 height 24
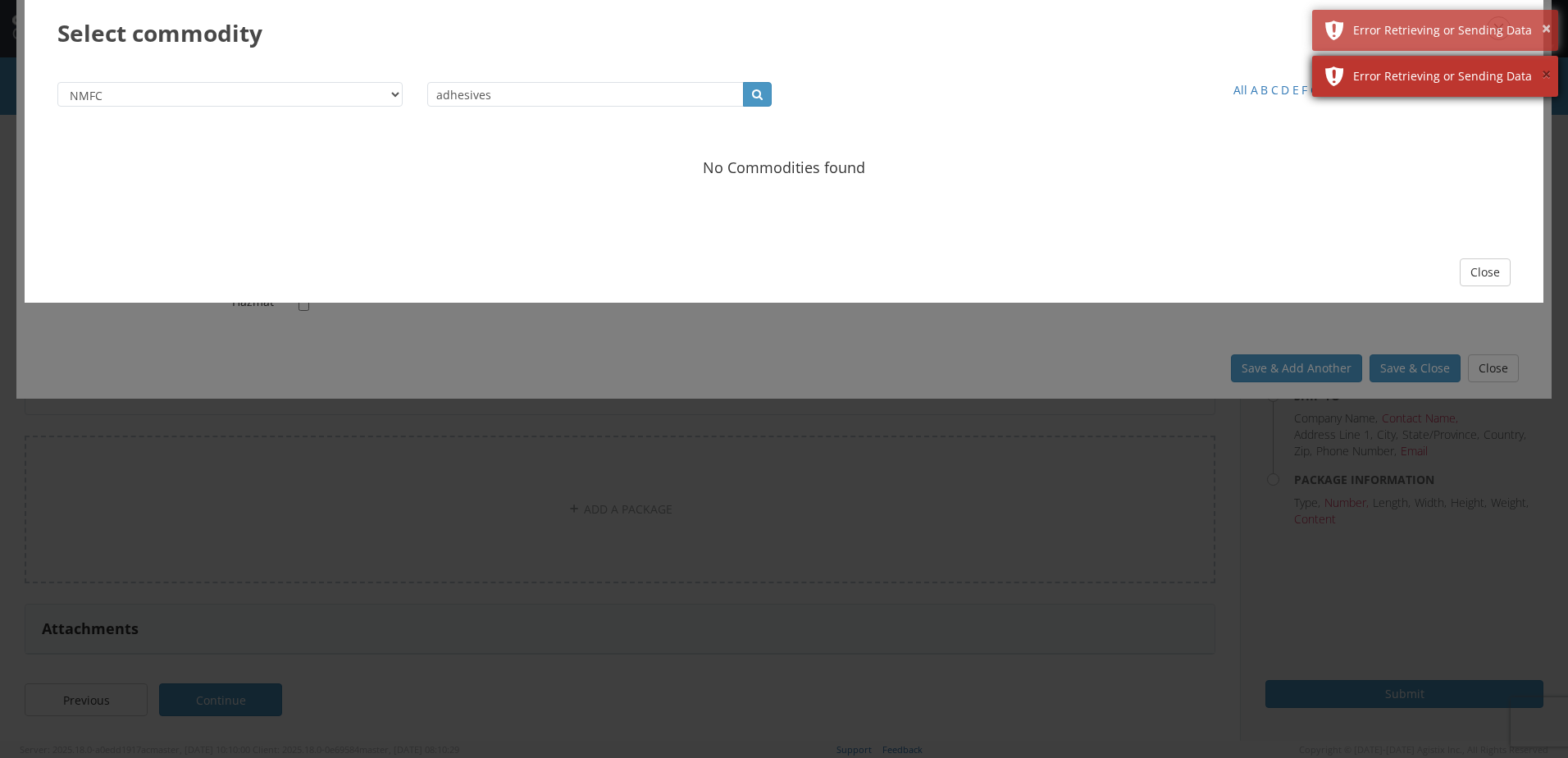
click at [1545, 84] on button "×" at bounding box center [1547, 75] width 9 height 24
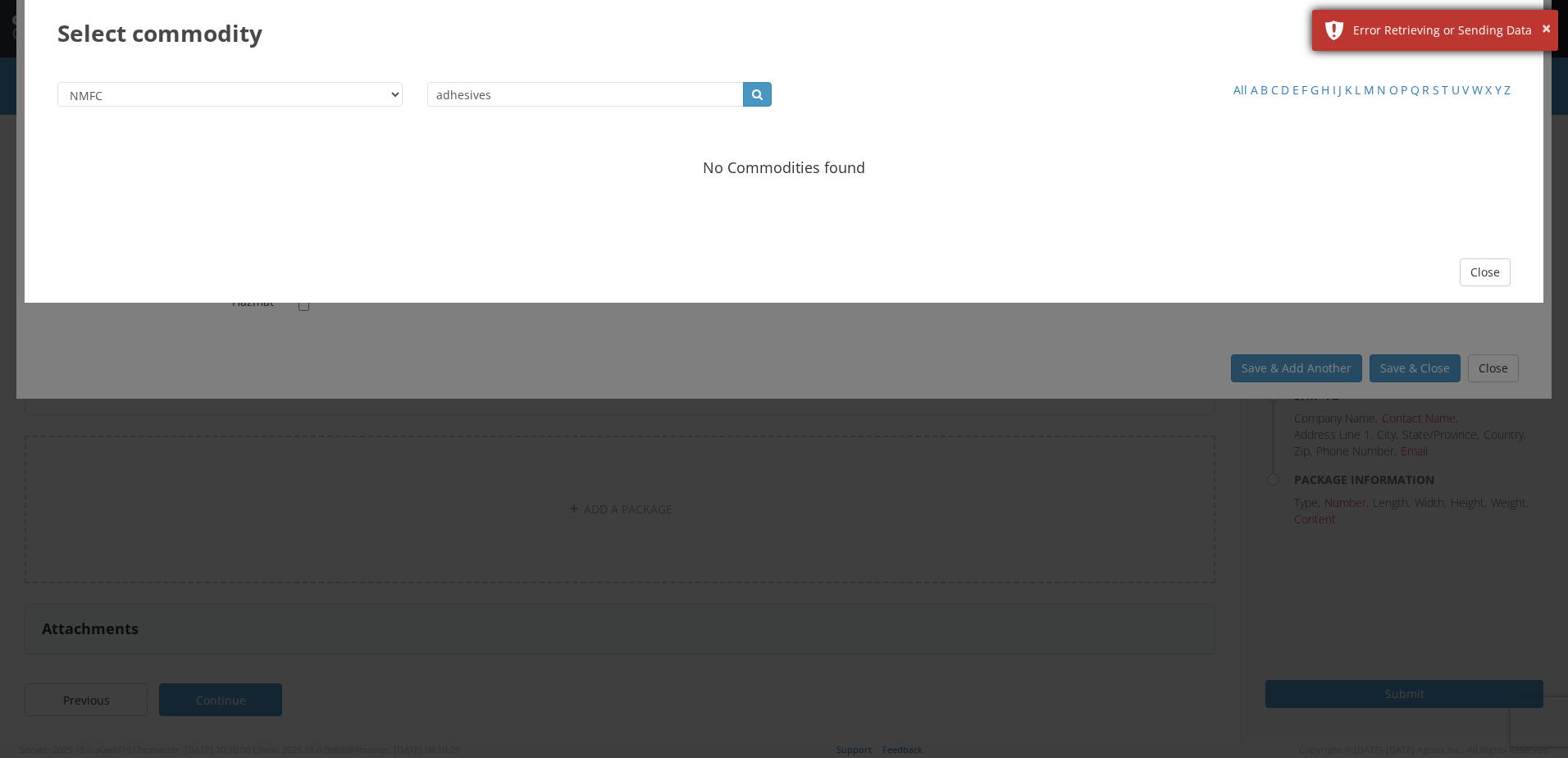
click at [1540, 42] on div "× Error Retrieving or Sending Data" at bounding box center [1435, 30] width 246 height 41
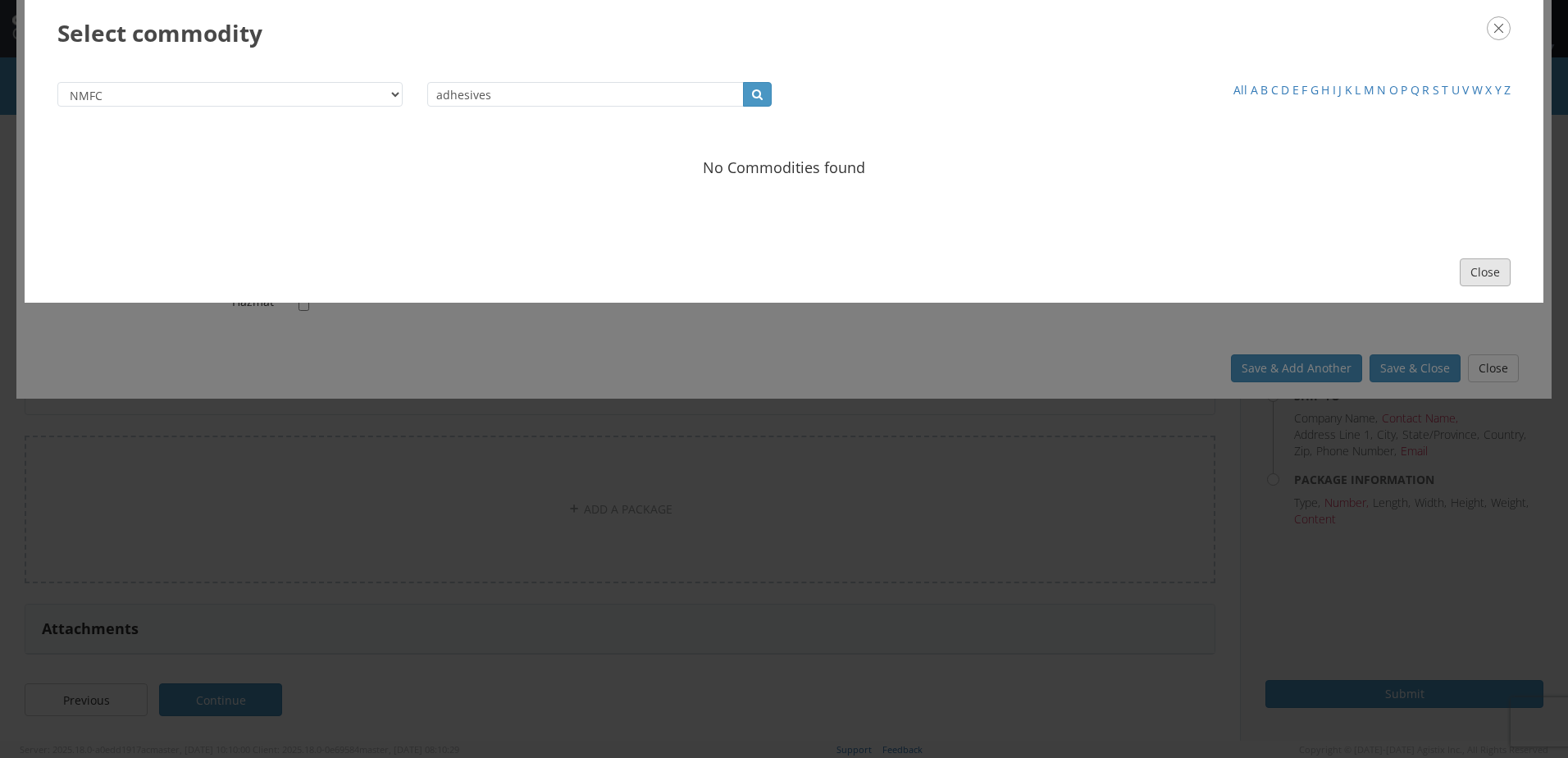
click at [1490, 275] on button "Close" at bounding box center [1485, 272] width 51 height 28
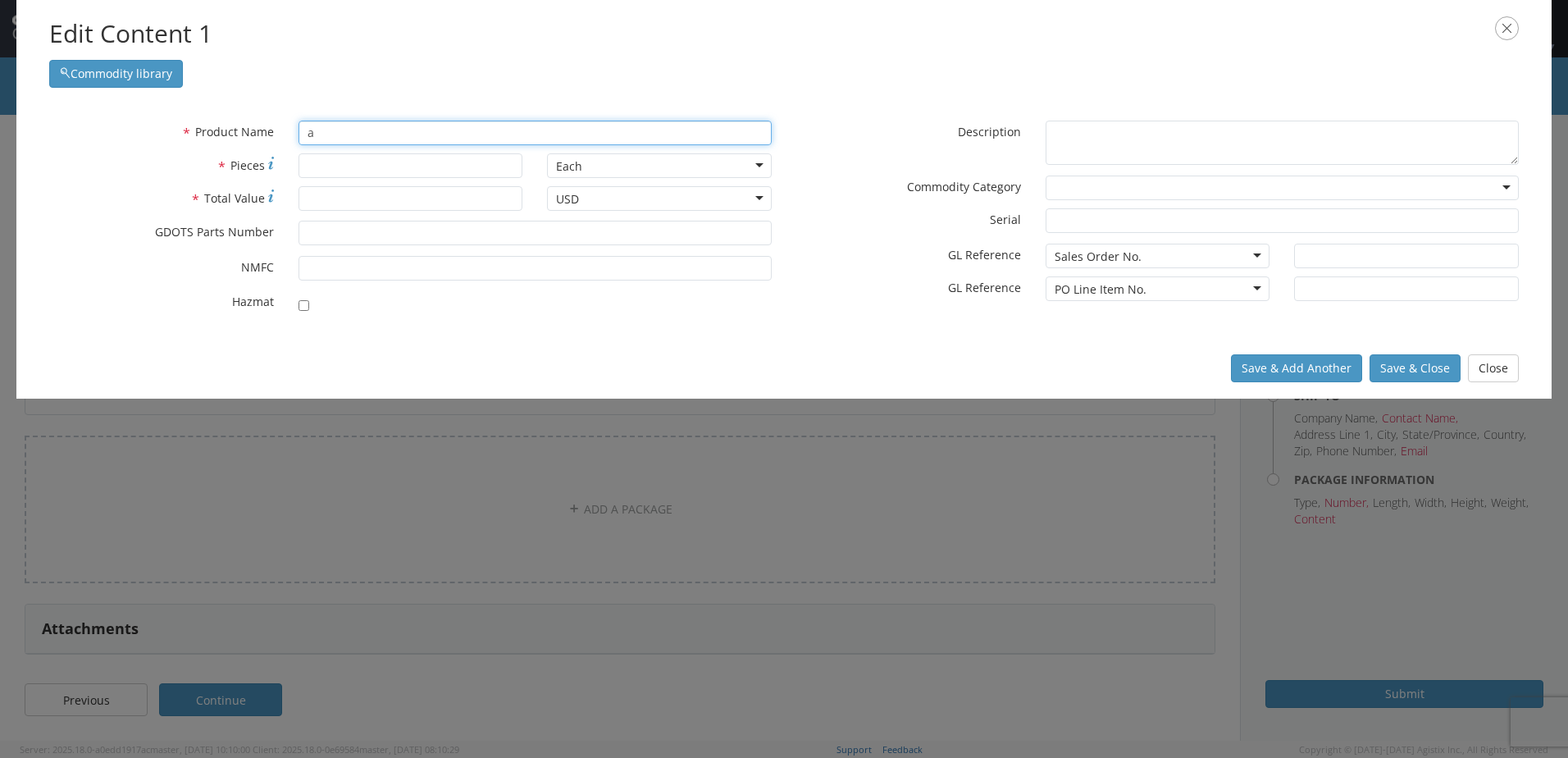
click at [339, 140] on input "a" at bounding box center [535, 133] width 473 height 25
click at [357, 167] on input "* Pieces" at bounding box center [411, 166] width 225 height 25
type input "15"
click at [392, 201] on input "* Total Value" at bounding box center [411, 199] width 225 height 25
type input "3000"
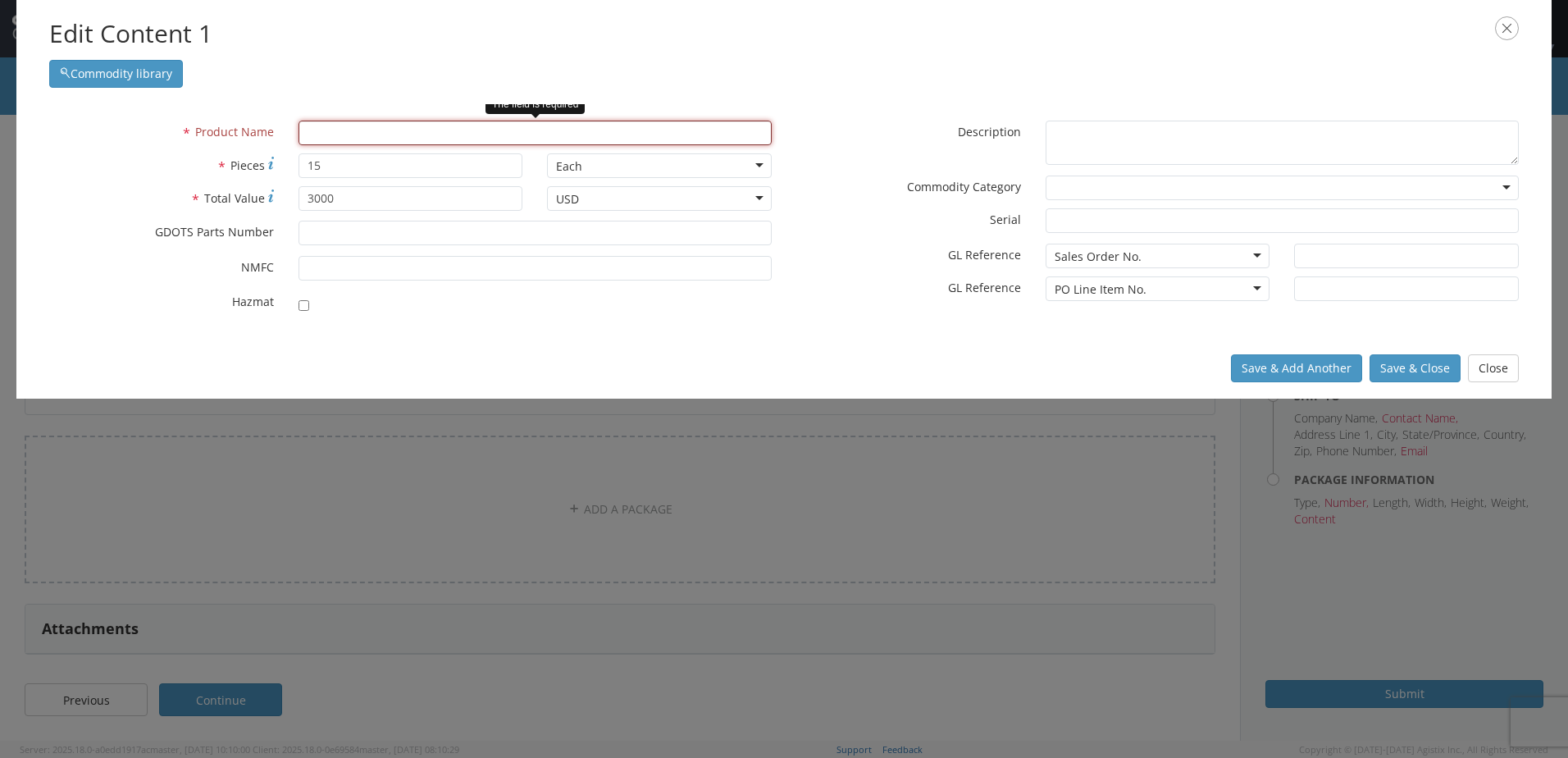
click at [422, 136] on input "text" at bounding box center [535, 133] width 473 height 25
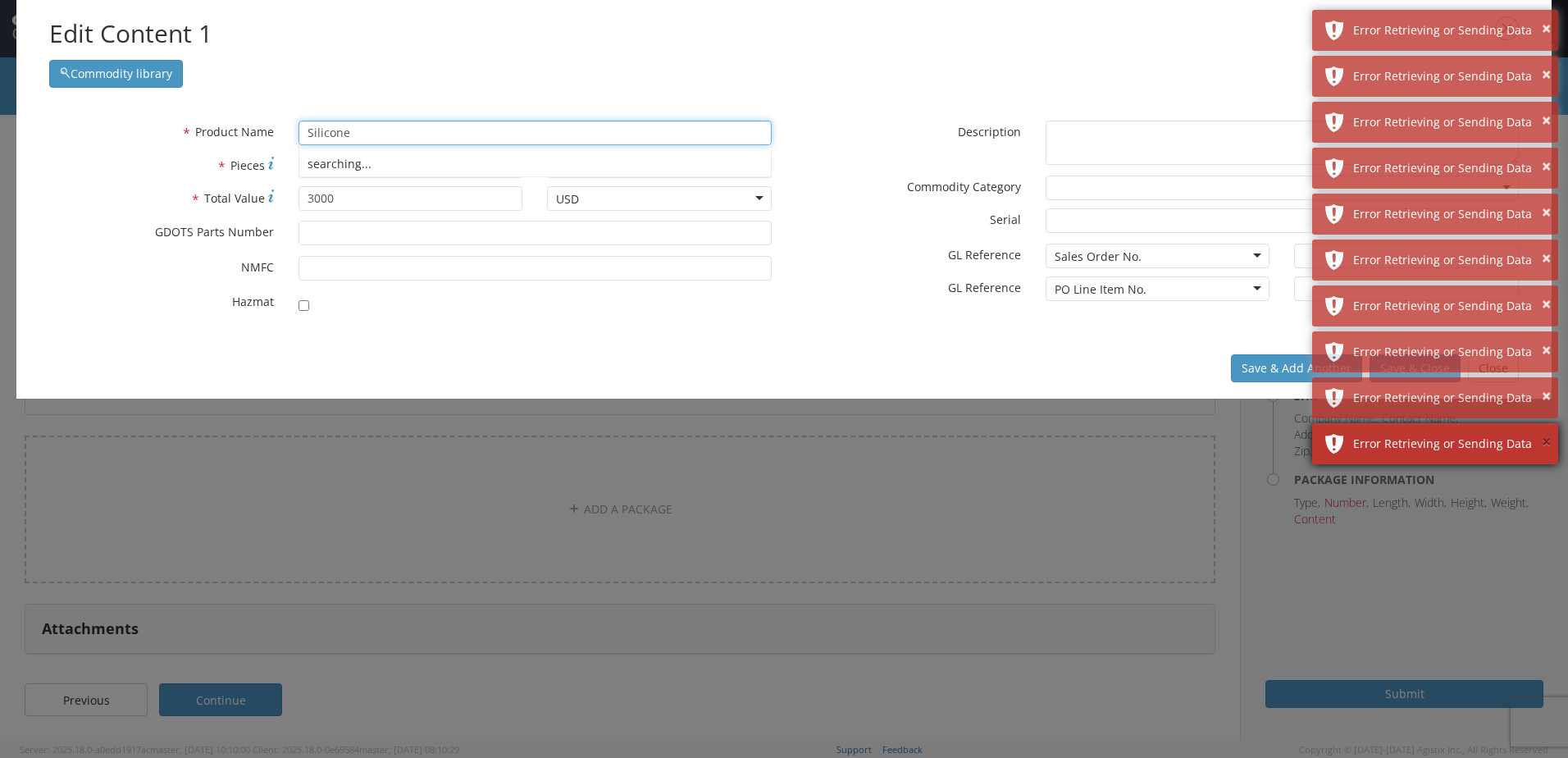
type input "Silicone"
click at [1542, 438] on button "×" at bounding box center [1547, 442] width 9 height 24
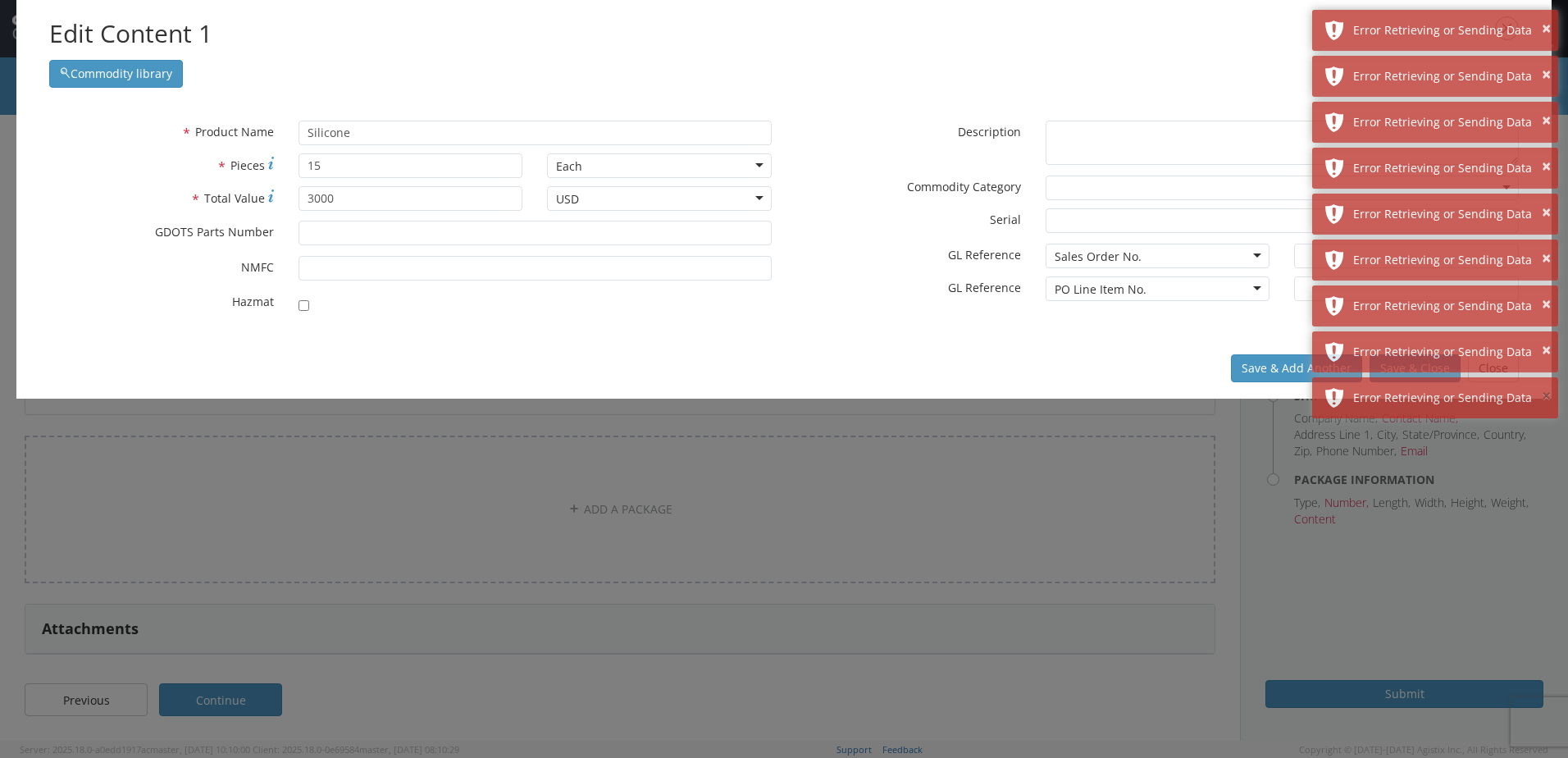
click at [1547, 399] on button "×" at bounding box center [1547, 396] width 9 height 24
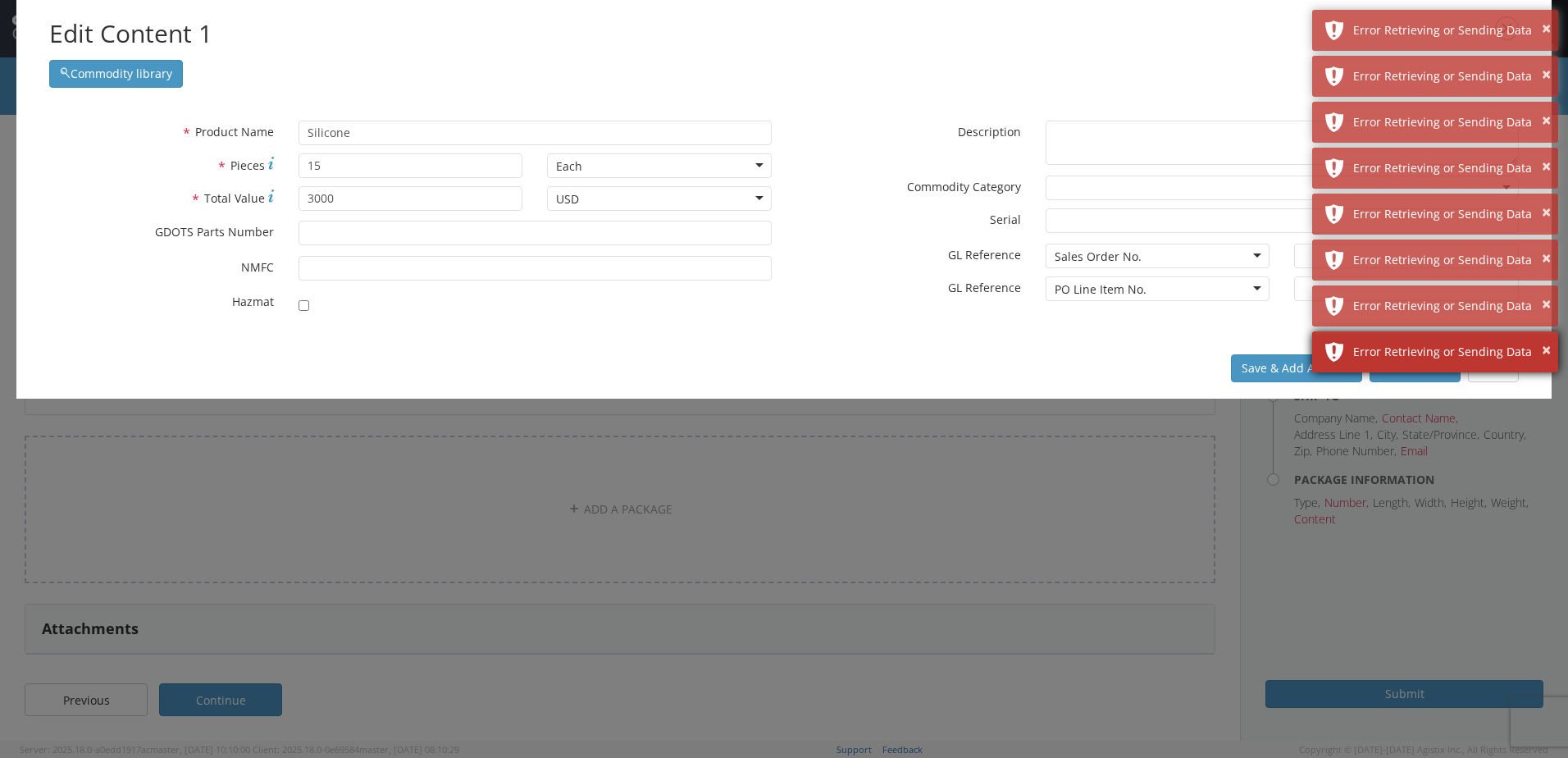
click at [1540, 357] on div "Error Retrieving or Sending Data" at bounding box center [1450, 352] width 192 height 16
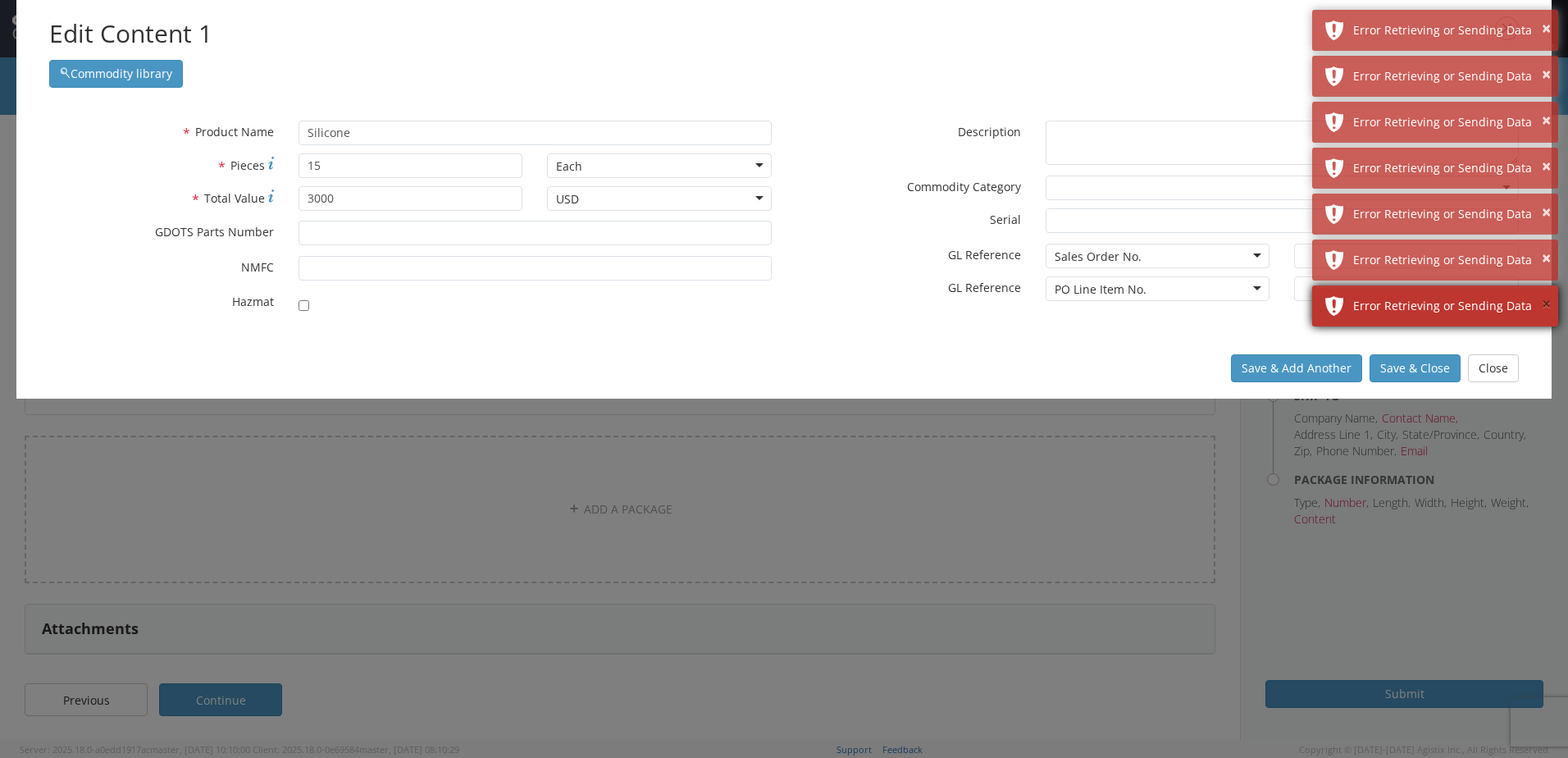
click at [1549, 311] on button "×" at bounding box center [1547, 305] width 9 height 24
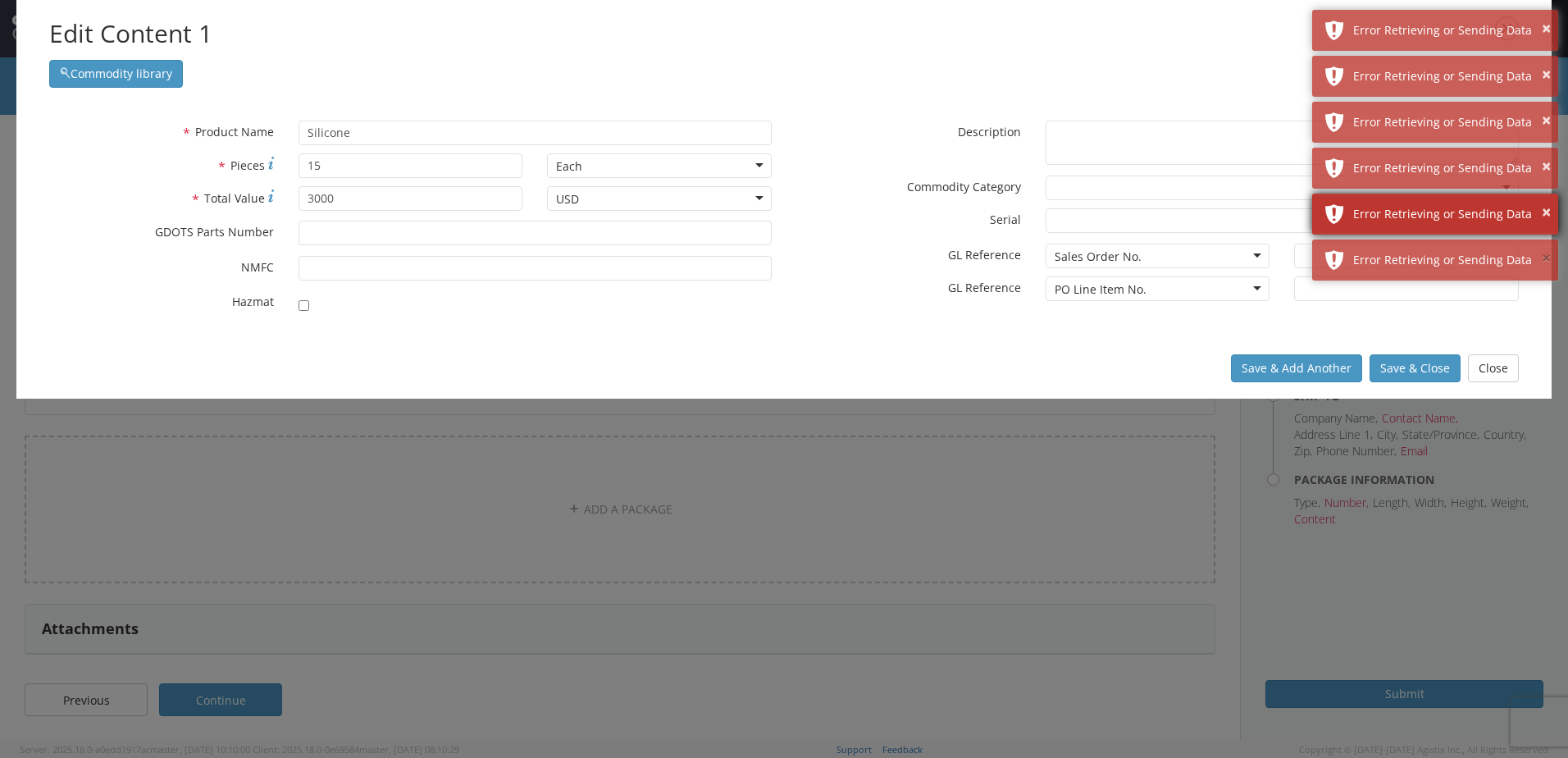
drag, startPoint x: 1550, startPoint y: 266, endPoint x: 1548, endPoint y: 232, distance: 34.1
click at [1550, 263] on button "×" at bounding box center [1547, 258] width 9 height 24
click at [1543, 212] on button "×" at bounding box center [1547, 213] width 9 height 24
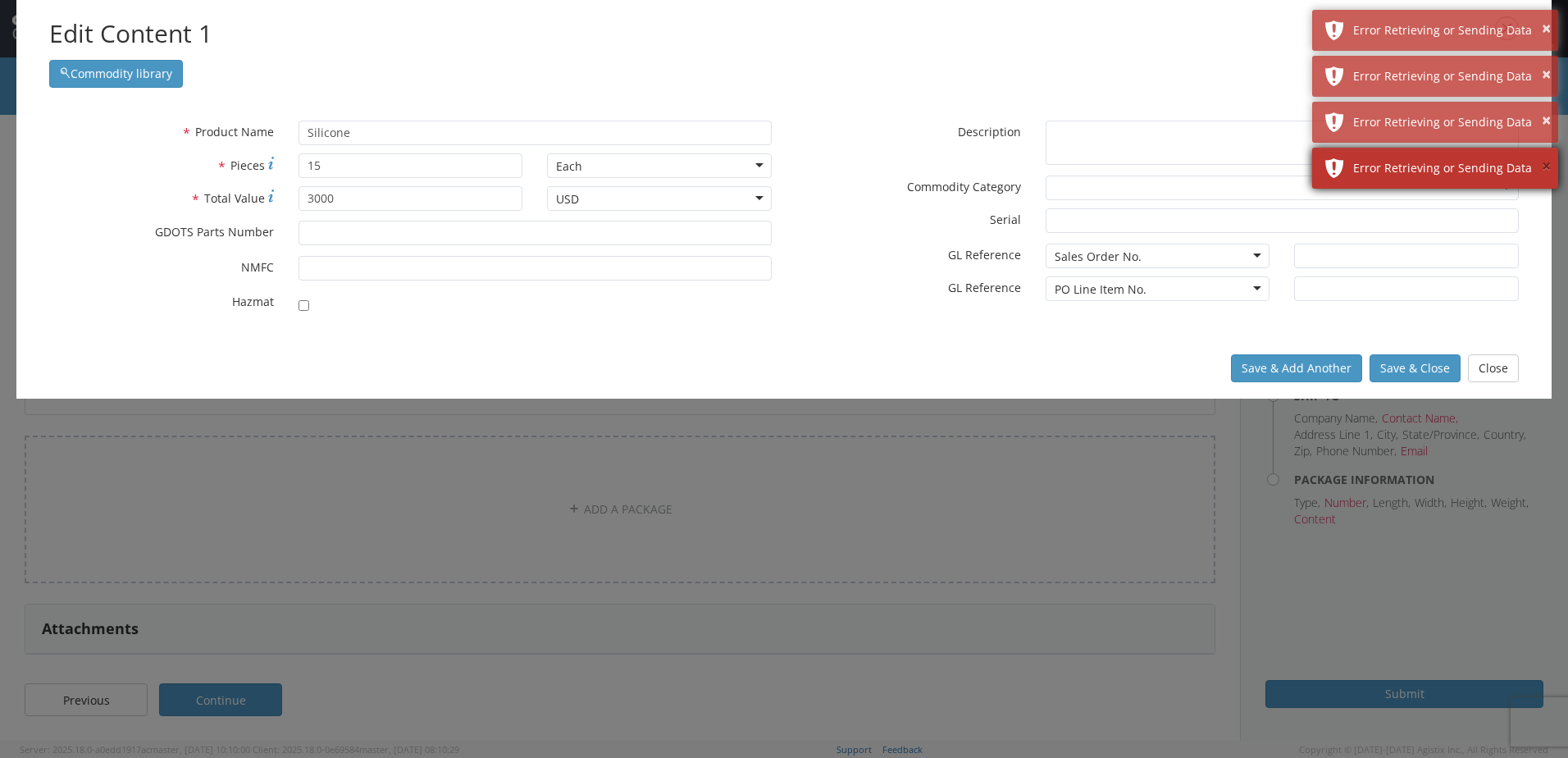
click at [1542, 163] on button "×" at bounding box center [1547, 167] width 9 height 24
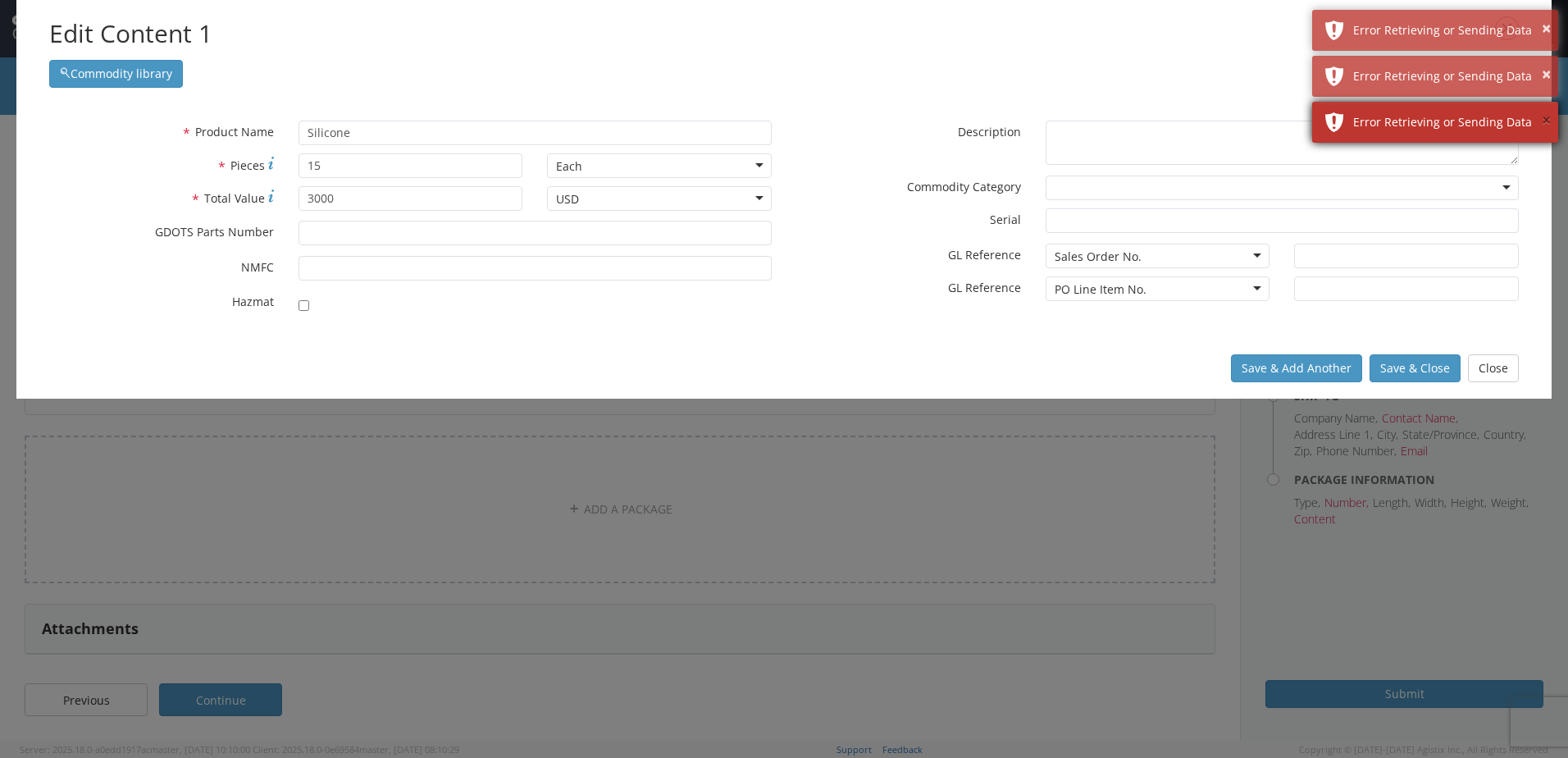
click at [1543, 113] on button "×" at bounding box center [1547, 120] width 9 height 24
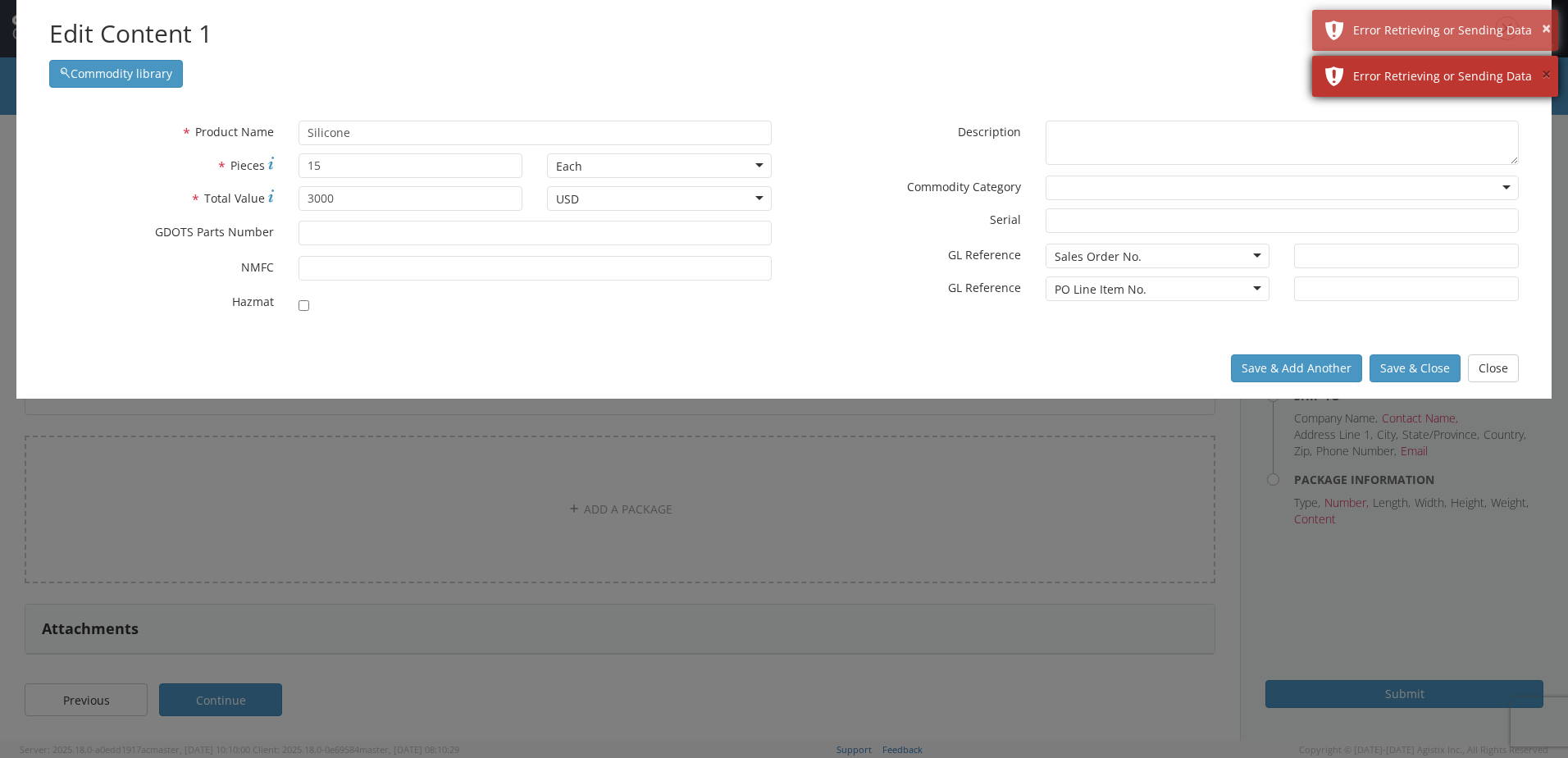
click at [1542, 68] on button "×" at bounding box center [1547, 75] width 9 height 24
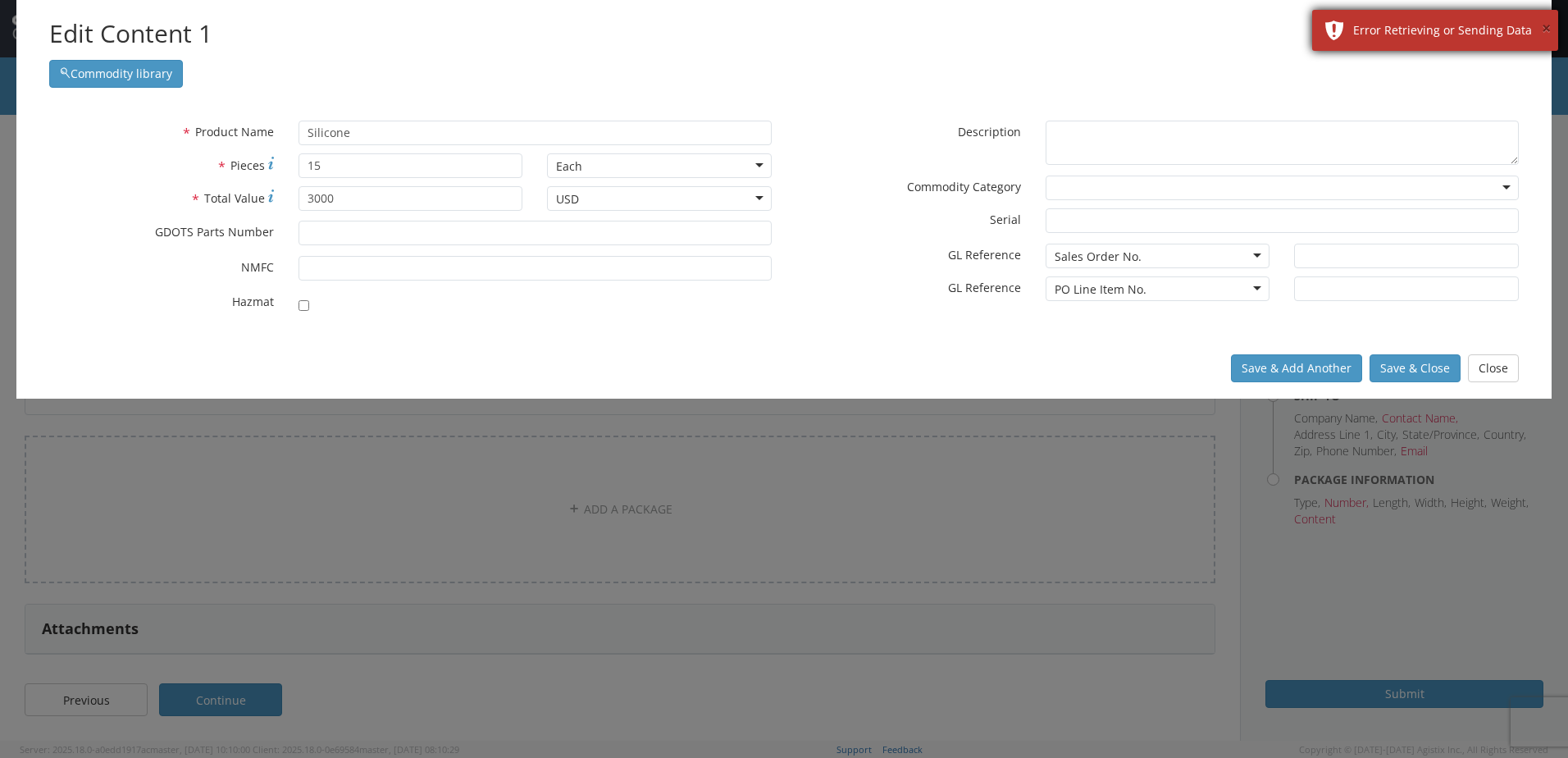
click at [1542, 25] on button "×" at bounding box center [1547, 29] width 9 height 24
click at [1420, 387] on div "Save & Add Another Save & Close Close" at bounding box center [783, 368] width 1535 height 61
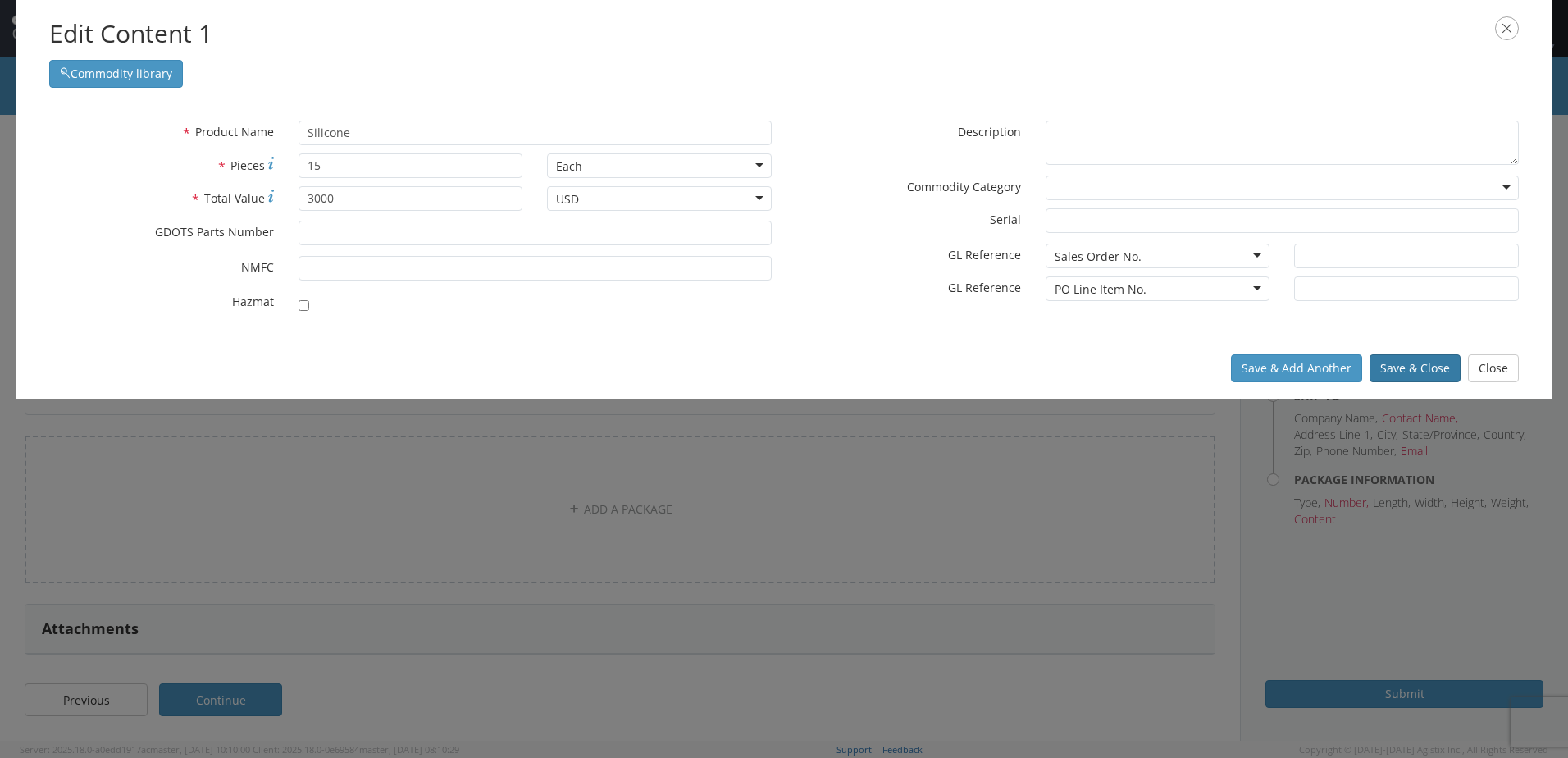
click at [1422, 368] on button "Save & Close" at bounding box center [1415, 368] width 91 height 28
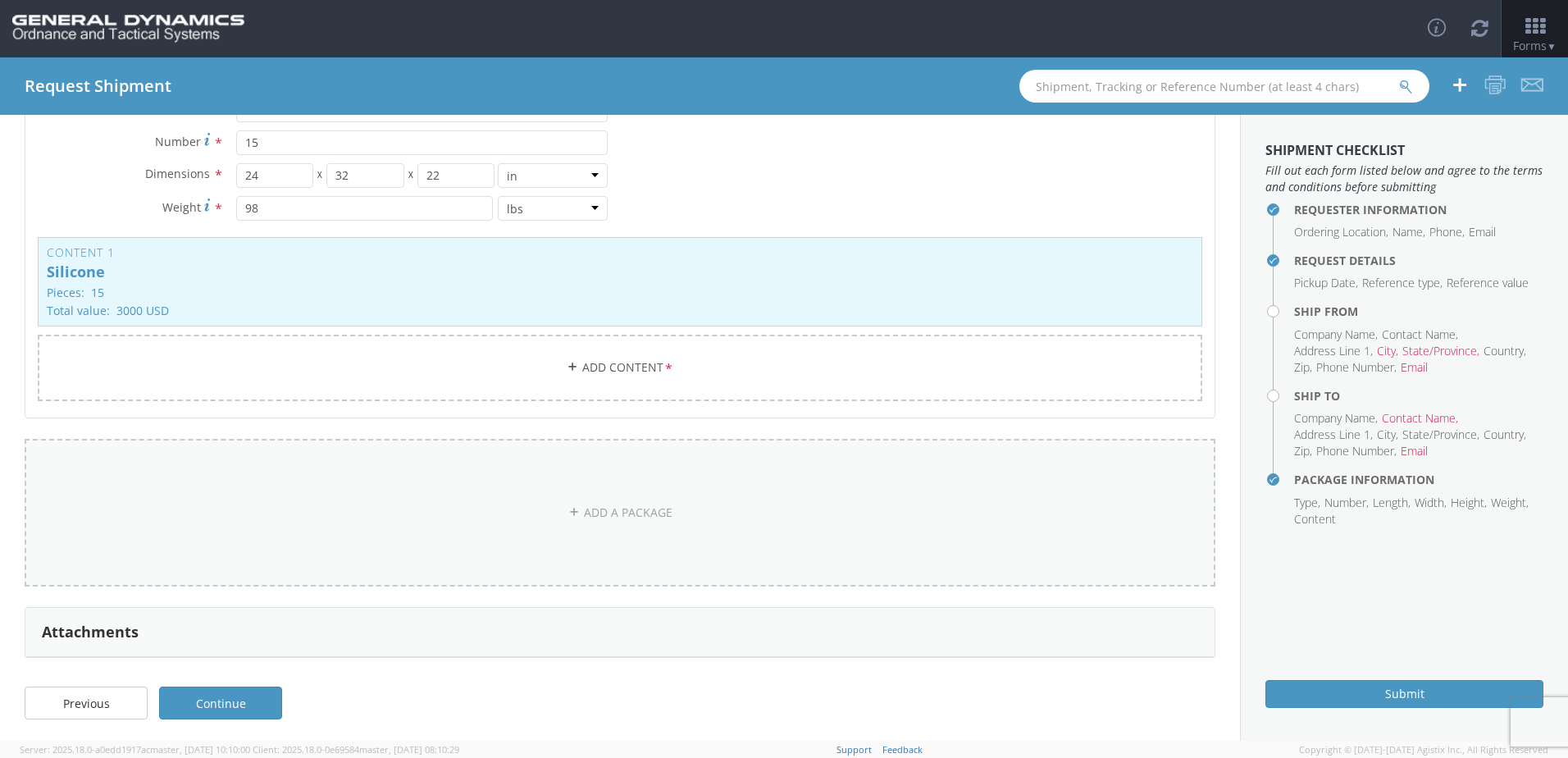
scroll to position [228, 0]
click at [249, 701] on link "Continue" at bounding box center [221, 699] width 123 height 33
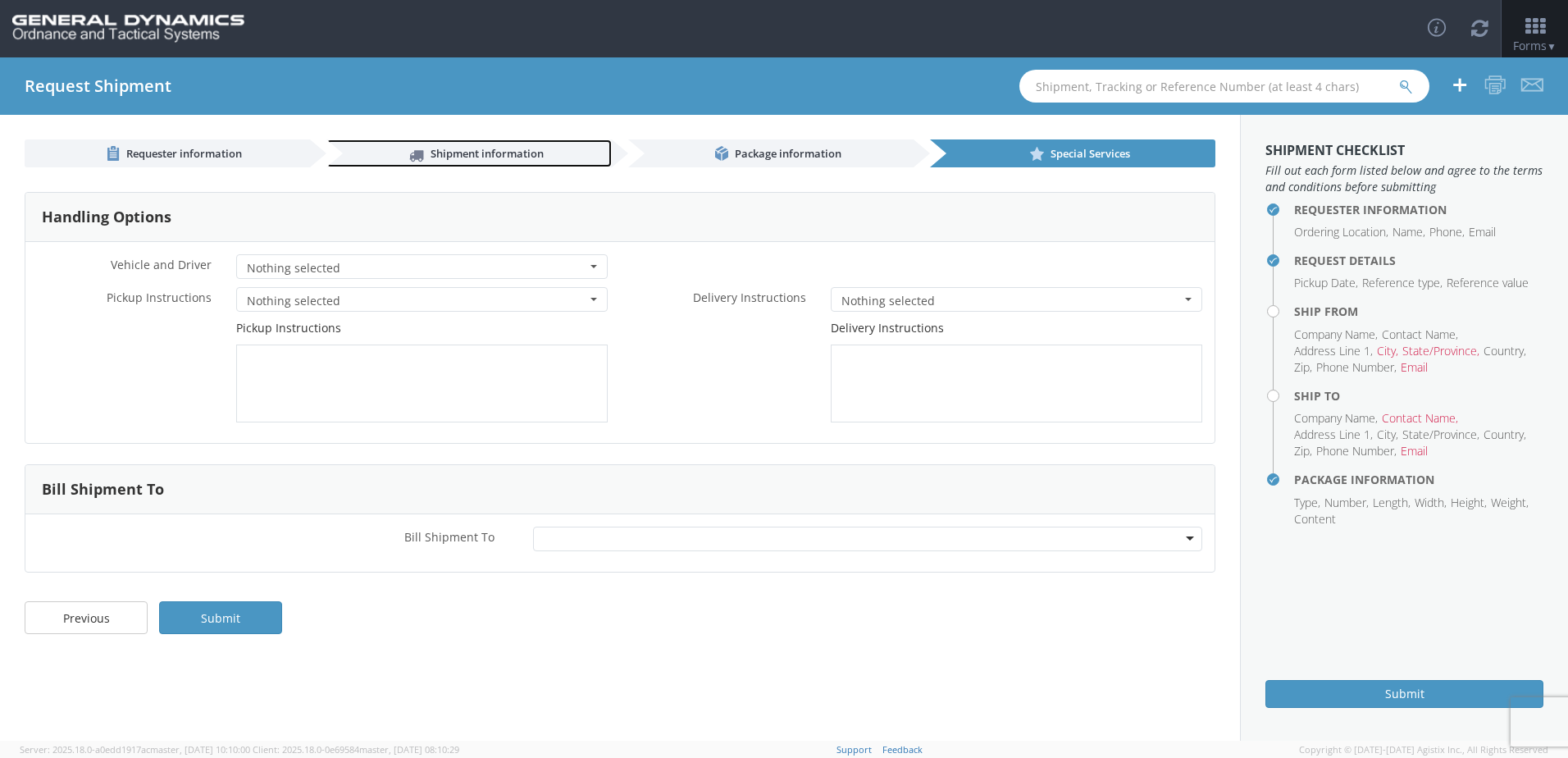
click at [501, 151] on span "Shipment information" at bounding box center [486, 153] width 113 height 15
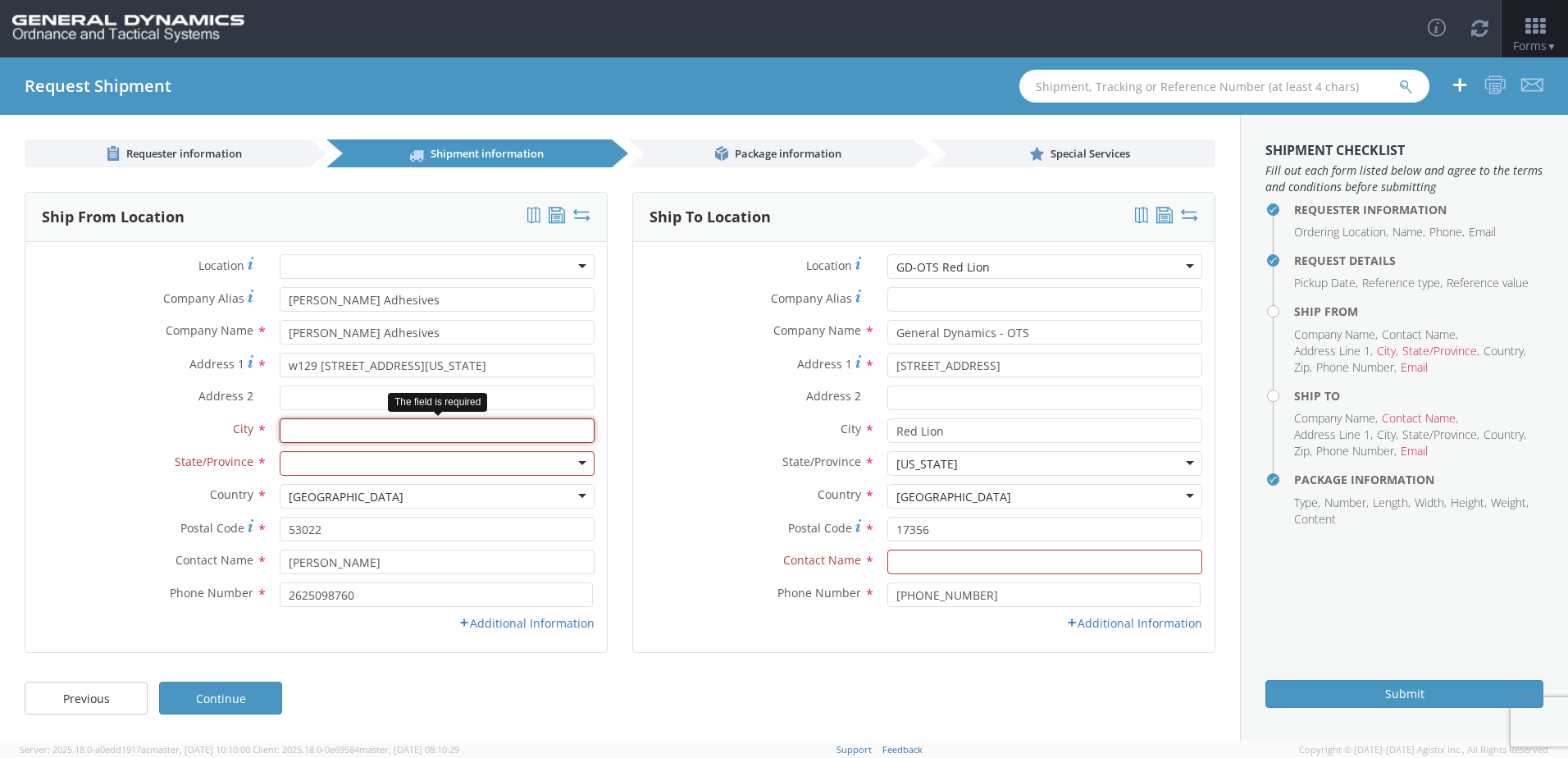
click at [397, 438] on input "text" at bounding box center [437, 430] width 314 height 25
type input "[GEOGRAPHIC_DATA], [GEOGRAPHIC_DATA]"
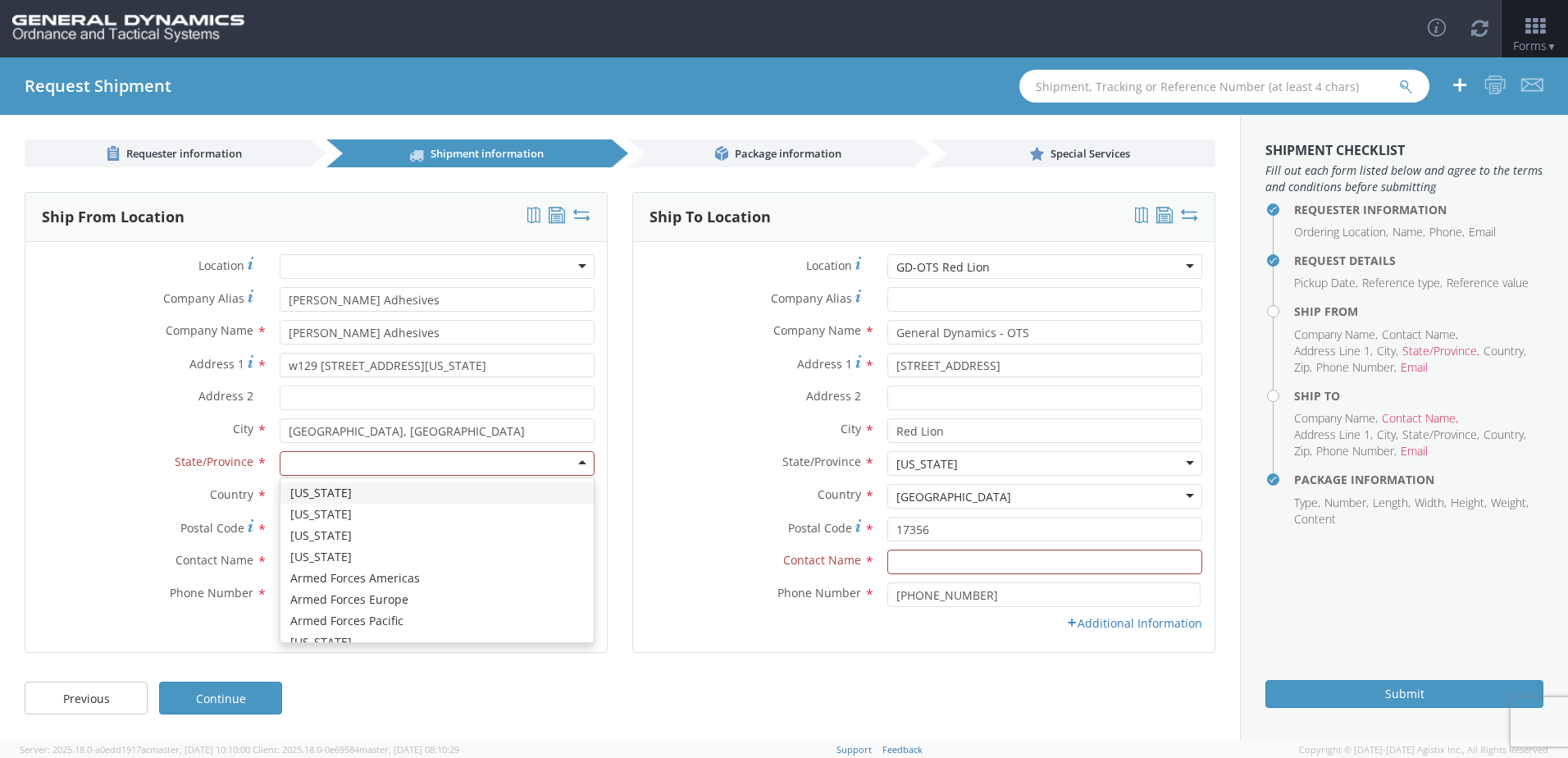
click at [385, 468] on div at bounding box center [437, 463] width 314 height 25
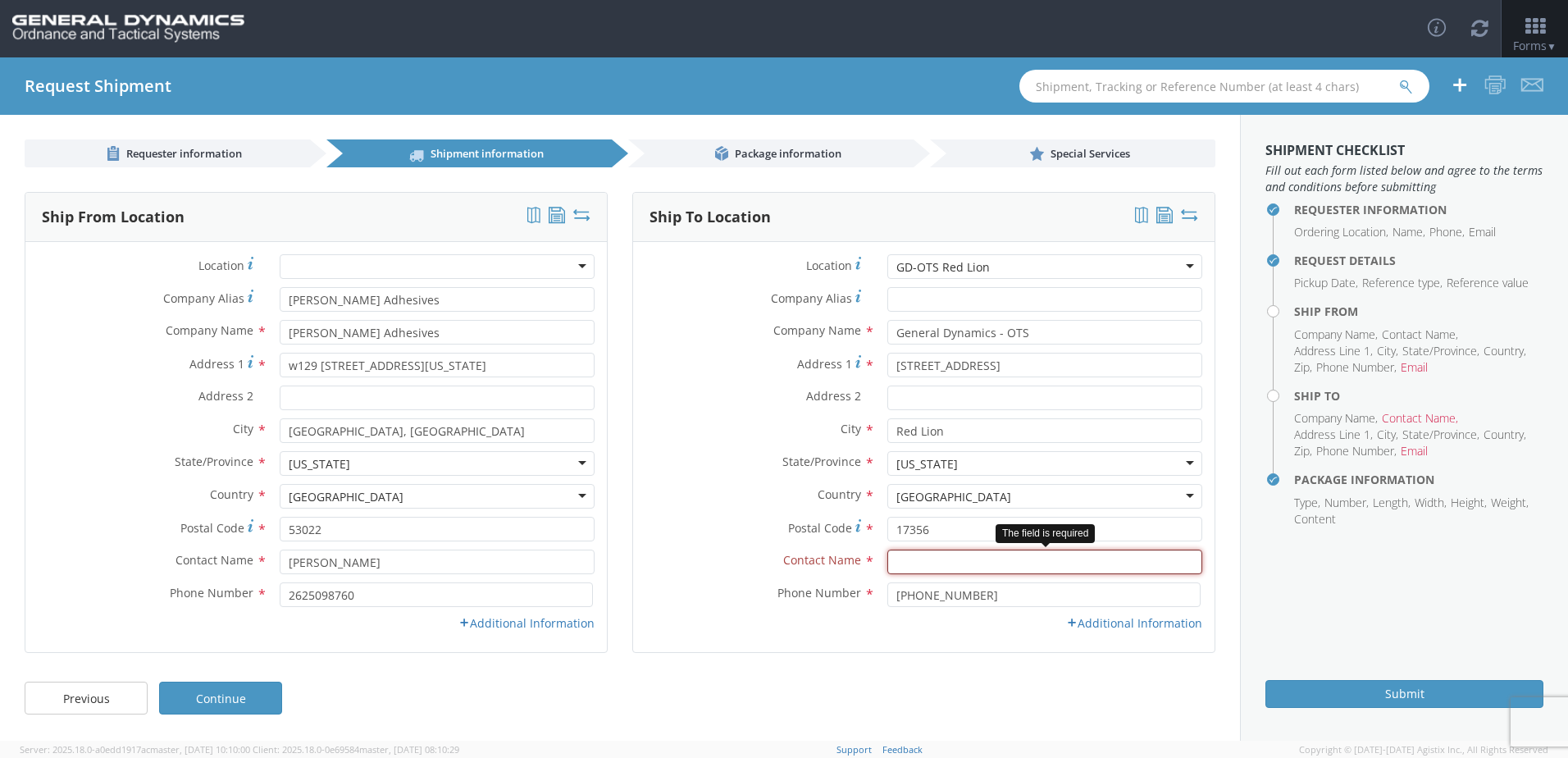
click at [925, 562] on input "text" at bounding box center [1044, 562] width 314 height 25
click at [903, 567] on input "text" at bounding box center [1044, 562] width 314 height 25
type input "[PERSON_NAME]"
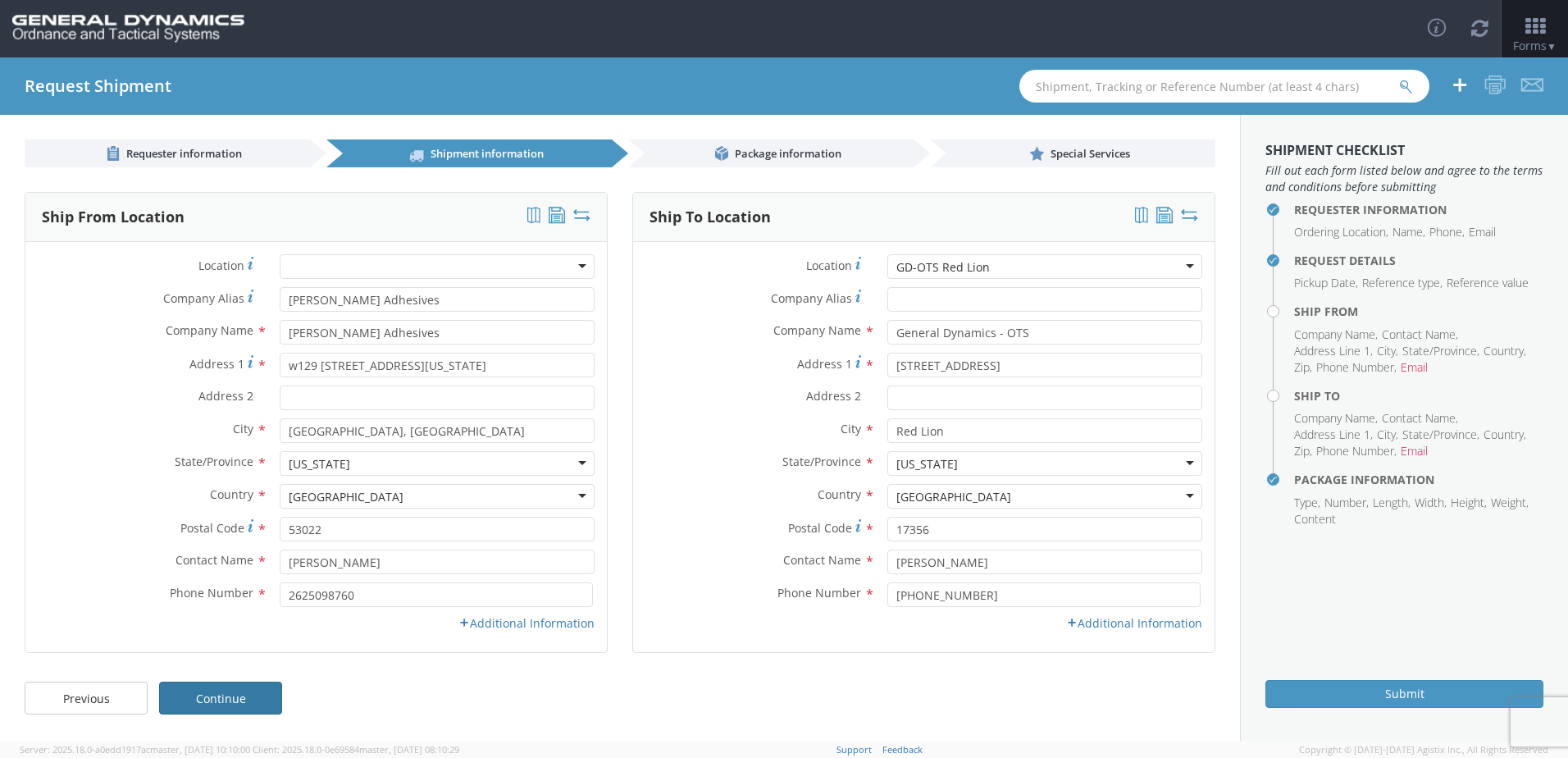
click at [241, 700] on link "Continue" at bounding box center [221, 697] width 123 height 33
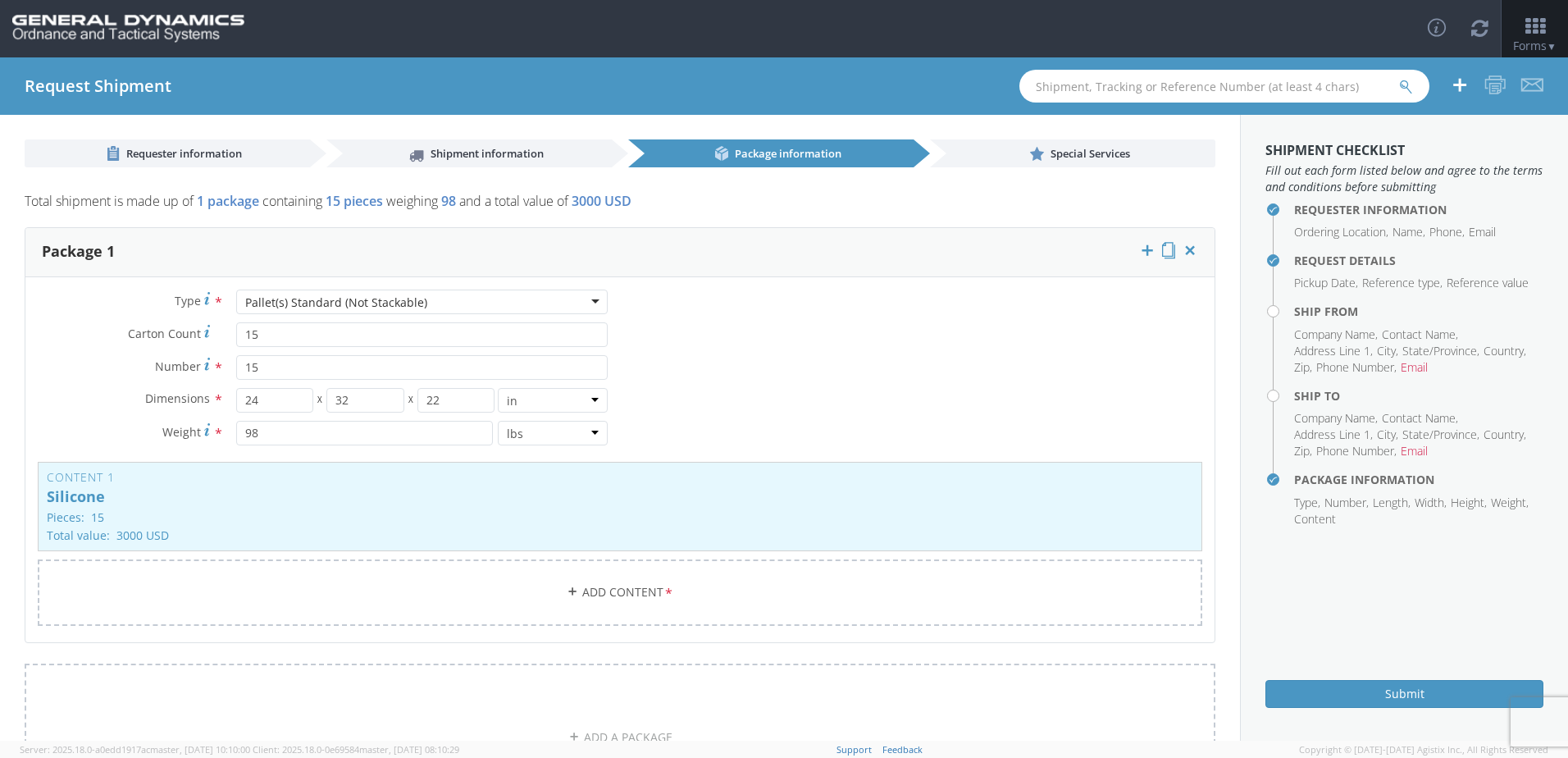
click at [470, 114] on div "Request Shipment" at bounding box center [784, 86] width 1568 height 57
click at [461, 150] on span "Shipment information" at bounding box center [486, 153] width 113 height 15
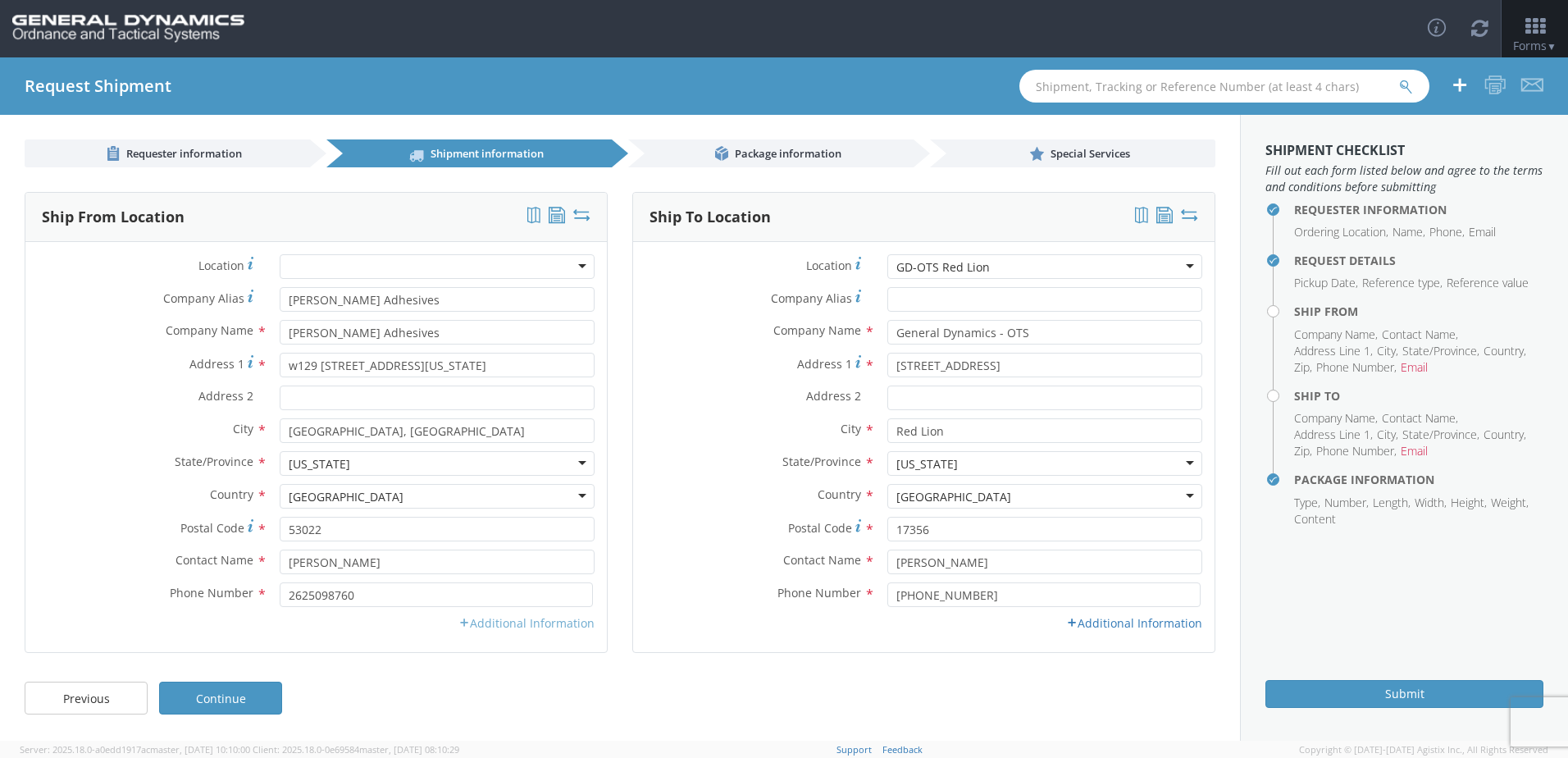
click at [486, 623] on link "Additional Information" at bounding box center [527, 622] width 136 height 15
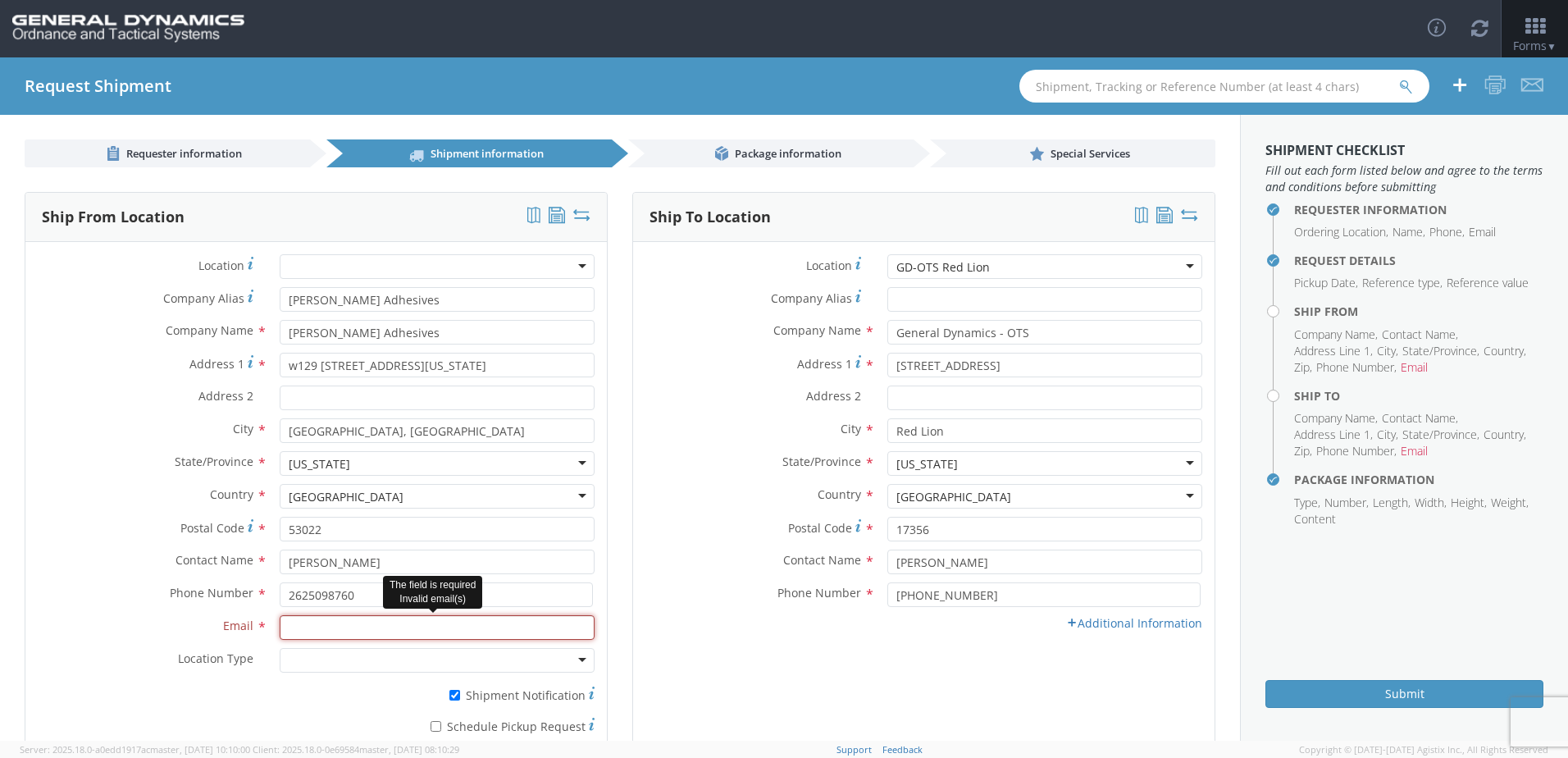
click at [403, 632] on input "Email *" at bounding box center [437, 627] width 314 height 25
type input "[EMAIL_ADDRESS][PERSON_NAME][DOMAIN_NAME]"
click at [1083, 626] on link "Additional Information" at bounding box center [1134, 622] width 136 height 15
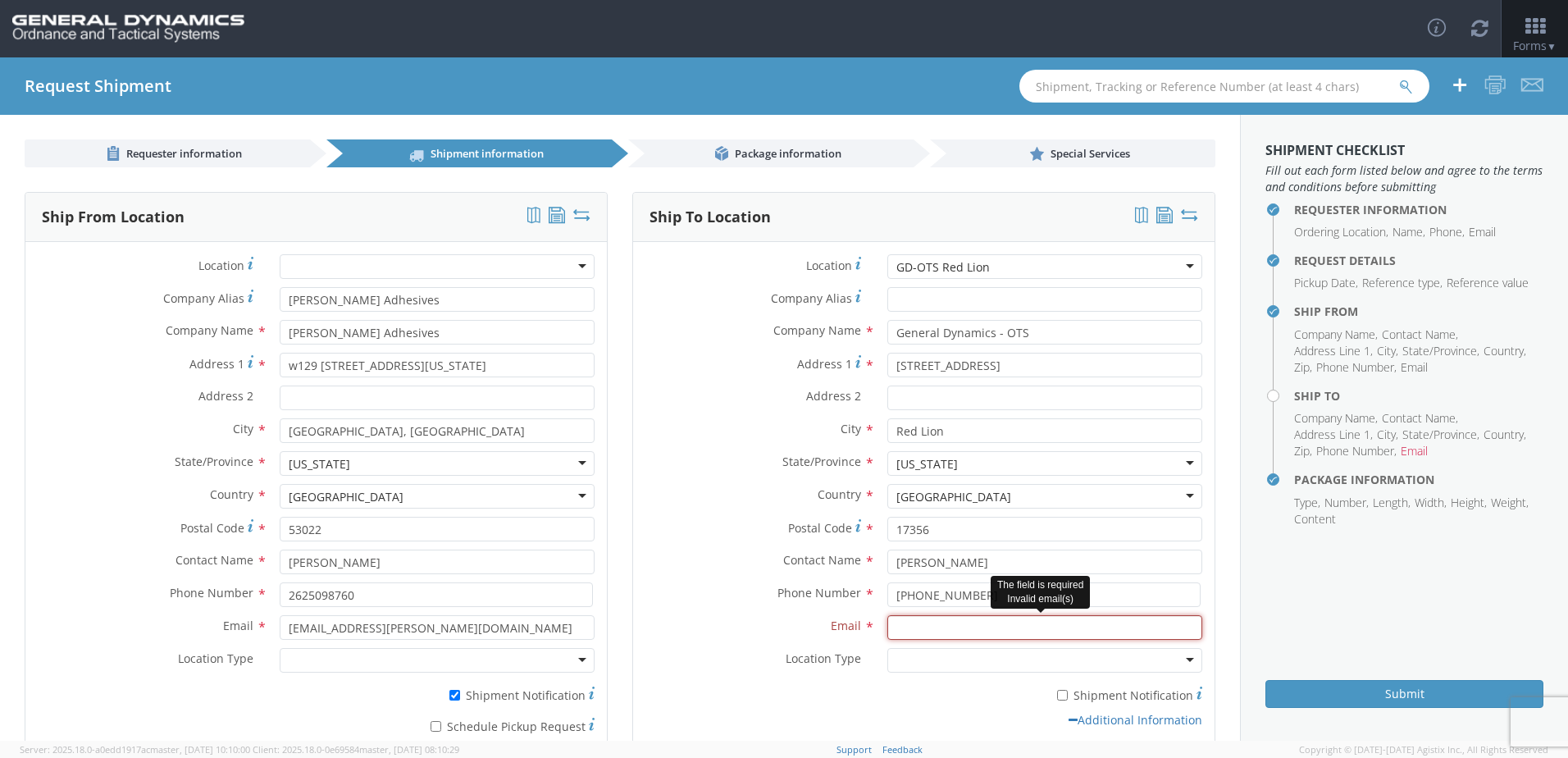
click at [1028, 637] on input "Email *" at bounding box center [1044, 627] width 314 height 25
type input "[EMAIL_ADDRESS][PERSON_NAME][DOMAIN_NAME]"
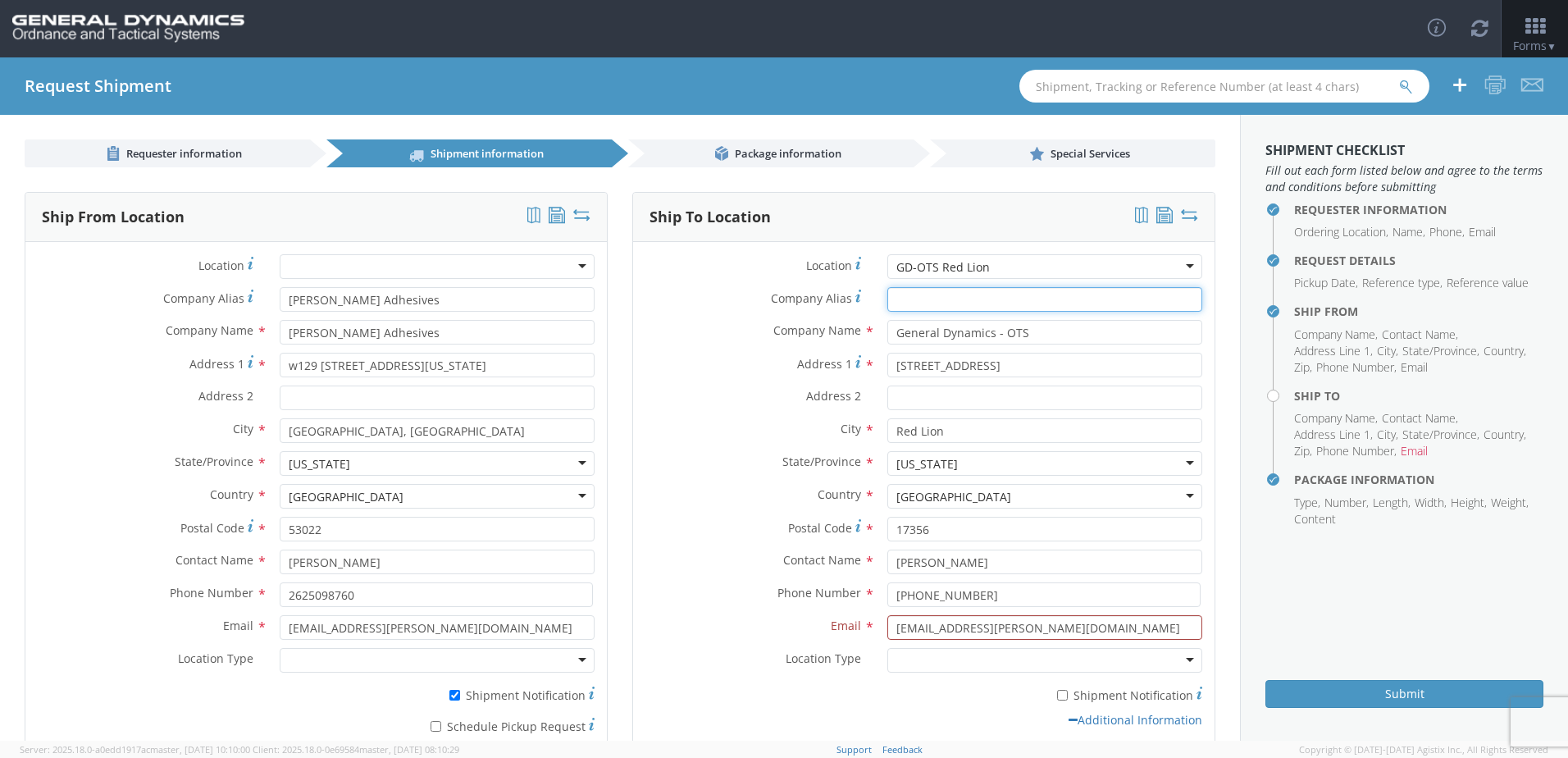
type input "[PERSON_NAME] Adhesives"
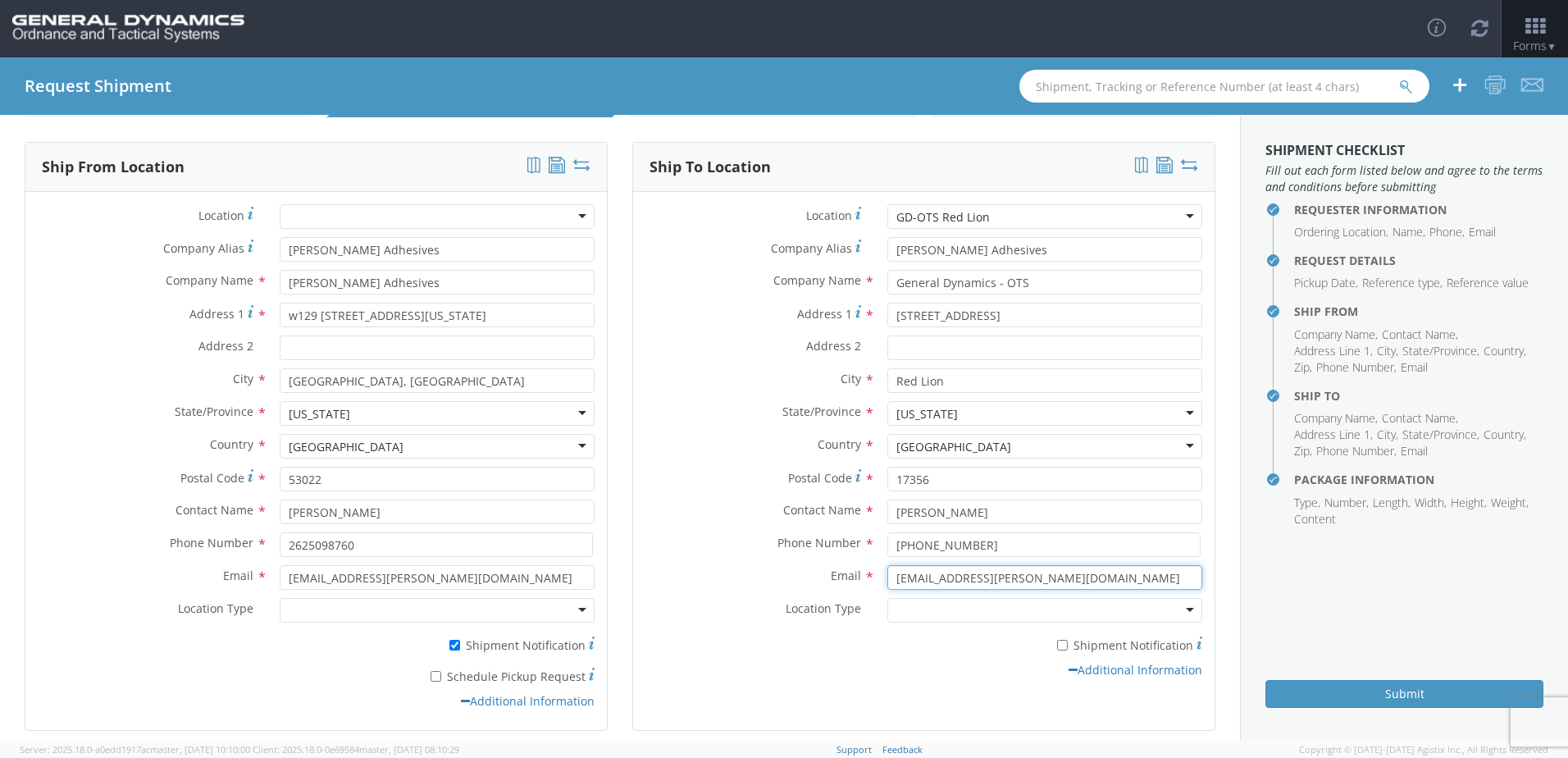
scroll to position [126, 0]
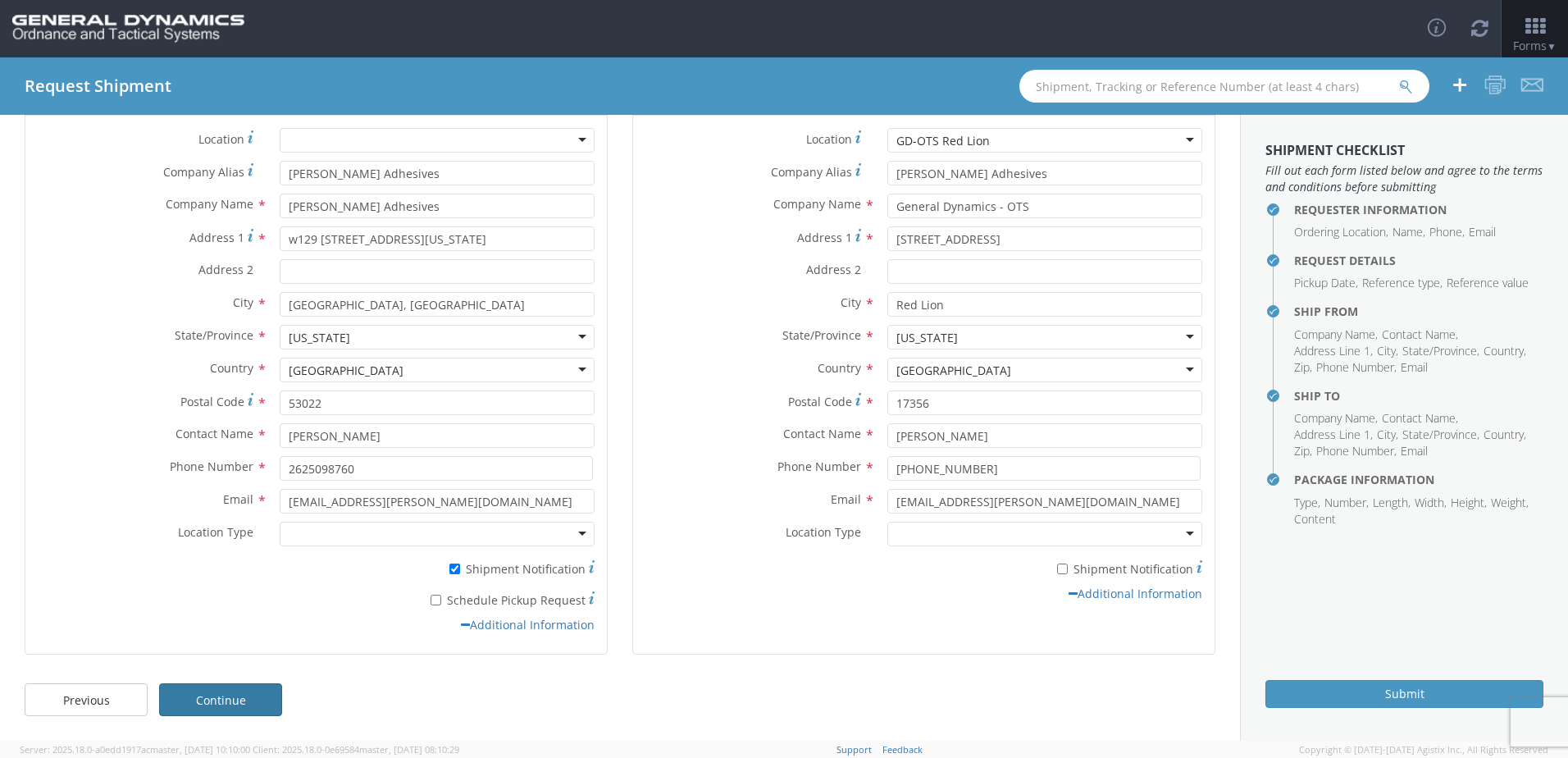
click at [242, 701] on link "Continue" at bounding box center [221, 699] width 123 height 33
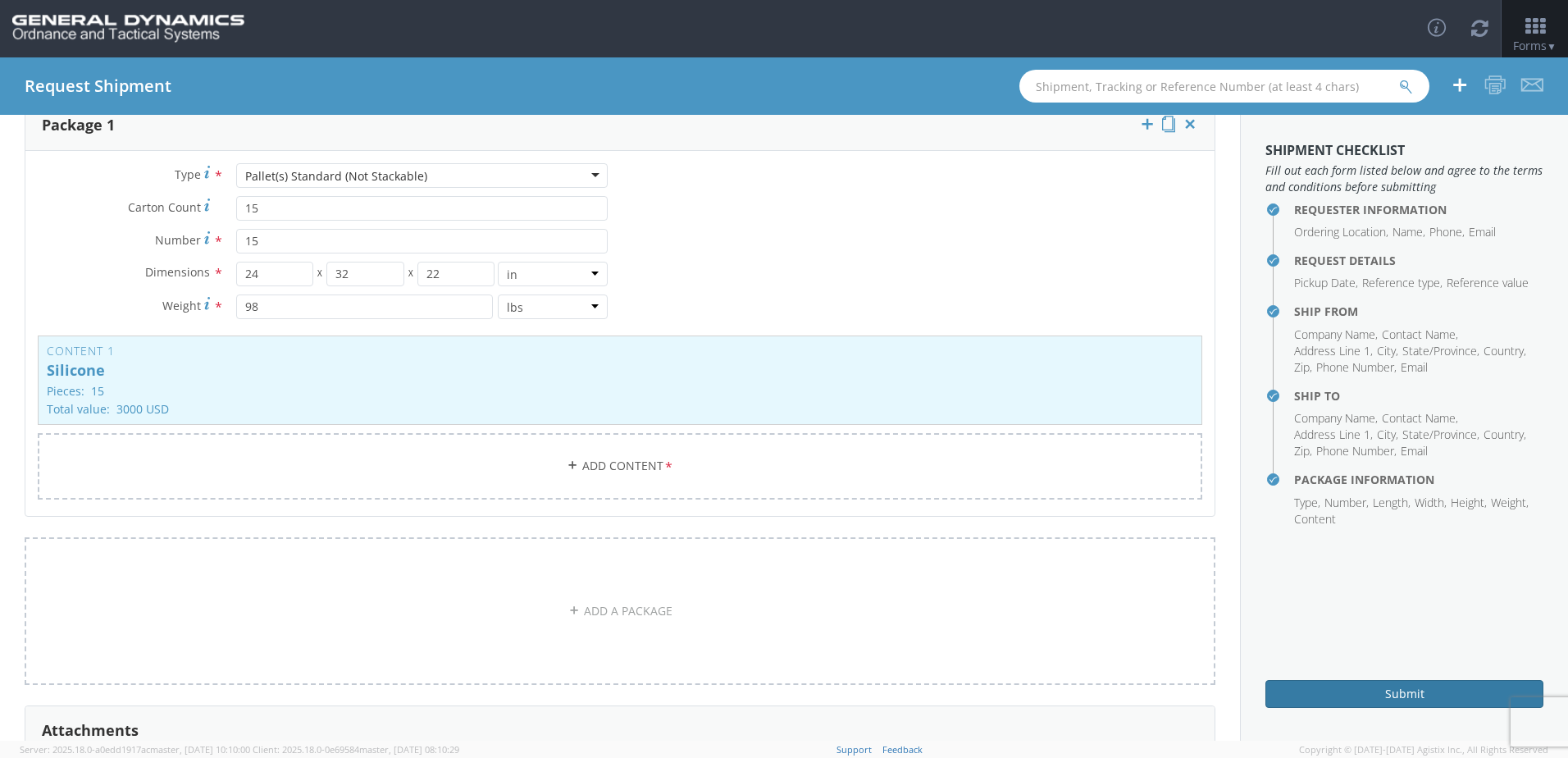
click at [1309, 687] on button "Submit" at bounding box center [1404, 693] width 278 height 28
